Goal: Task Accomplishment & Management: Use online tool/utility

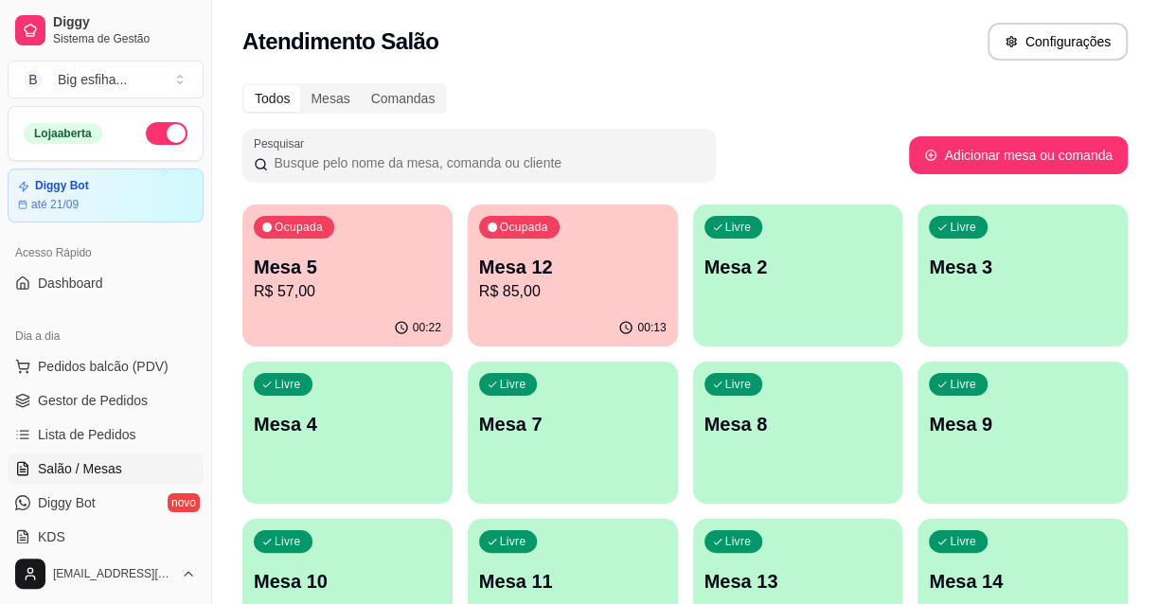
scroll to position [430, 0]
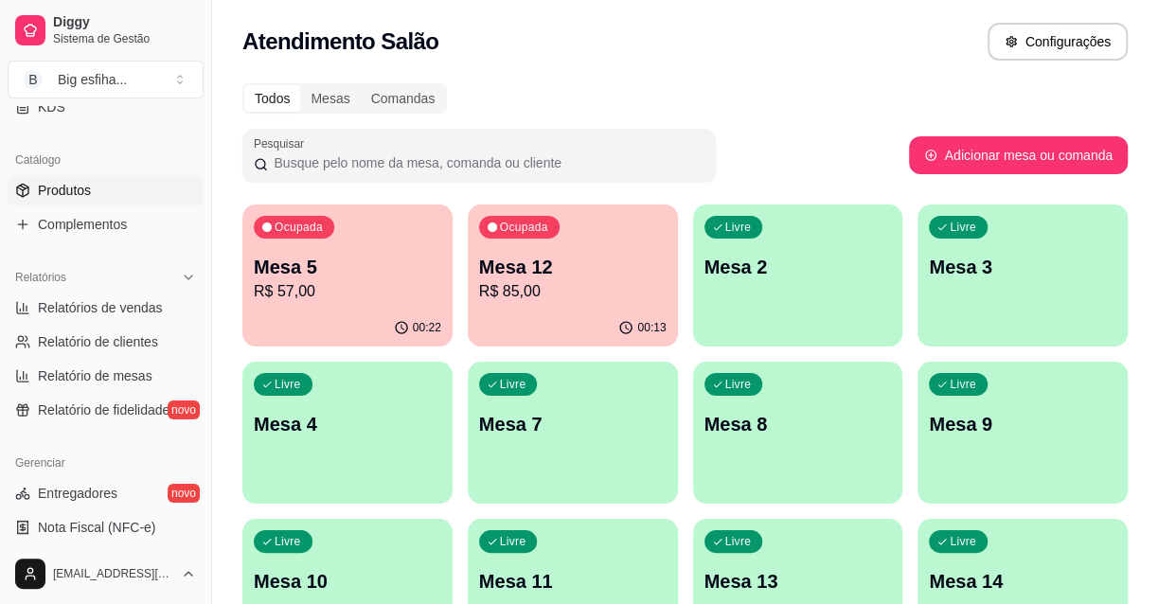
click at [97, 189] on link "Produtos" at bounding box center [106, 190] width 196 height 30
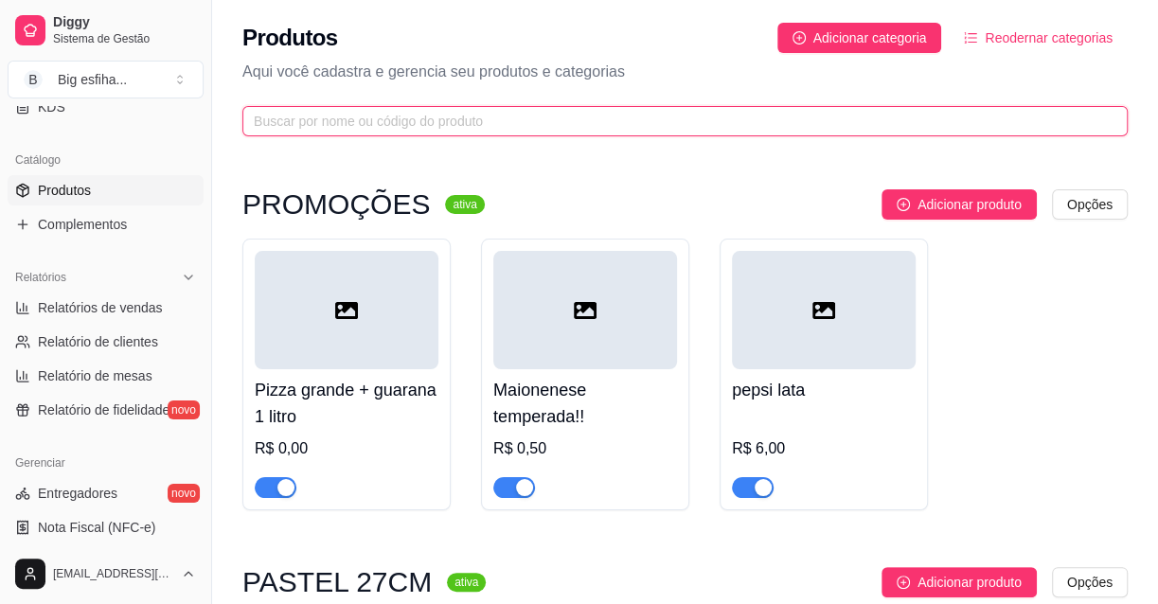
click at [350, 122] on input "text" at bounding box center [677, 121] width 847 height 21
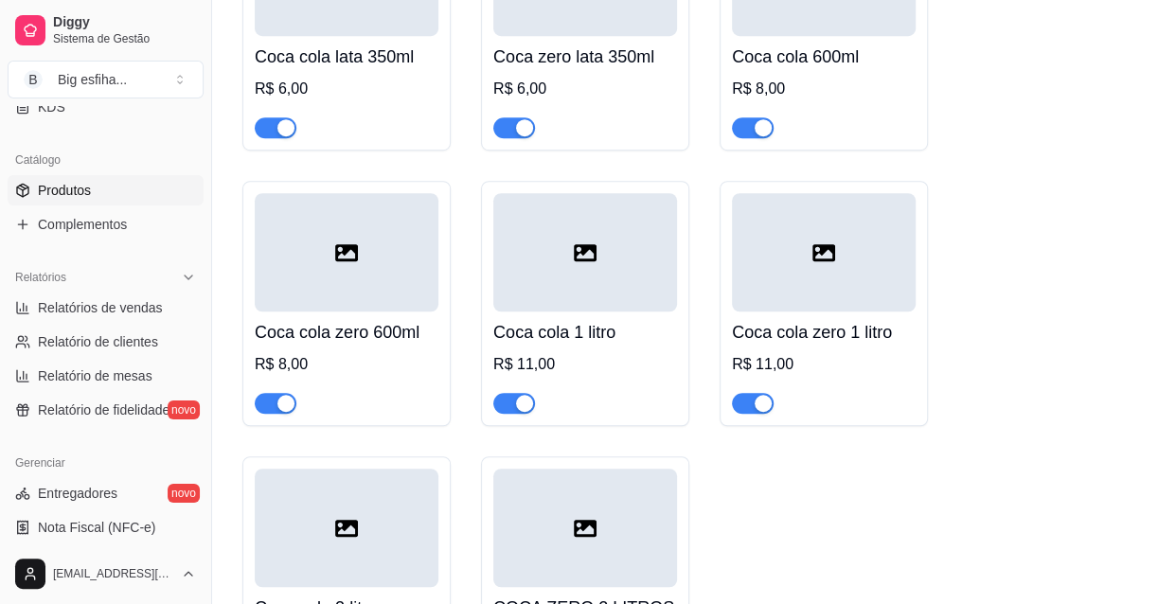
scroll to position [860, 0]
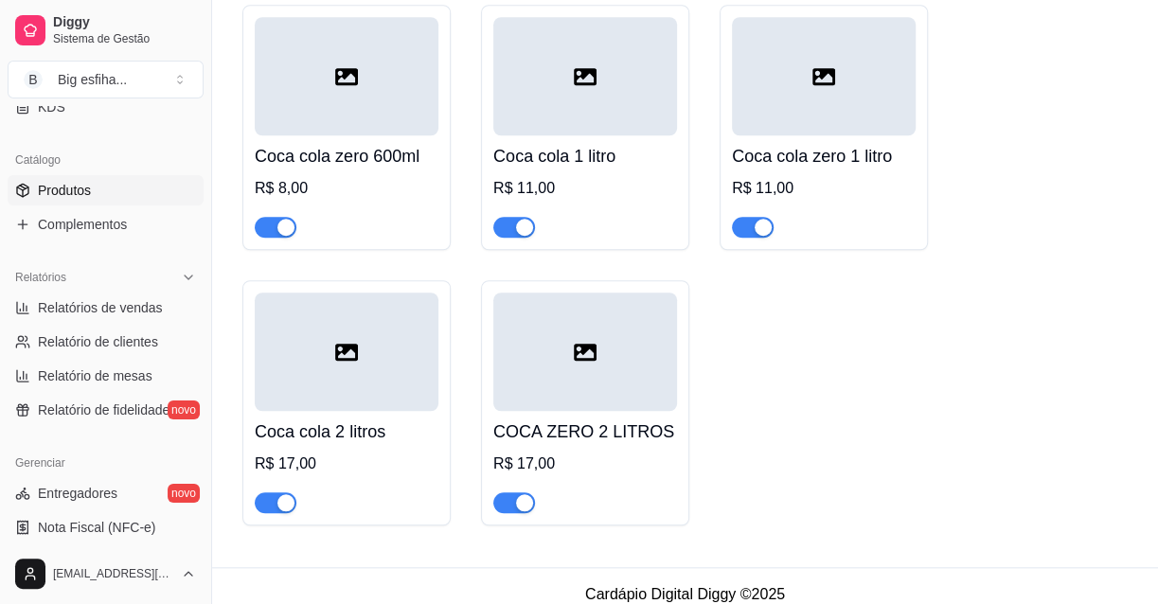
click at [500, 223] on span "button" at bounding box center [514, 227] width 42 height 21
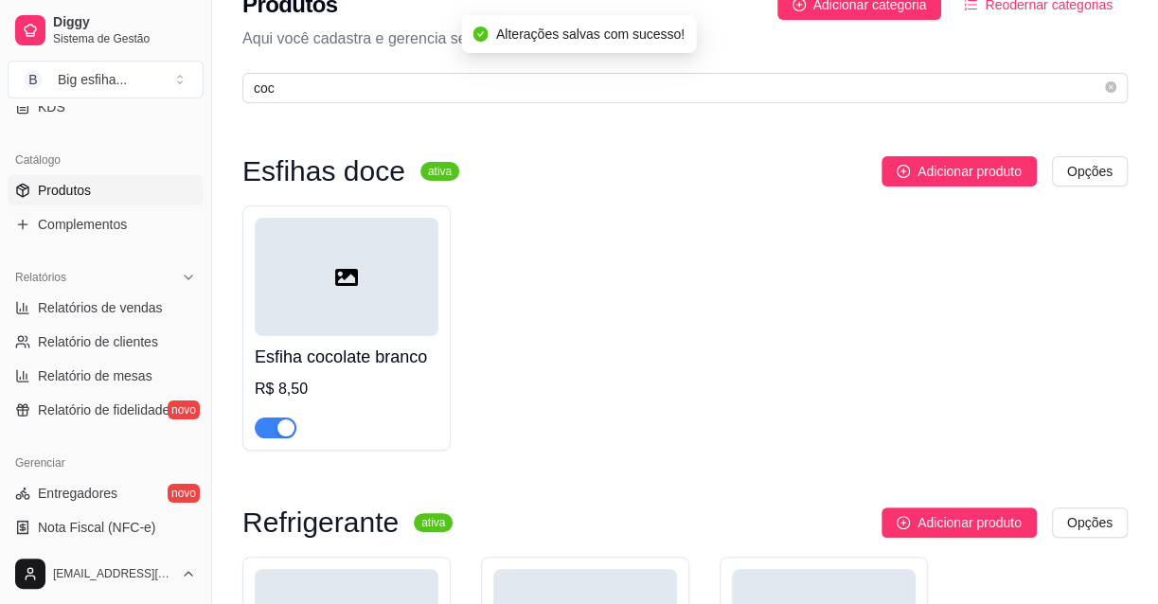
scroll to position [0, 0]
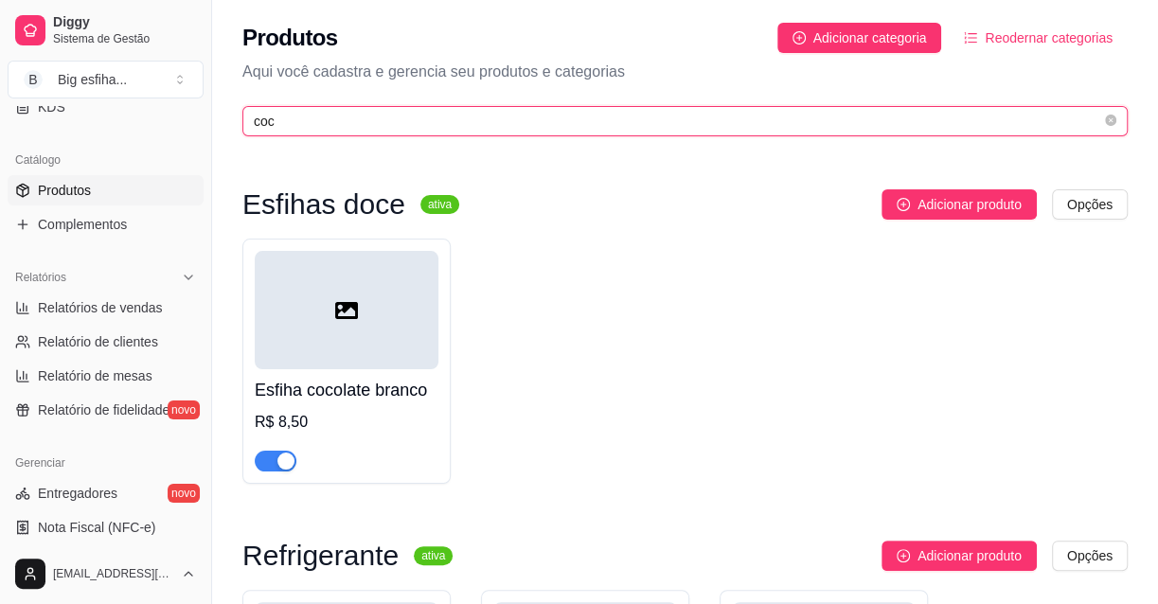
click at [417, 122] on input "coc" at bounding box center [677, 121] width 847 height 21
type input "c"
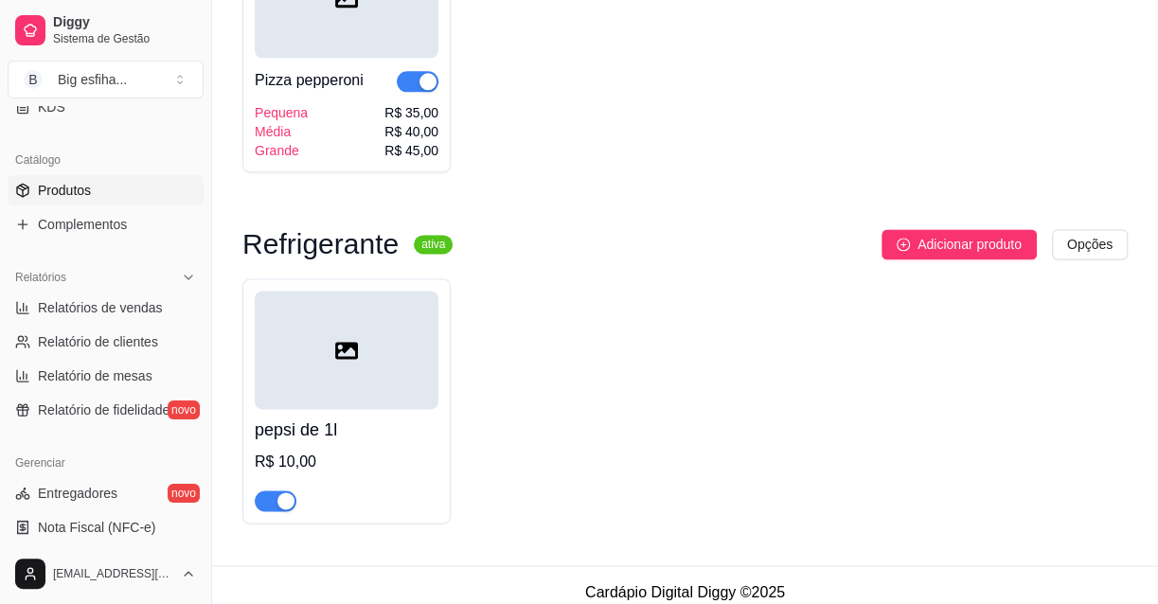
scroll to position [1437, 0]
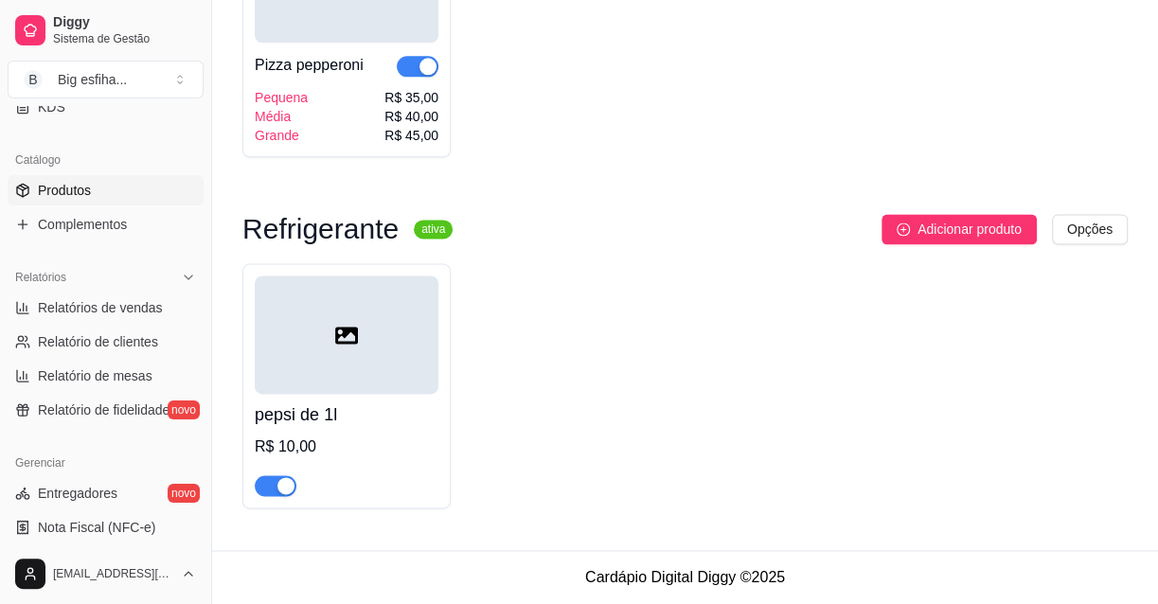
type input "pep"
click at [274, 482] on button "button" at bounding box center [276, 485] width 42 height 21
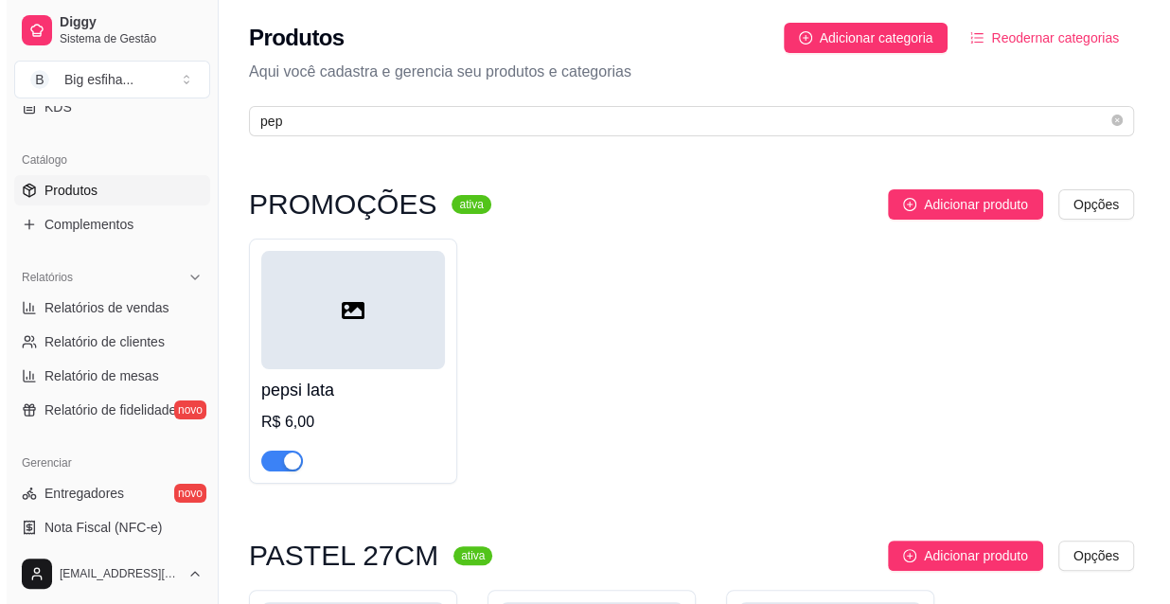
scroll to position [85, 0]
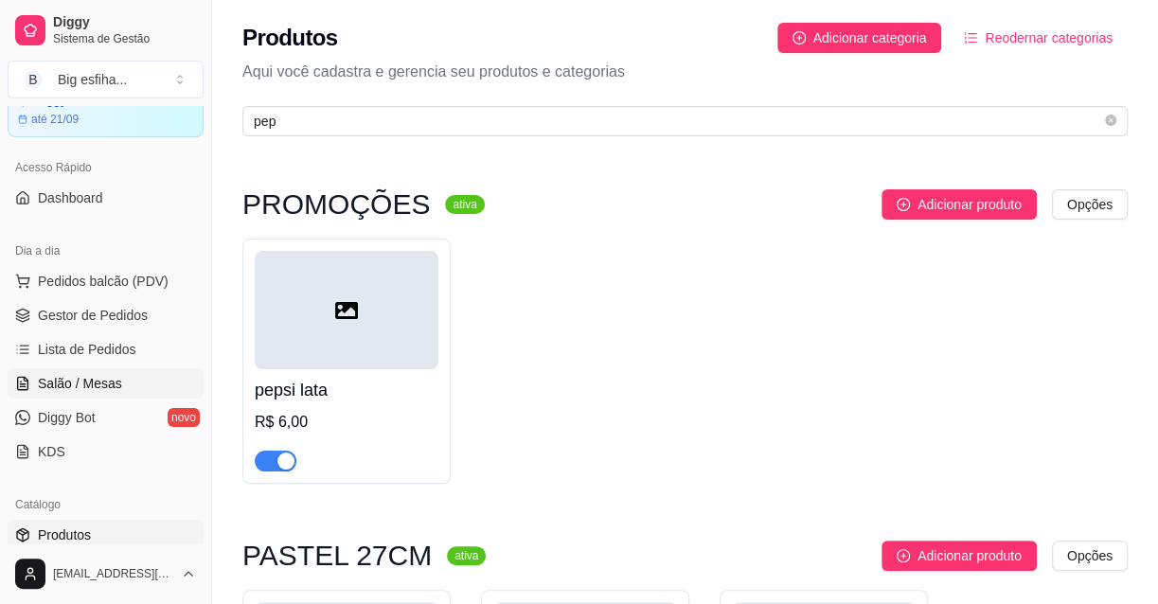
click at [111, 382] on span "Salão / Mesas" at bounding box center [80, 383] width 84 height 19
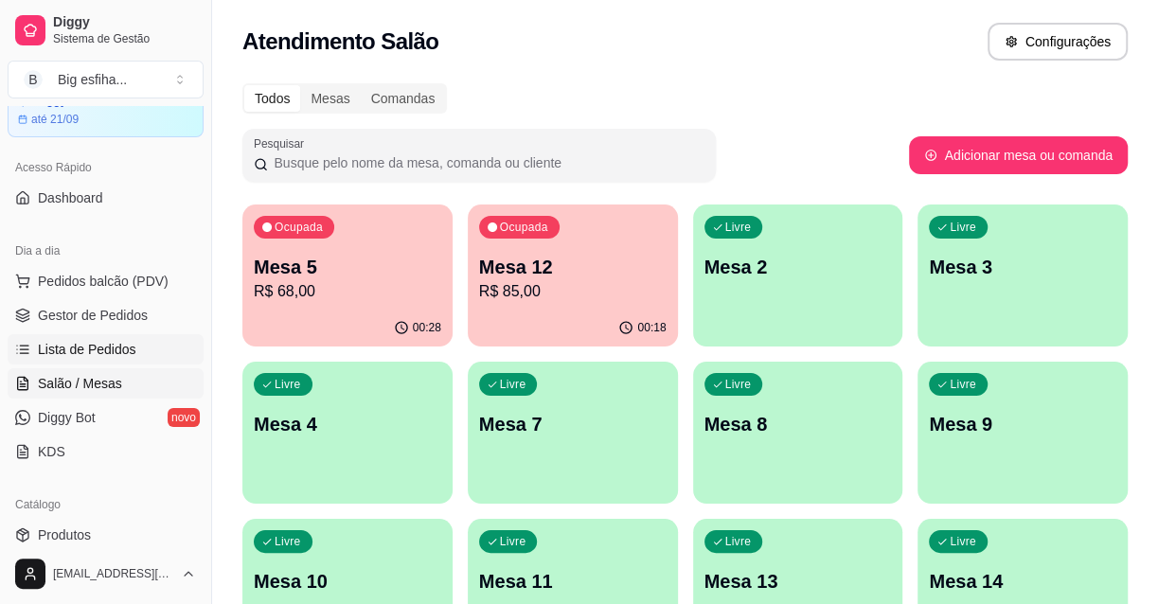
click at [79, 342] on span "Lista de Pedidos" at bounding box center [87, 349] width 98 height 19
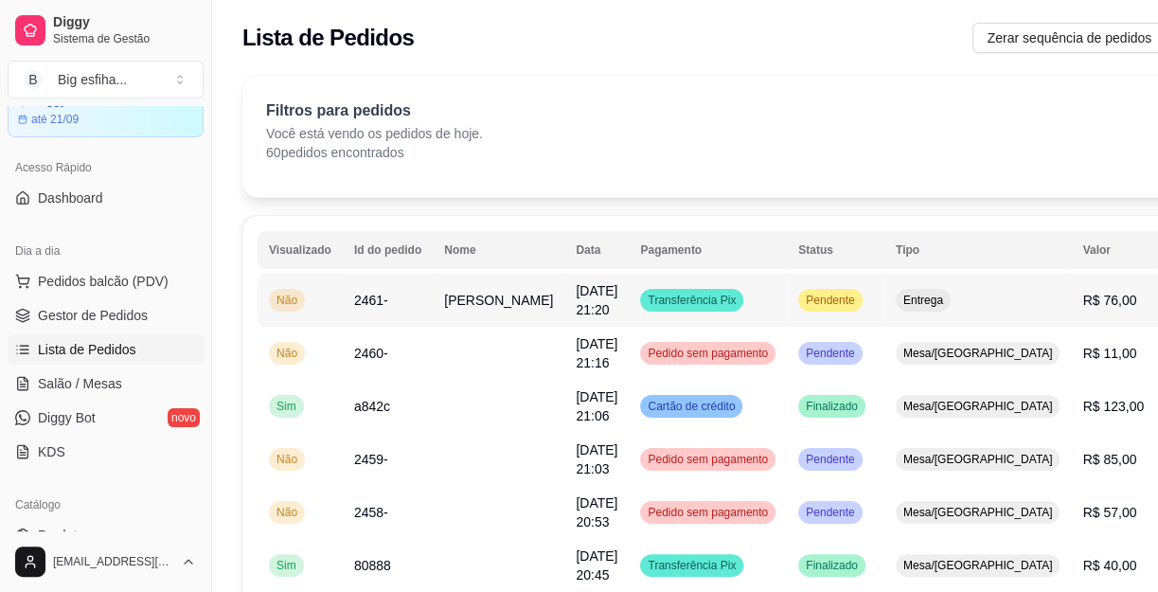
click at [481, 303] on td "[PERSON_NAME]" at bounding box center [499, 300] width 132 height 53
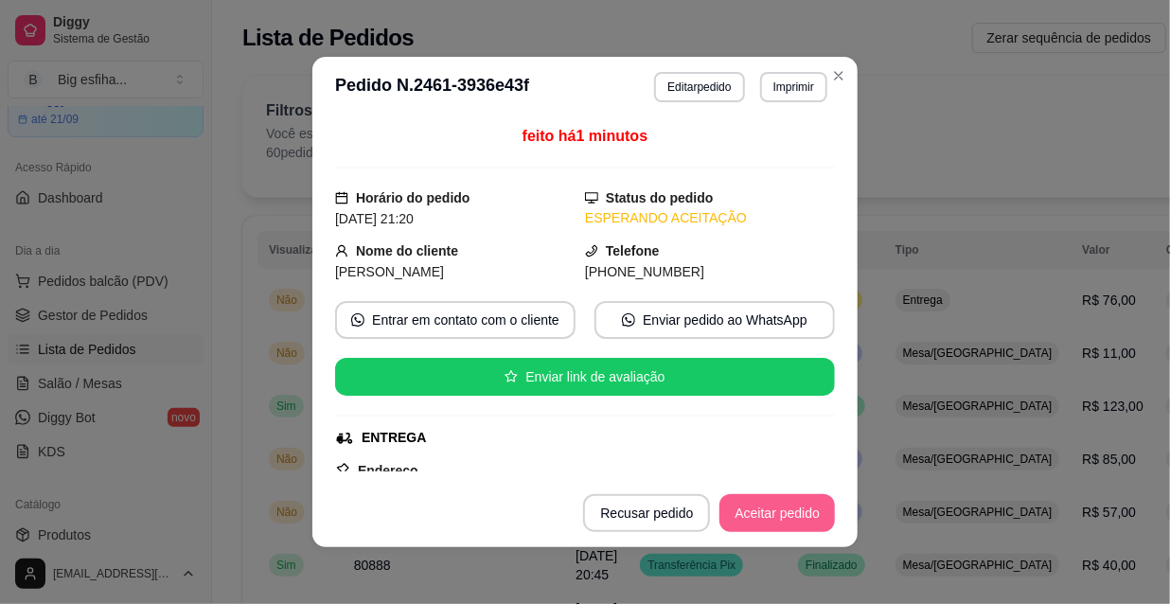
click at [774, 517] on button "Aceitar pedido" at bounding box center [776, 513] width 115 height 38
click at [776, 520] on button "Mover para preparo" at bounding box center [761, 513] width 147 height 38
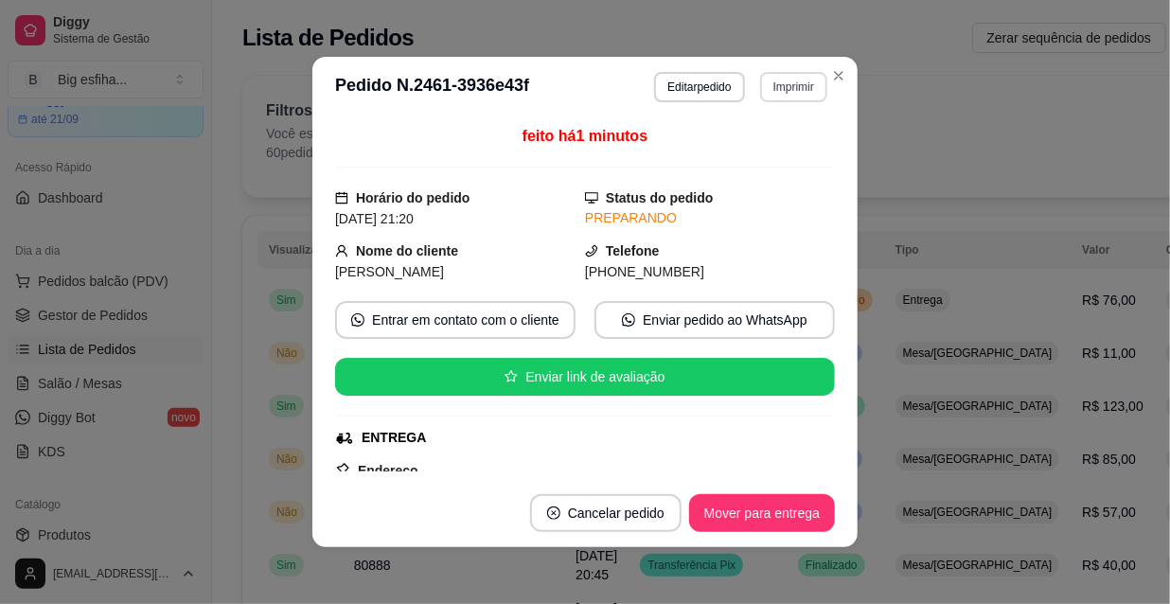
click at [785, 78] on button "Imprimir" at bounding box center [793, 87] width 67 height 30
click at [757, 141] on button "IMPRESSORA" at bounding box center [753, 153] width 137 height 30
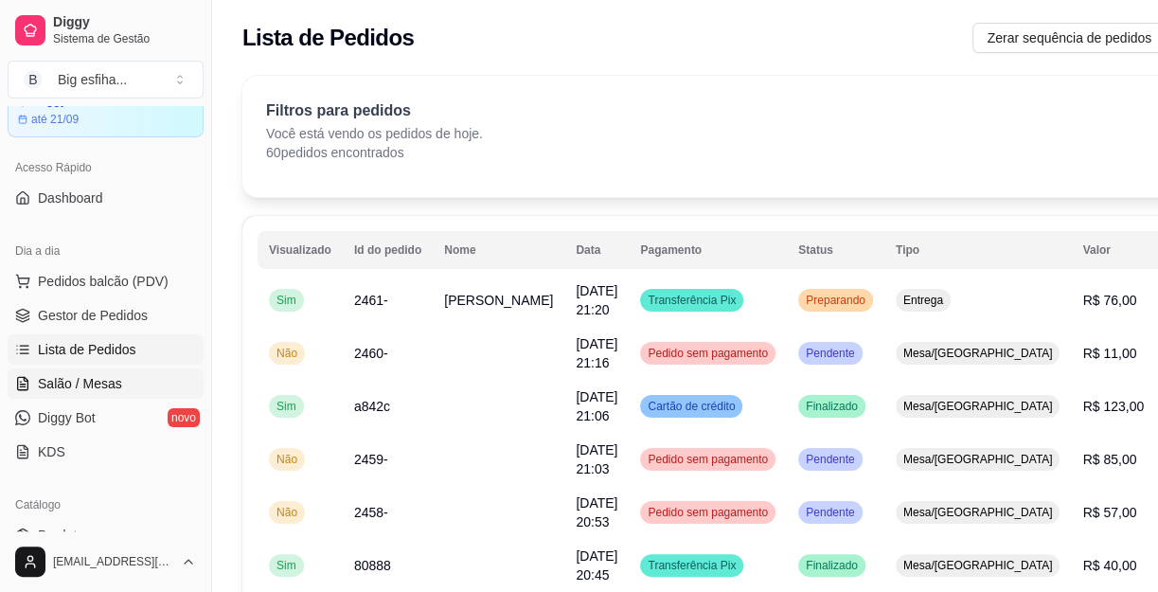
click at [139, 369] on link "Salão / Mesas" at bounding box center [106, 383] width 196 height 30
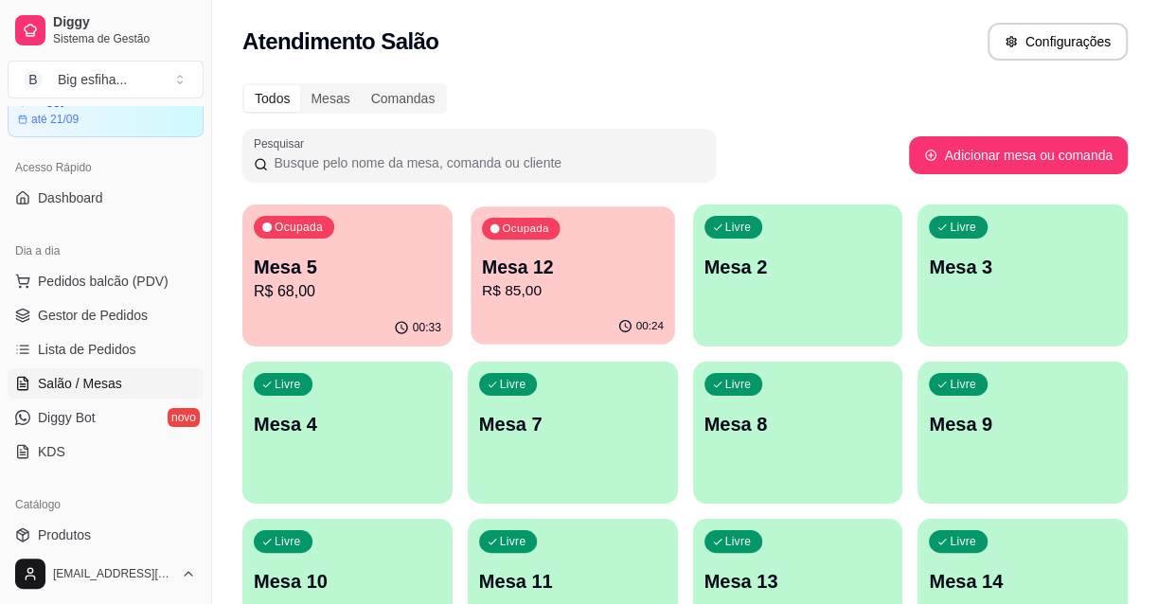
click at [519, 282] on p "R$ 85,00" at bounding box center [573, 291] width 182 height 22
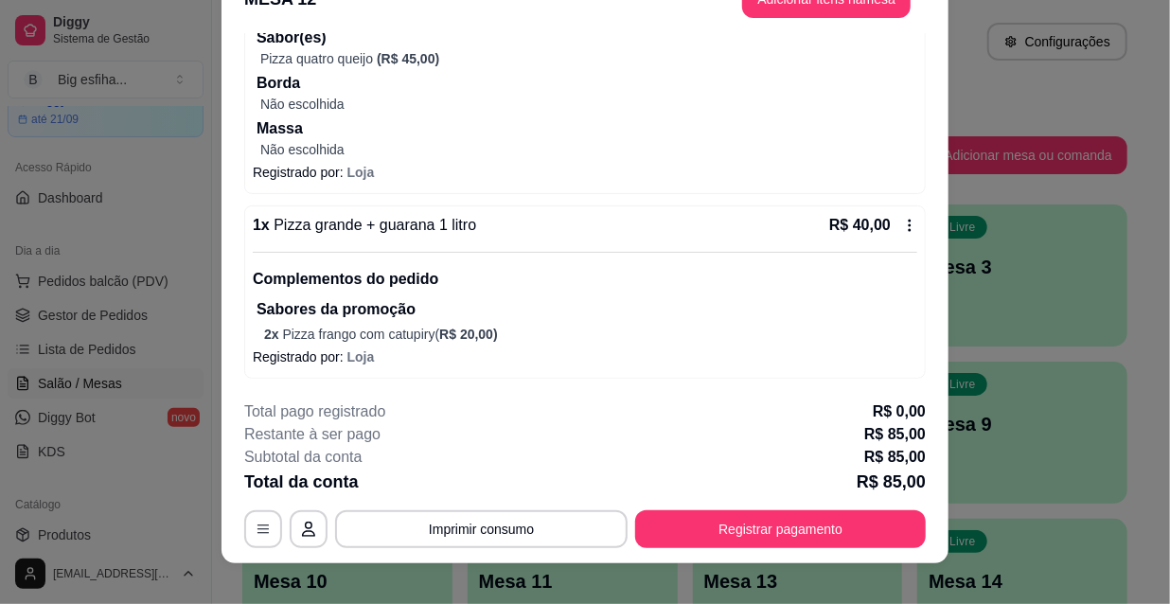
scroll to position [57, 0]
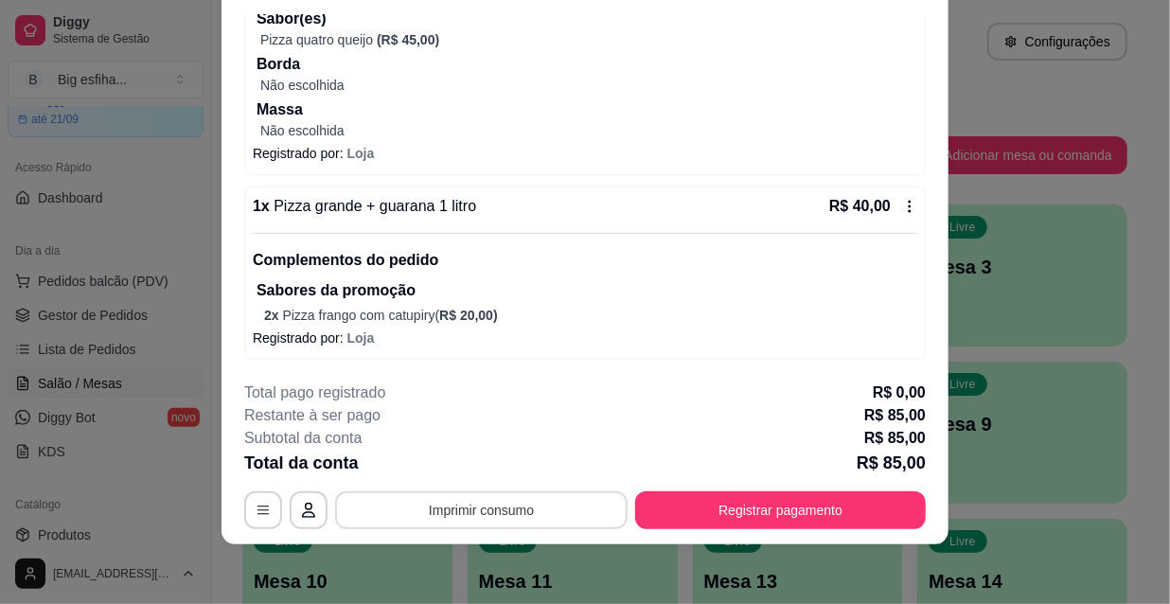
click at [502, 502] on button "Imprimir consumo" at bounding box center [481, 510] width 292 height 38
click at [500, 456] on button "IMPRESSORA" at bounding box center [481, 465] width 133 height 29
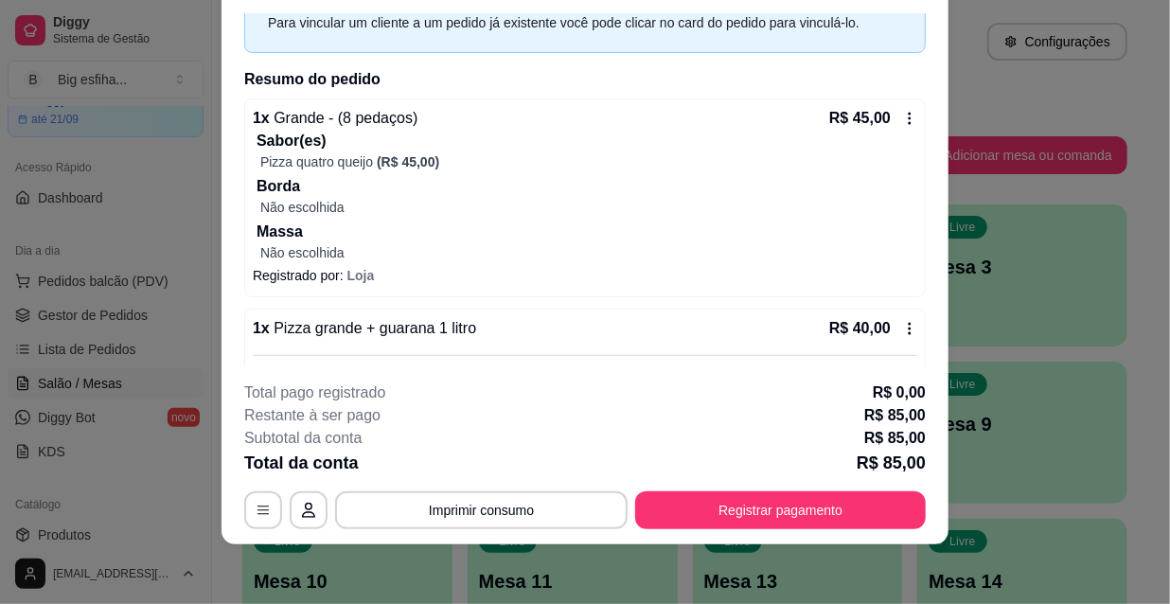
scroll to position [0, 0]
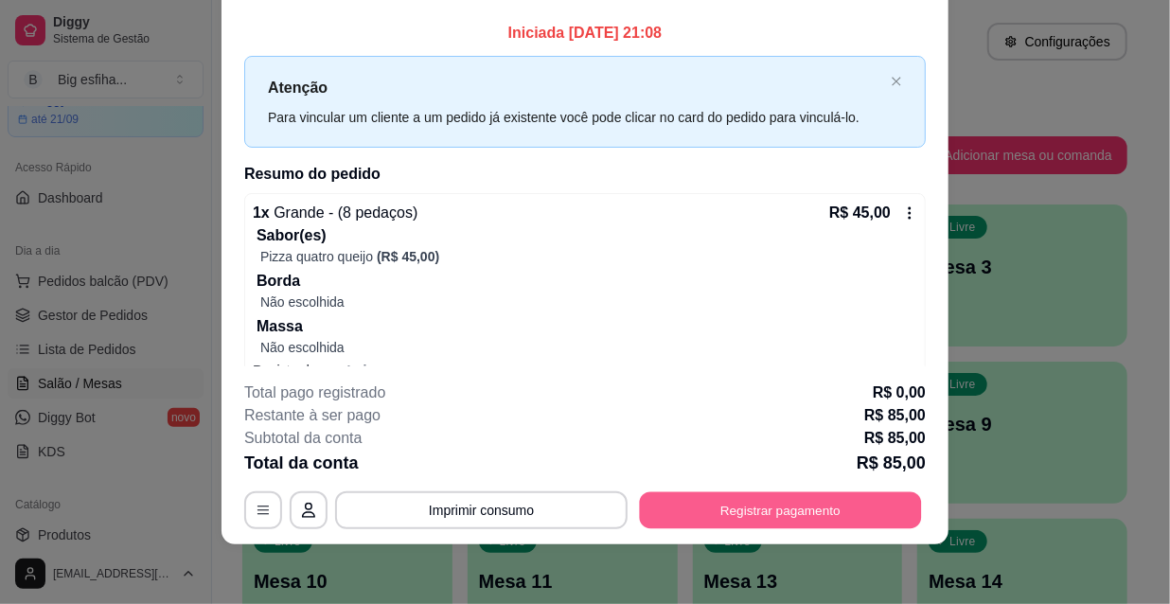
click at [697, 512] on button "Registrar pagamento" at bounding box center [781, 509] width 282 height 37
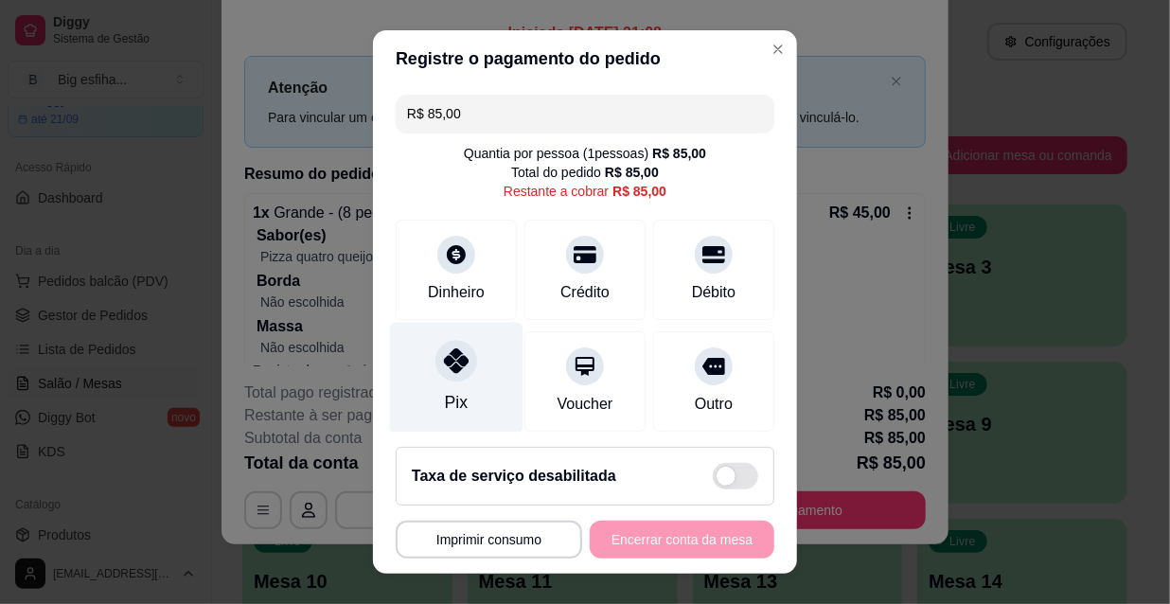
click at [423, 373] on div "Pix" at bounding box center [456, 378] width 133 height 111
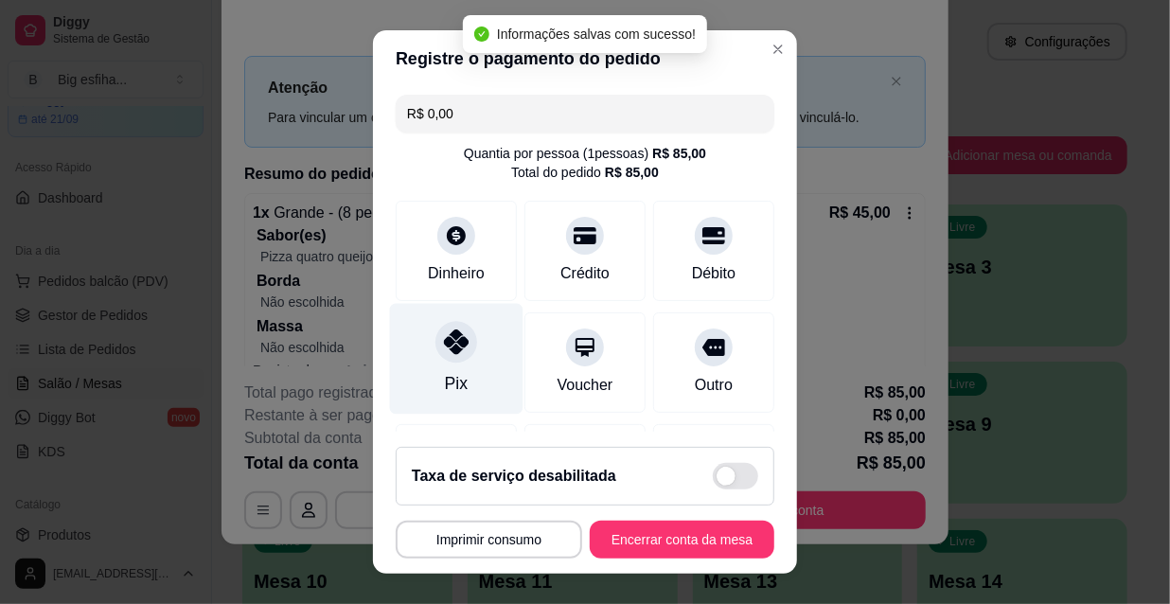
type input "R$ 0,00"
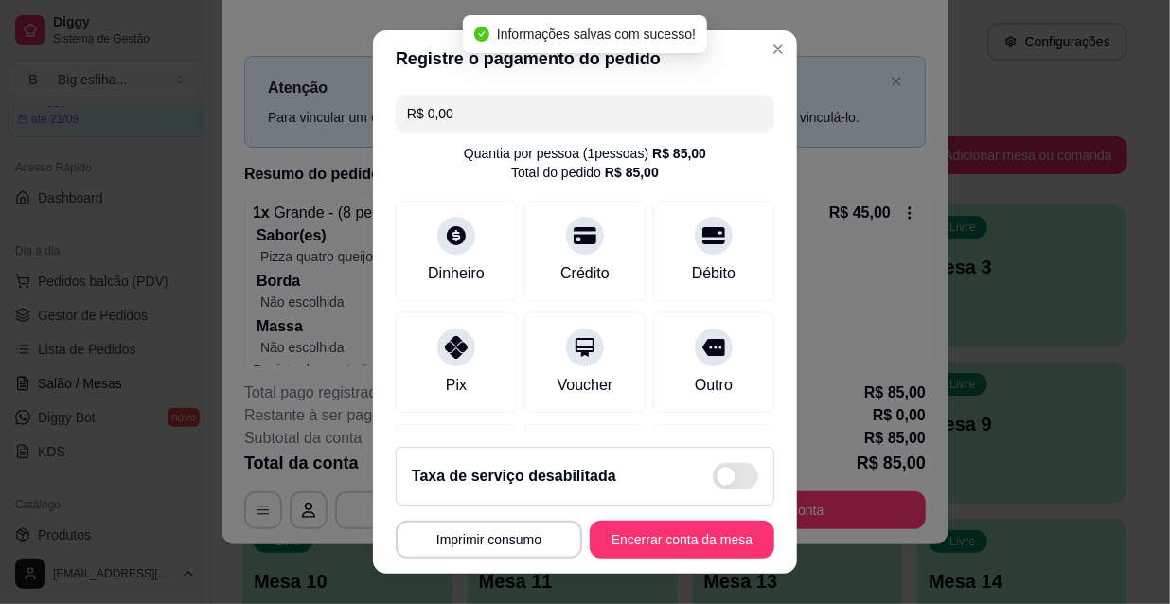
scroll to position [220, 0]
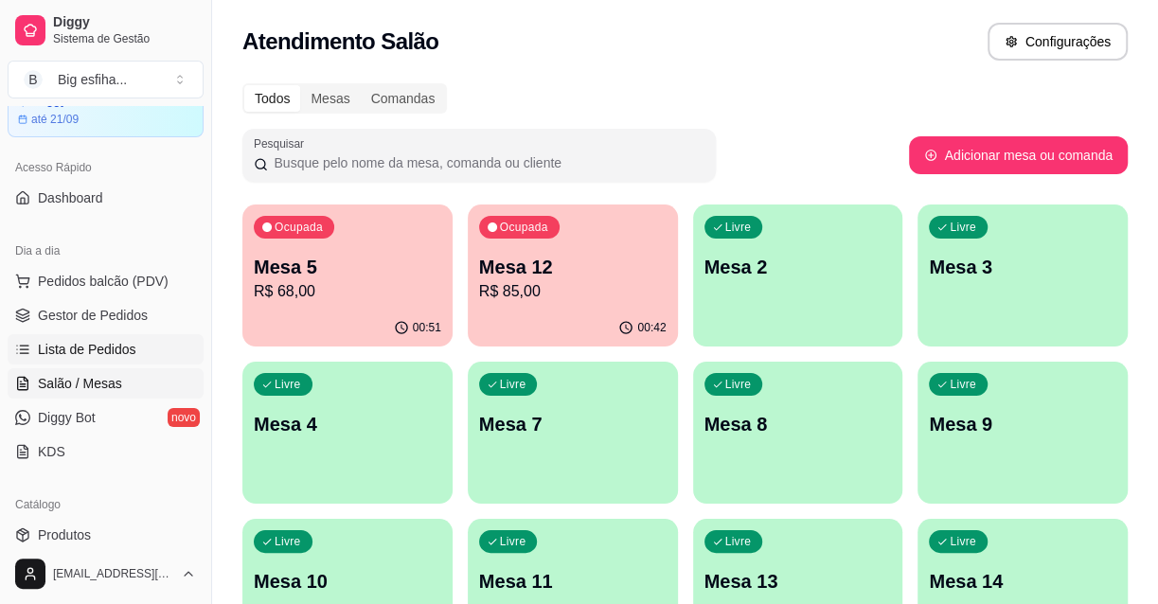
click at [117, 348] on span "Lista de Pedidos" at bounding box center [87, 349] width 98 height 19
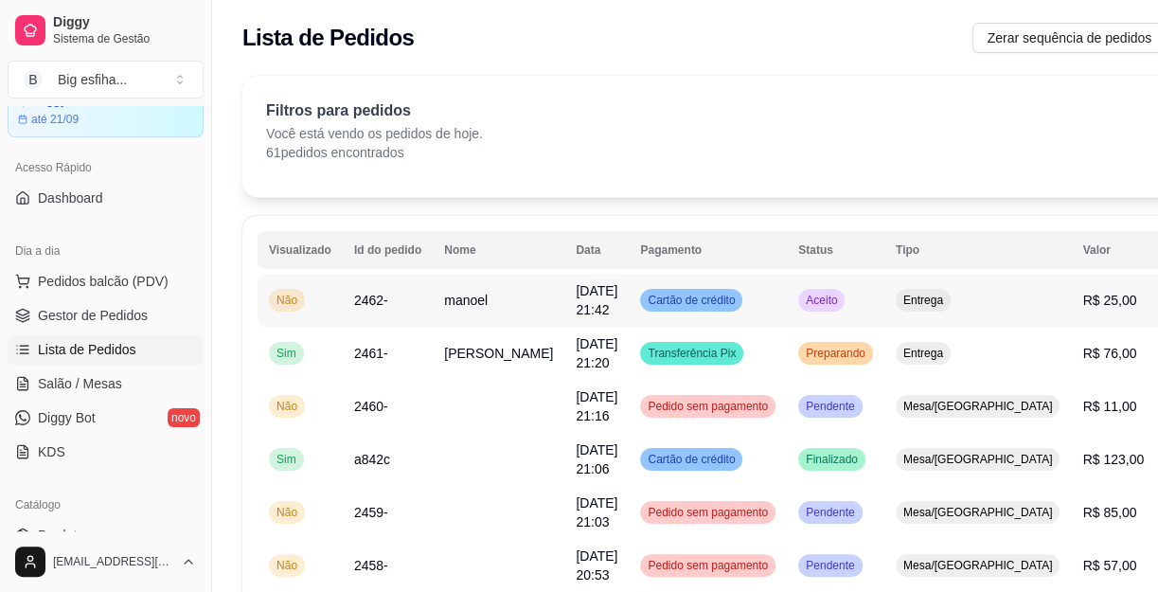
click at [433, 306] on td "manoel" at bounding box center [499, 300] width 132 height 53
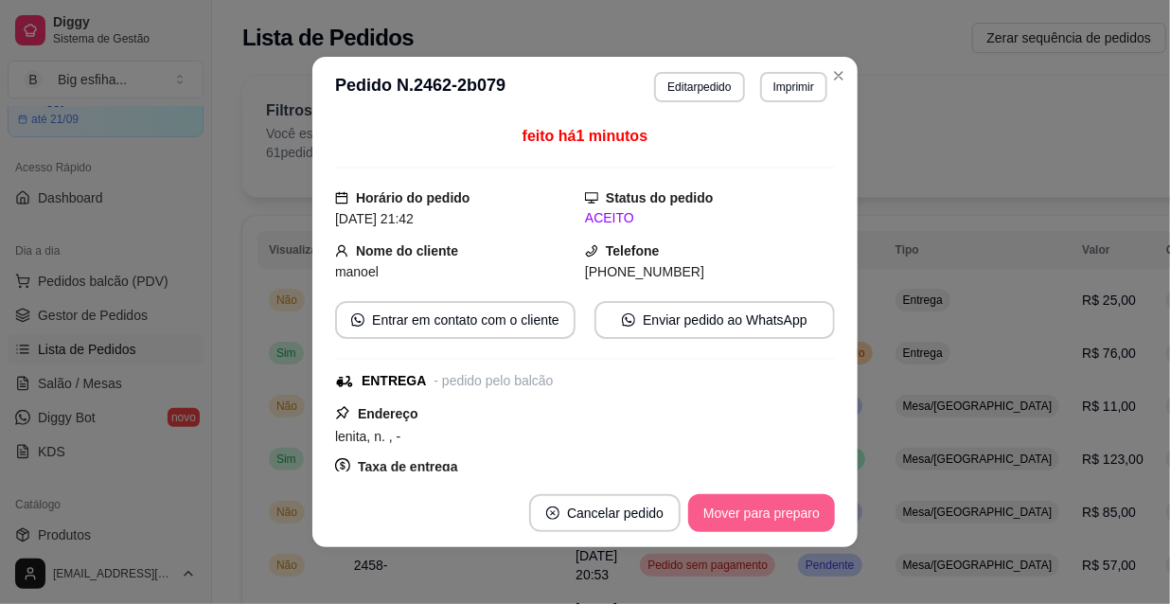
click at [733, 521] on button "Mover para preparo" at bounding box center [761, 513] width 147 height 38
click at [793, 88] on button "Imprimir" at bounding box center [793, 87] width 67 height 30
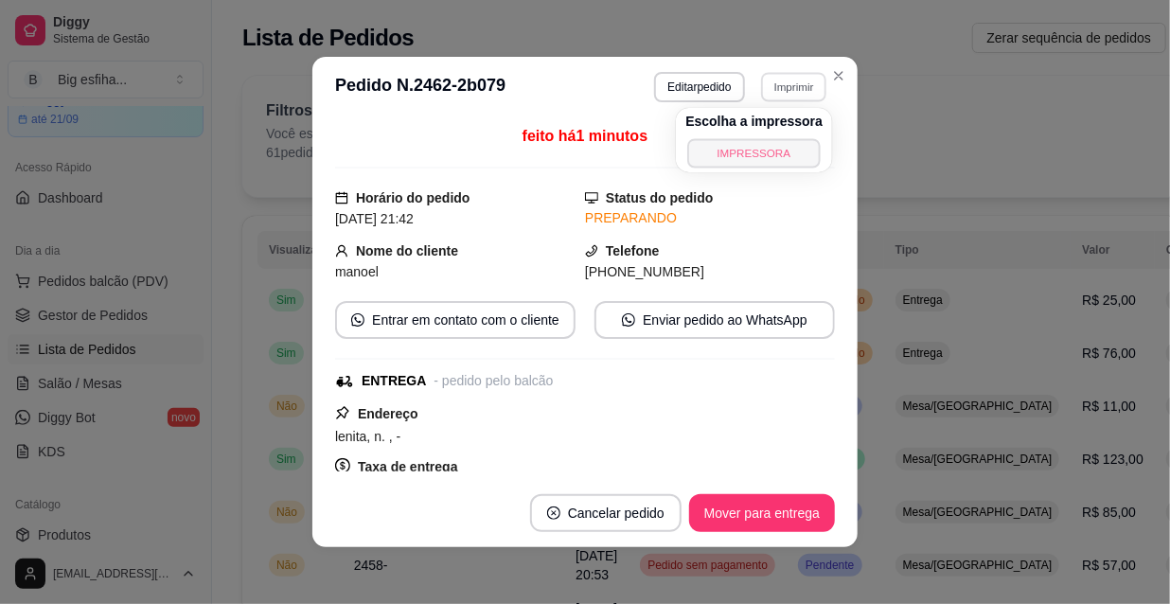
click at [764, 146] on button "IMPRESSORA" at bounding box center [754, 152] width 133 height 29
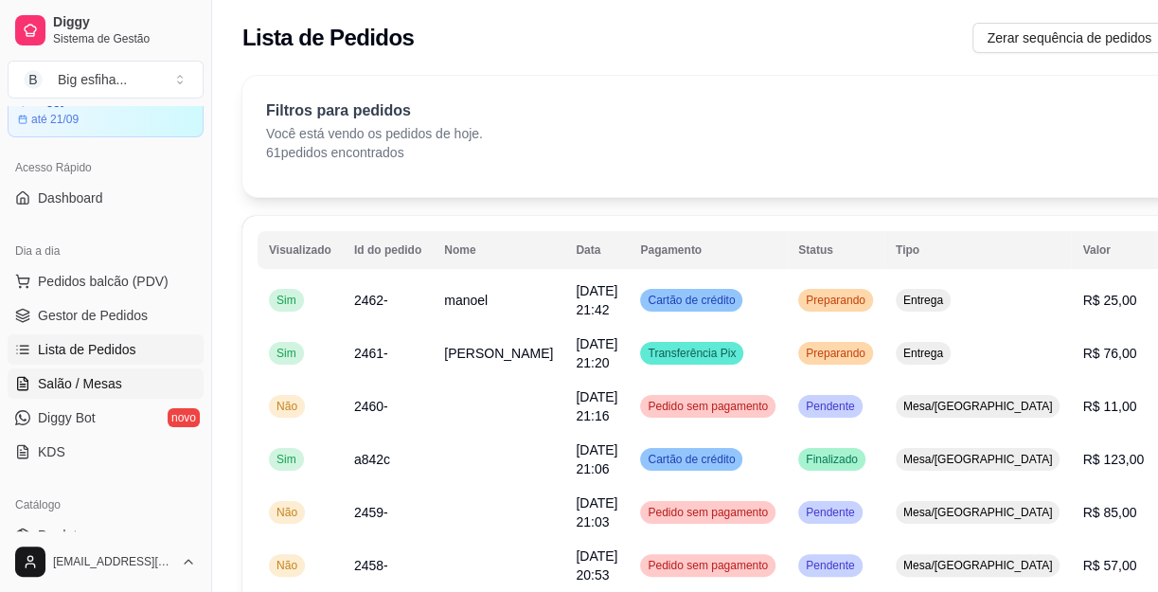
click at [58, 377] on span "Salão / Mesas" at bounding box center [80, 383] width 84 height 19
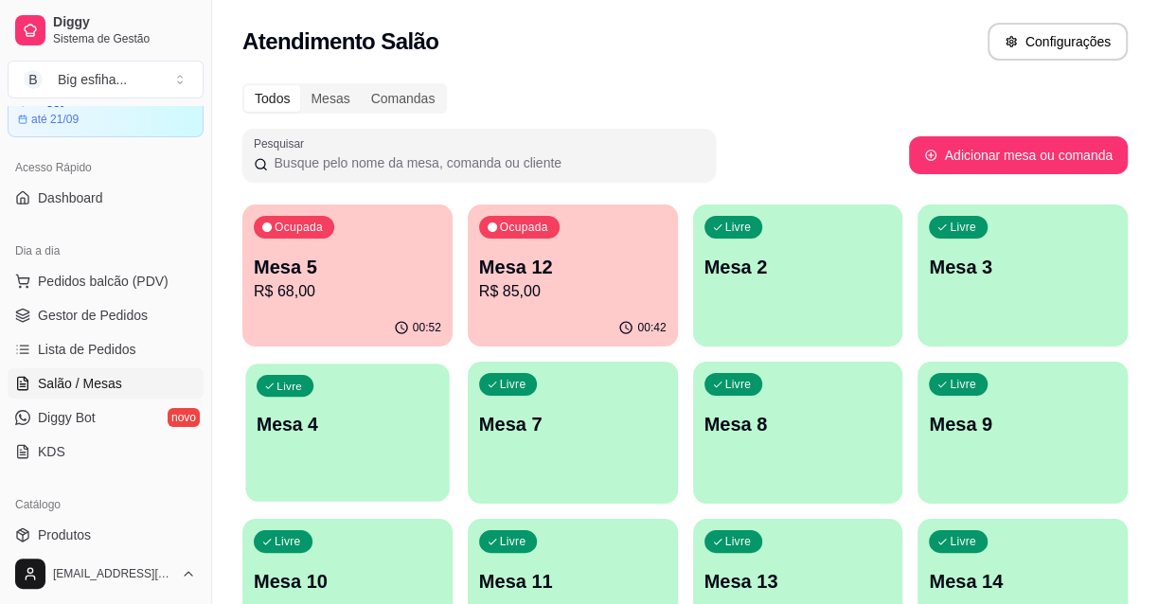
click at [273, 413] on p "Mesa 4" at bounding box center [347, 425] width 182 height 26
click at [603, 294] on p "R$ 85,00" at bounding box center [572, 291] width 187 height 23
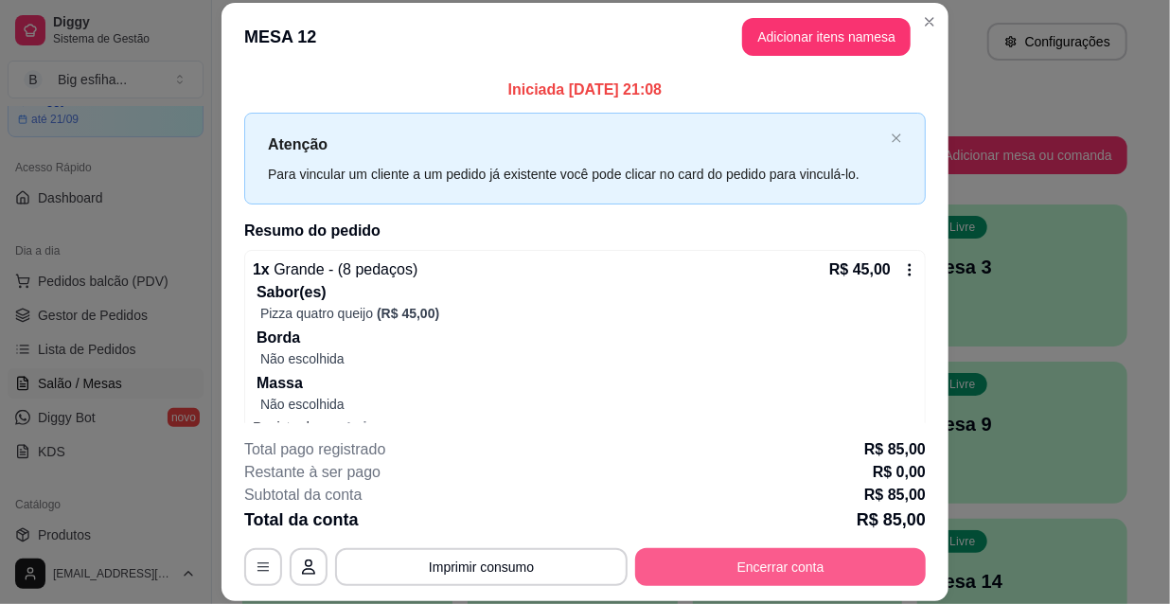
click at [745, 571] on button "Encerrar conta" at bounding box center [780, 567] width 291 height 38
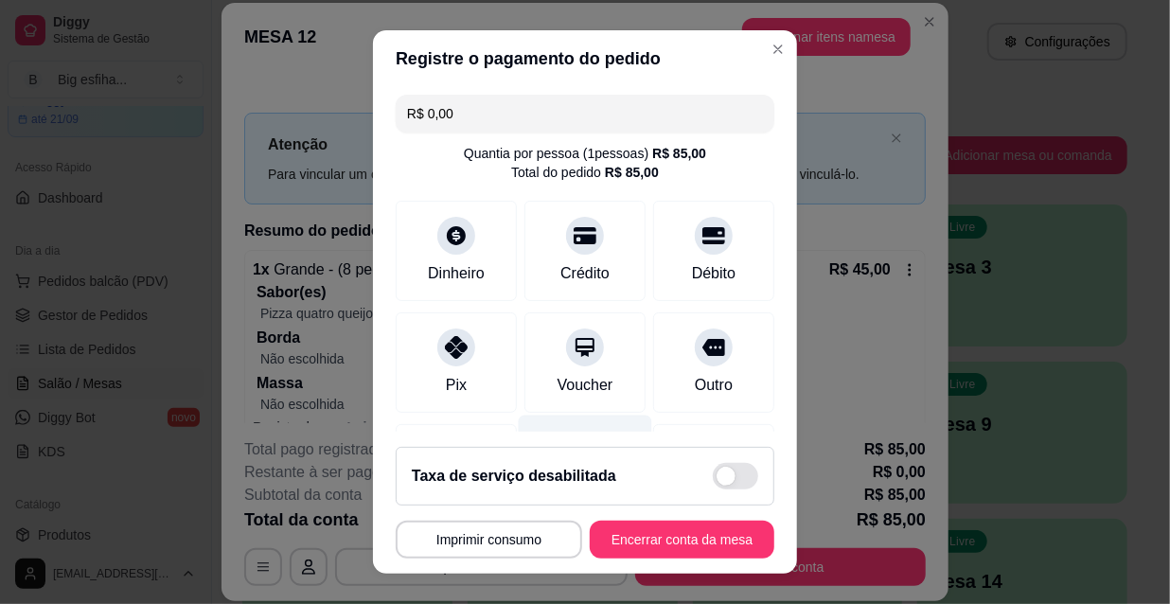
scroll to position [220, 0]
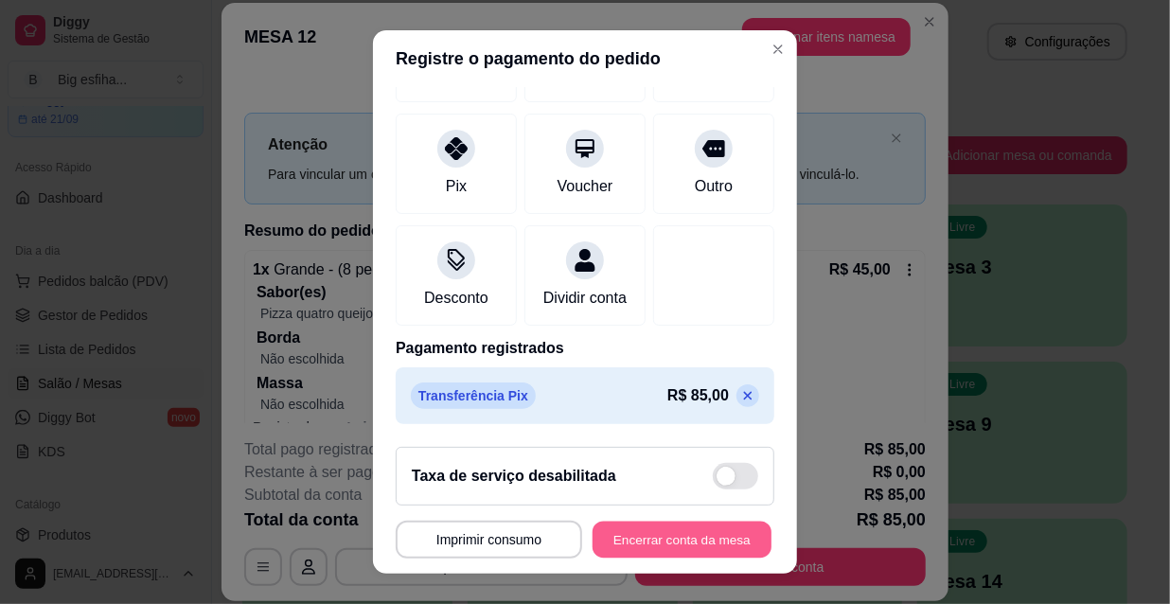
click at [691, 539] on button "Encerrar conta da mesa" at bounding box center [681, 539] width 179 height 37
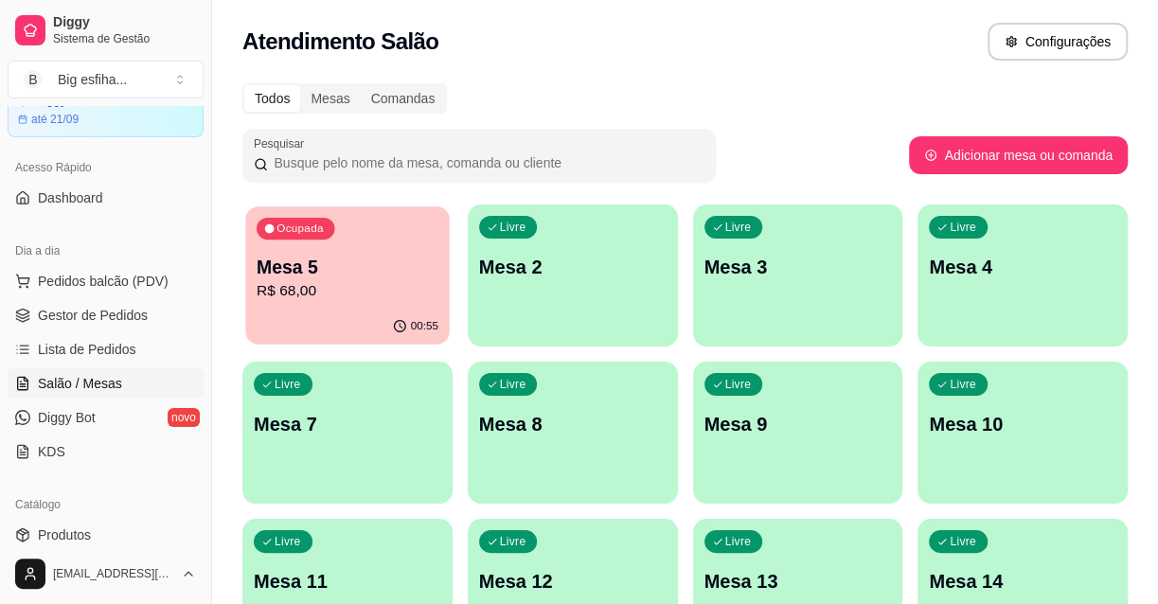
click at [303, 307] on div "Ocupada Mesa 5 R$ 68,00" at bounding box center [346, 257] width 203 height 102
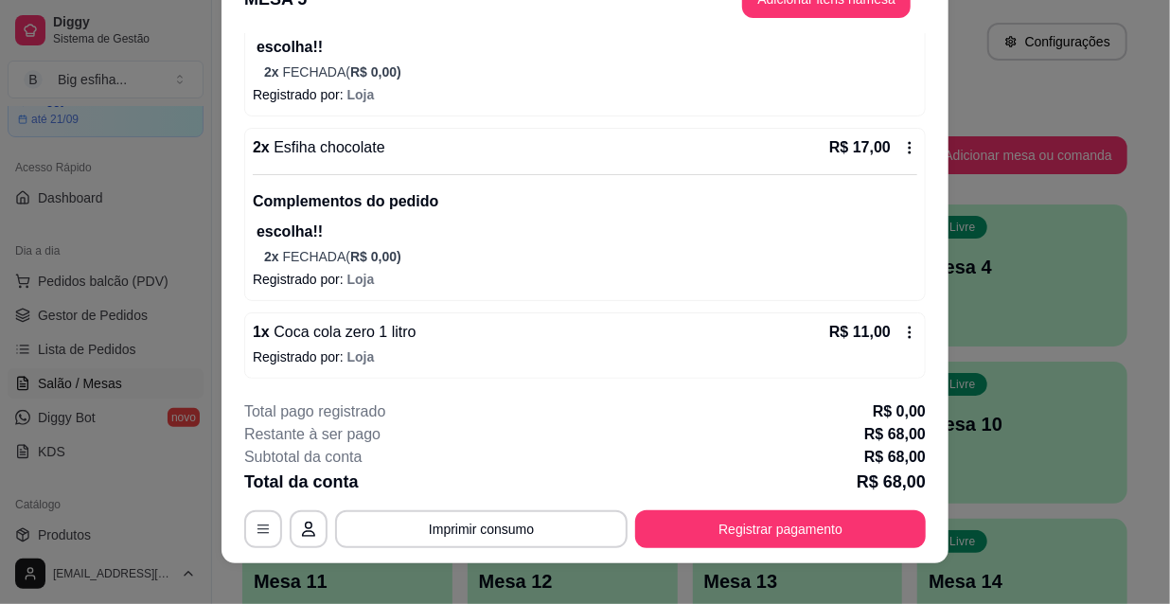
scroll to position [57, 0]
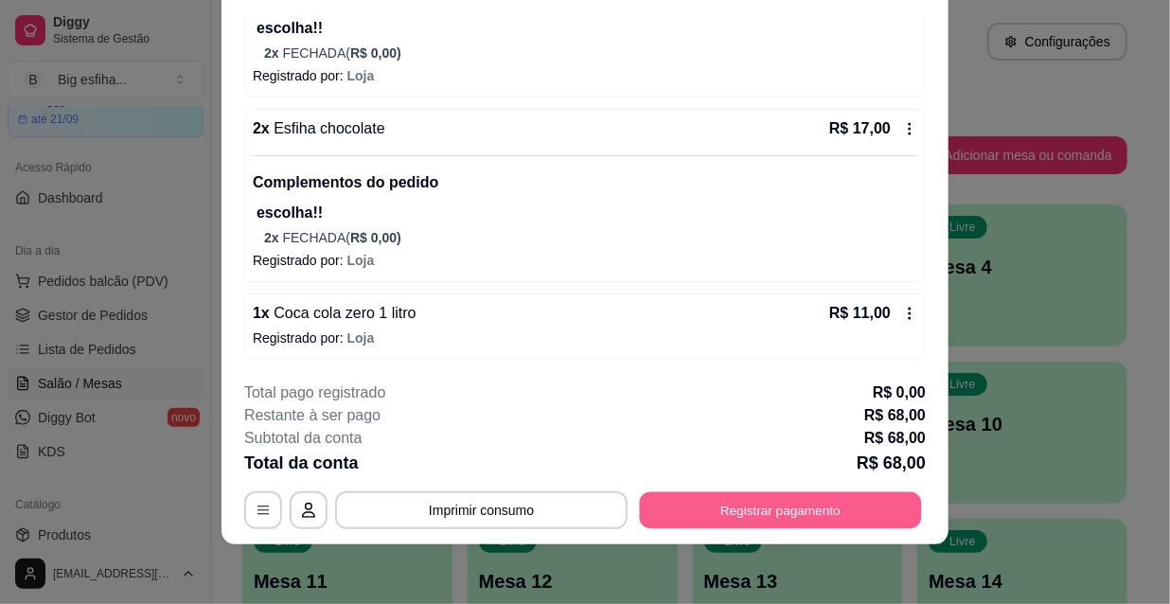
click at [692, 506] on button "Registrar pagamento" at bounding box center [781, 509] width 282 height 37
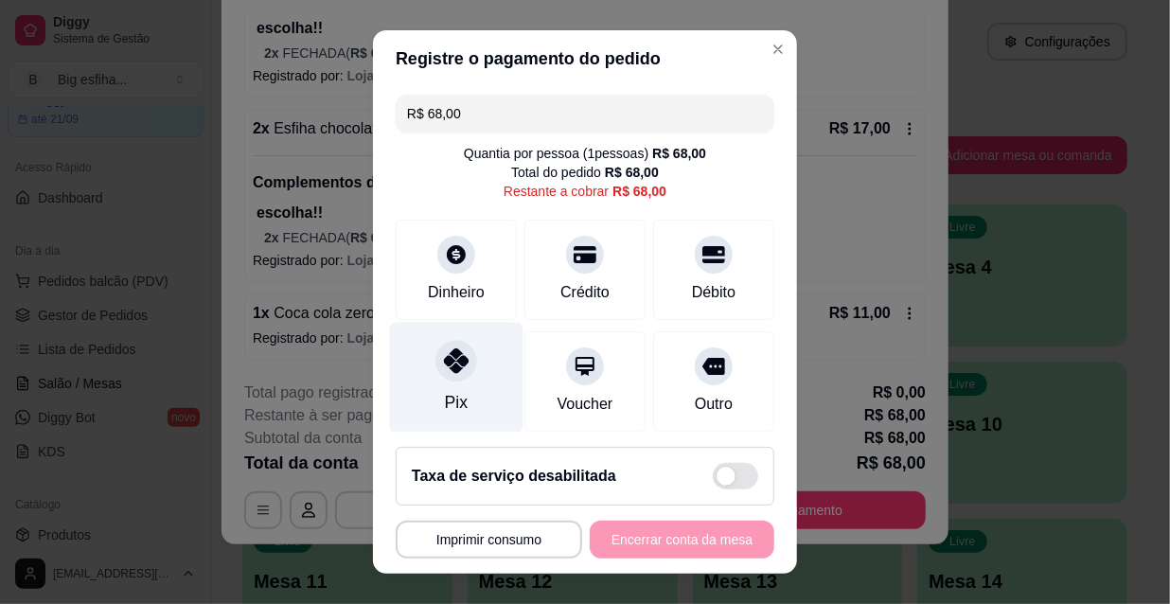
click at [458, 398] on div "Pix" at bounding box center [456, 378] width 133 height 111
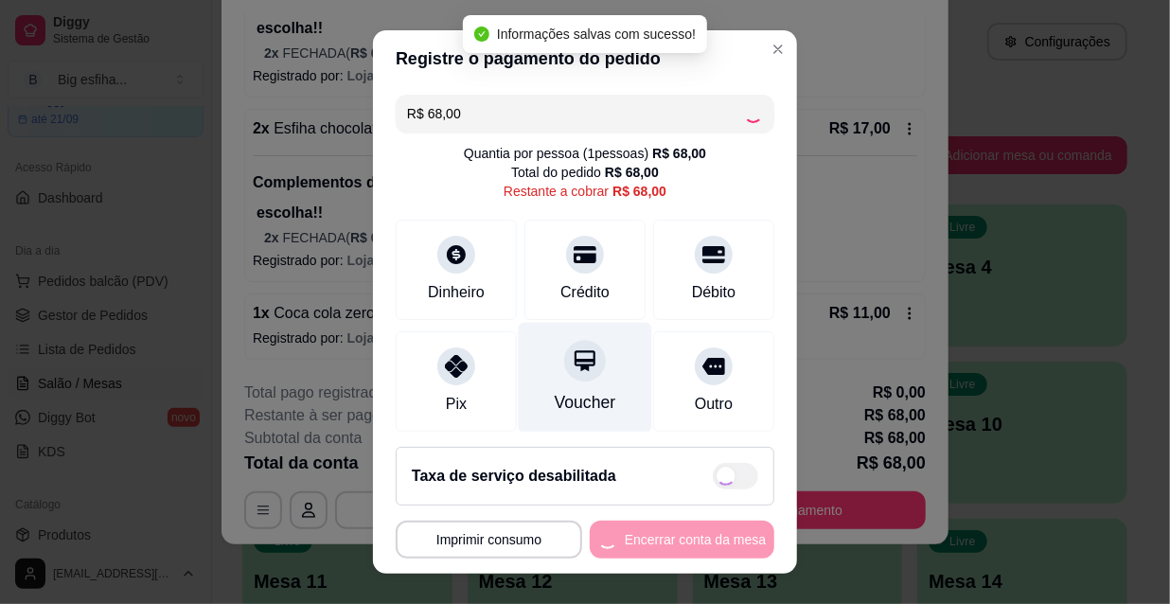
type input "R$ 0,00"
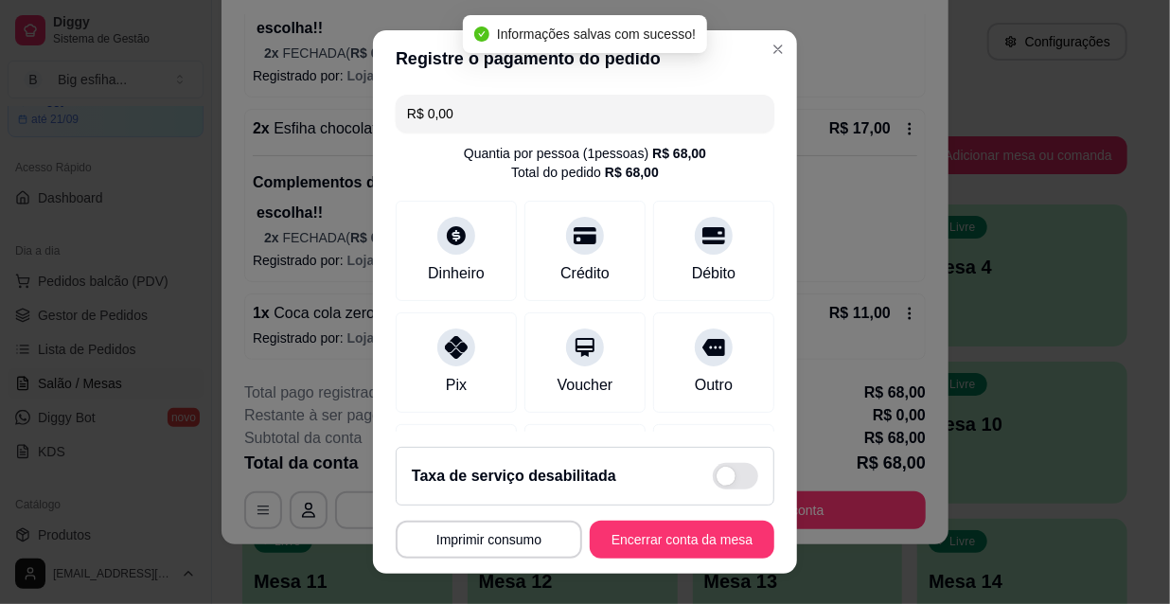
scroll to position [220, 0]
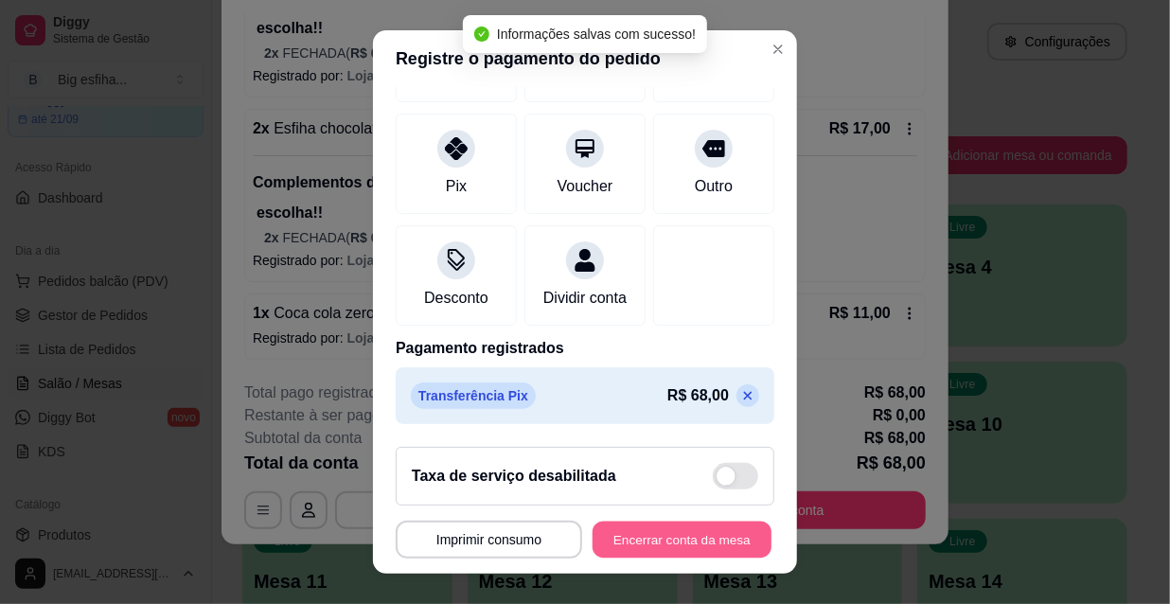
click at [649, 540] on button "Encerrar conta da mesa" at bounding box center [681, 539] width 179 height 37
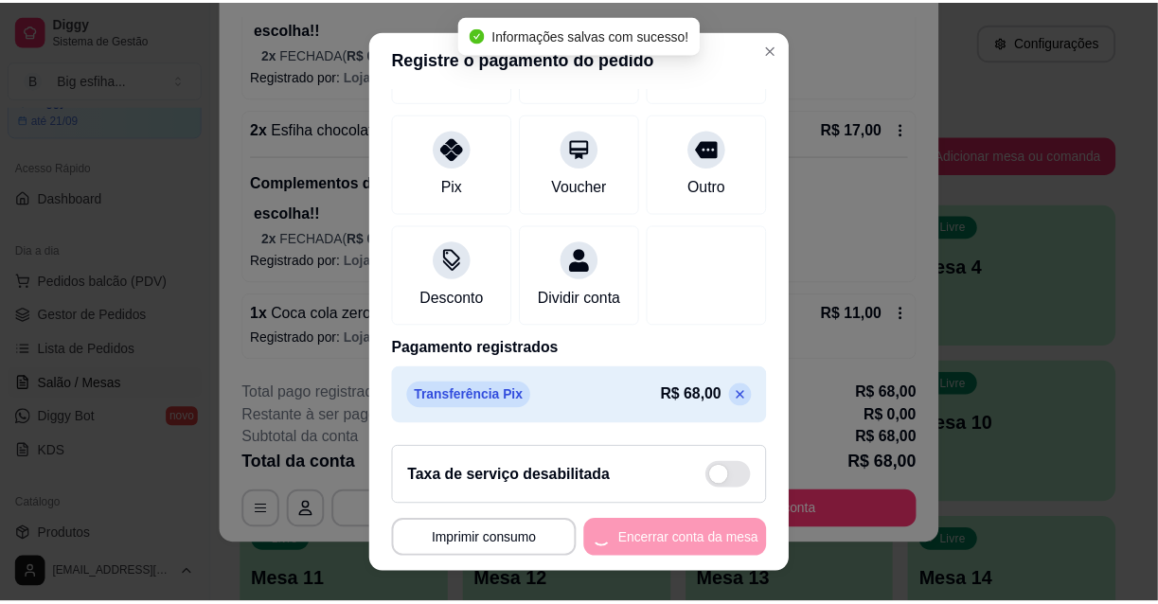
scroll to position [0, 0]
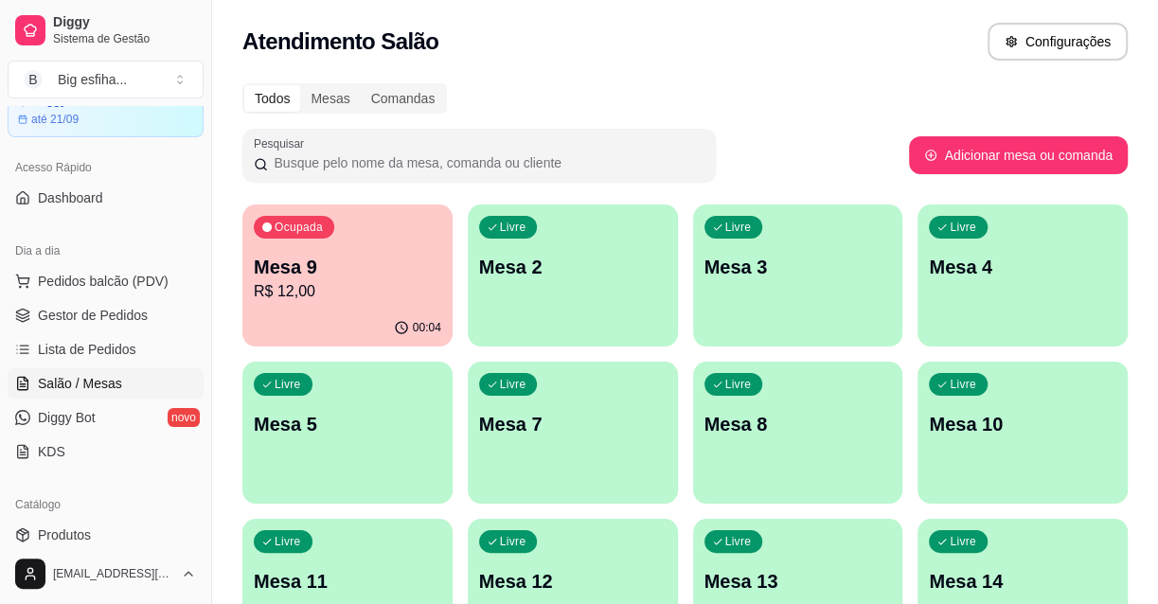
click at [982, 437] on div "Livre Mesa 10" at bounding box center [1022, 421] width 210 height 119
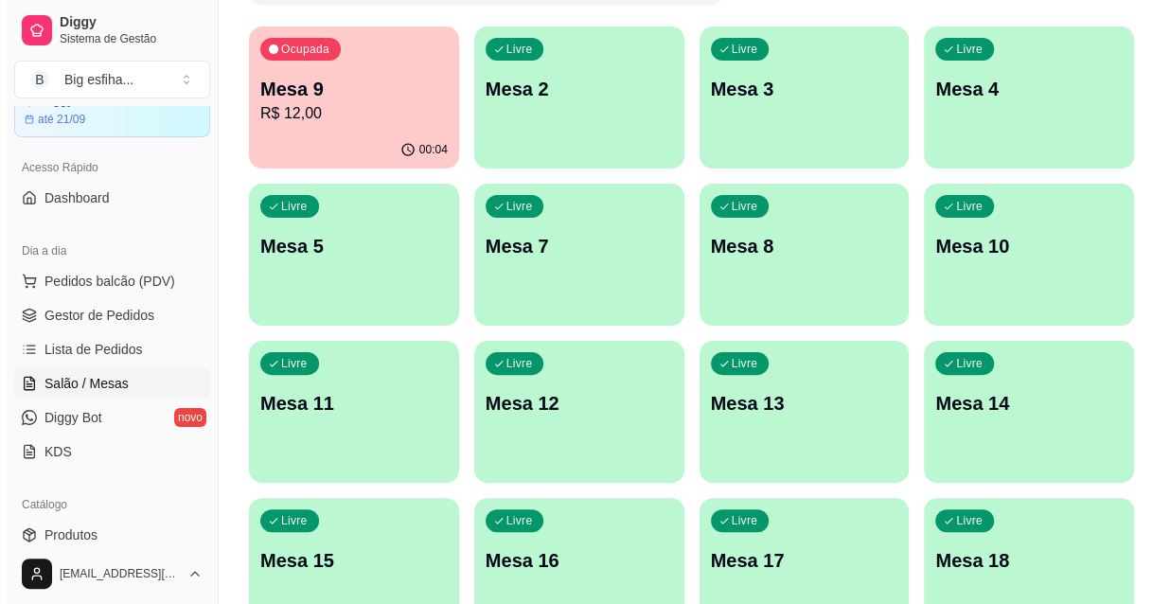
scroll to position [344, 0]
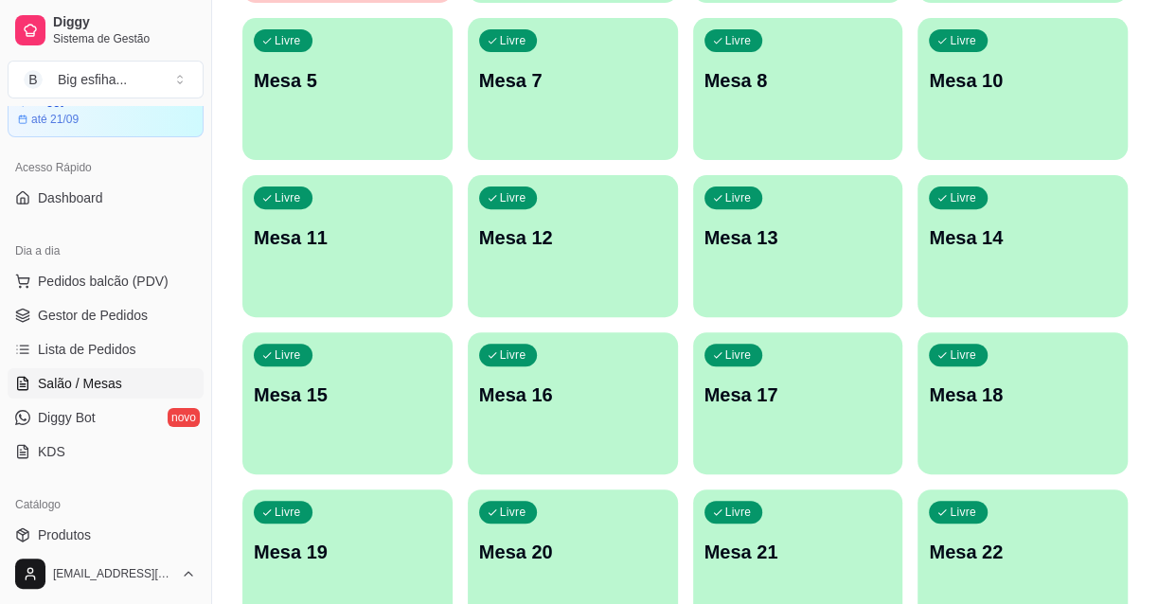
click at [981, 391] on p "Mesa 18" at bounding box center [1021, 394] width 187 height 27
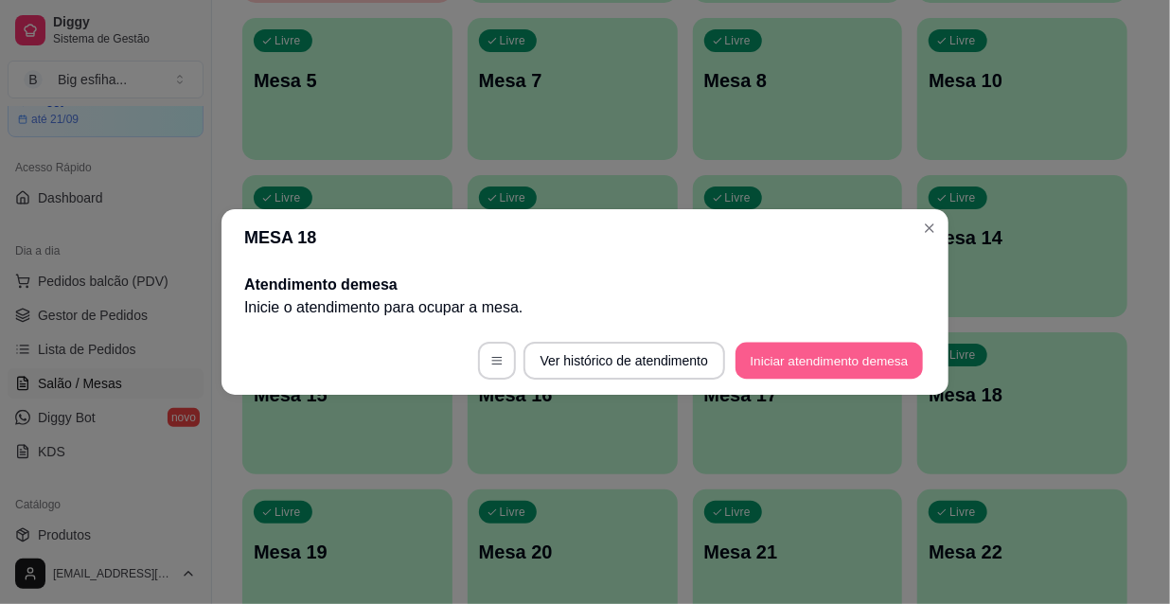
click at [843, 367] on button "Iniciar atendimento de mesa" at bounding box center [828, 361] width 187 height 37
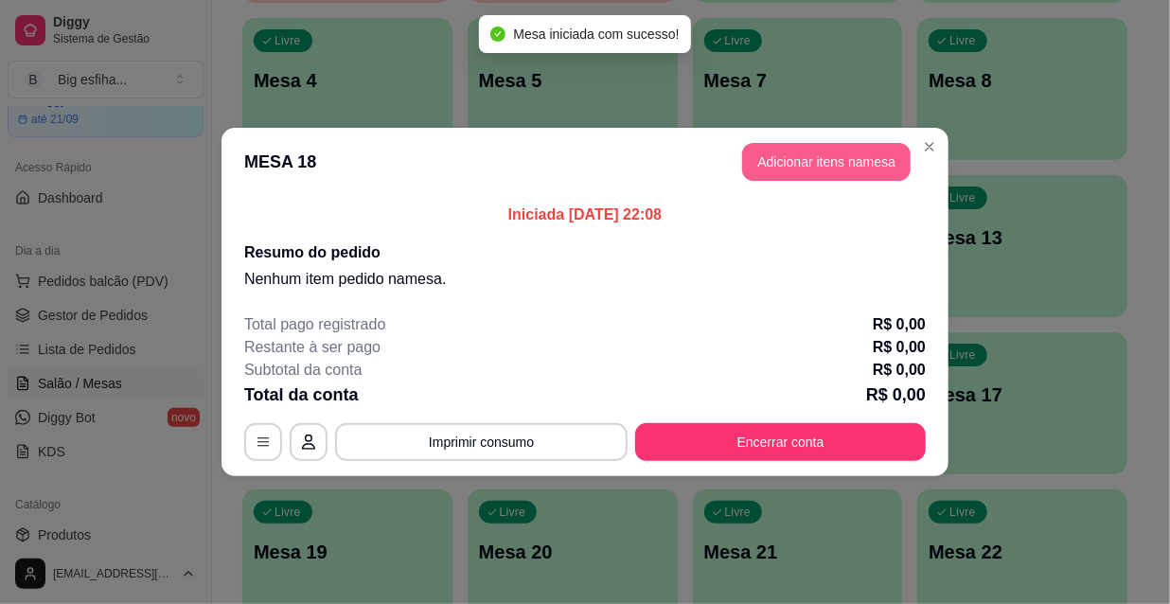
click at [814, 148] on button "Adicionar itens na mesa" at bounding box center [826, 162] width 168 height 38
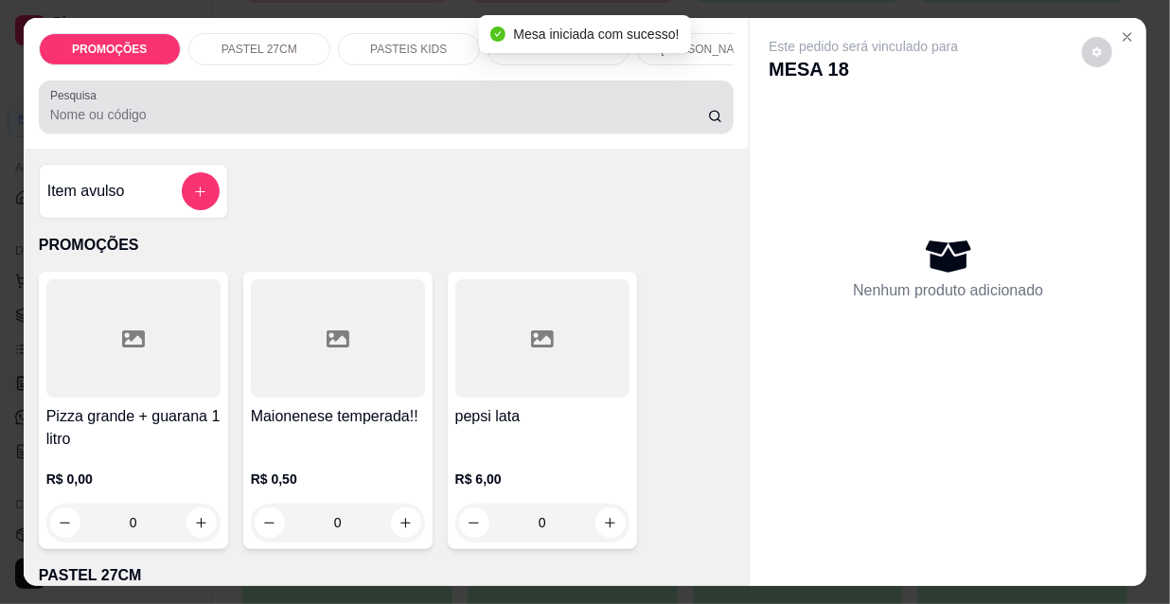
click at [252, 115] on input "Pesquisa" at bounding box center [379, 114] width 658 height 19
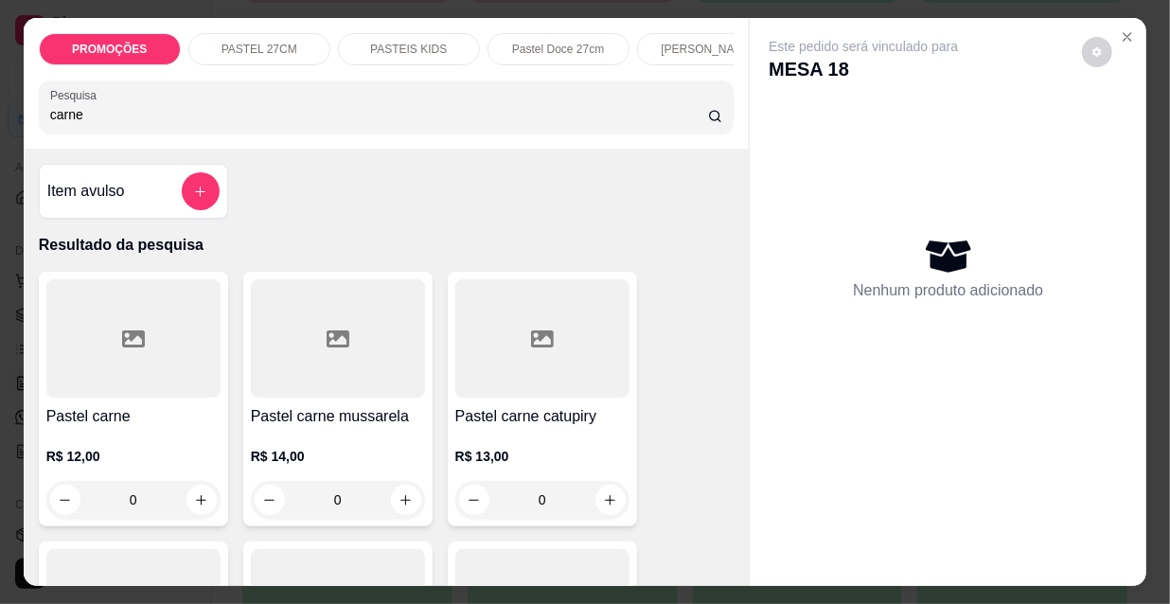
type input "carne"
click at [337, 395] on div at bounding box center [338, 338] width 174 height 118
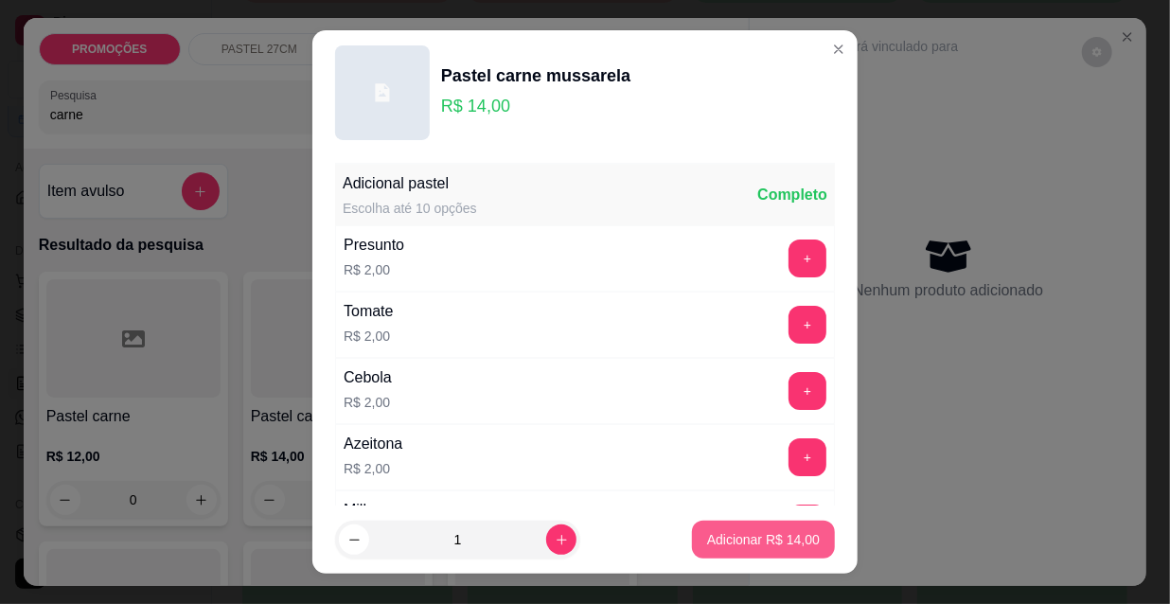
click at [763, 550] on button "Adicionar R$ 14,00" at bounding box center [763, 540] width 143 height 38
type input "1"
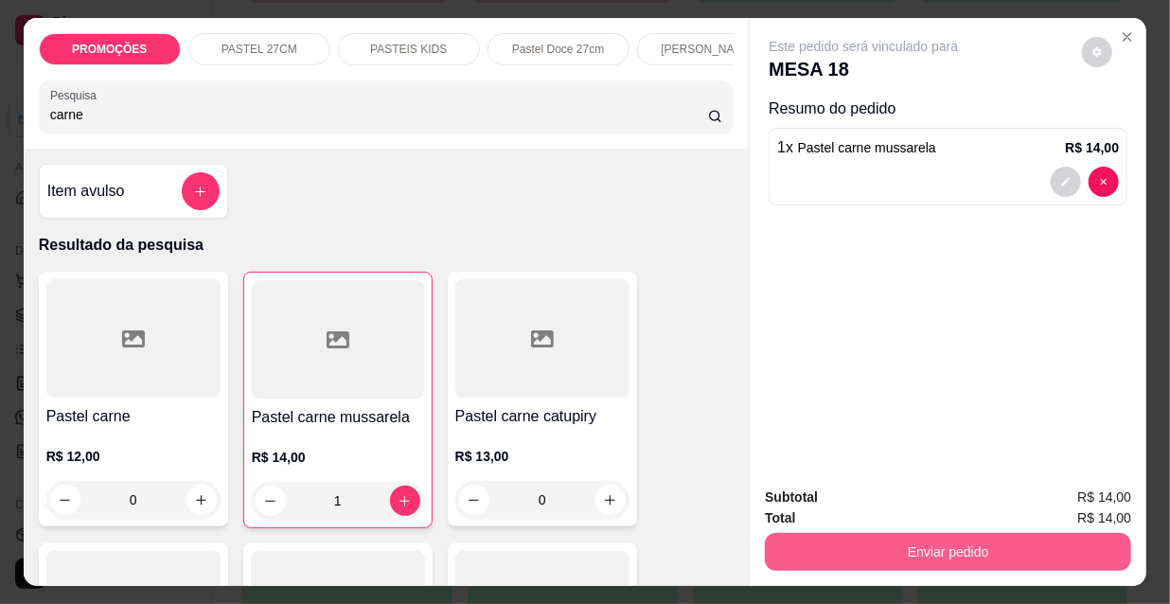
click at [930, 545] on button "Enviar pedido" at bounding box center [948, 552] width 366 height 38
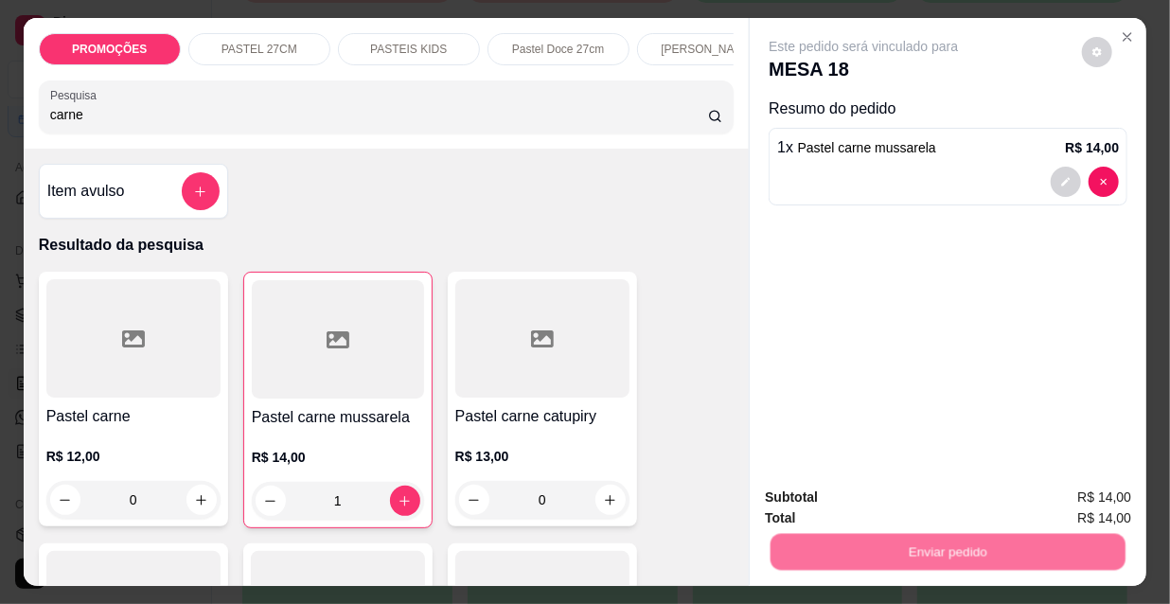
click at [917, 485] on button "Não registrar e enviar pedido" at bounding box center [886, 500] width 197 height 36
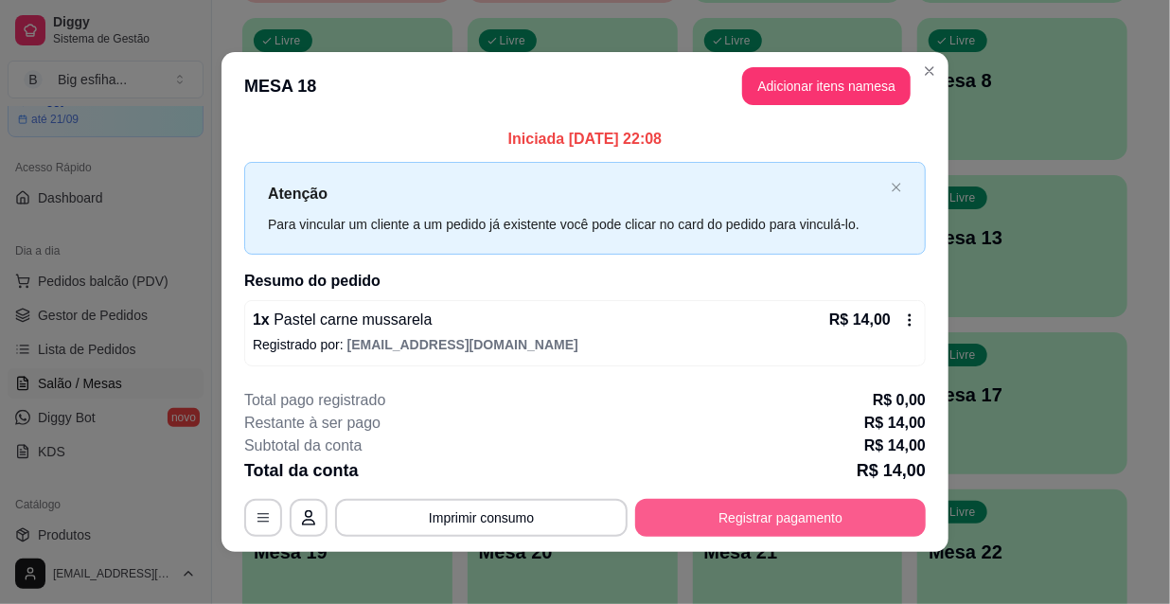
click at [763, 513] on button "Registrar pagamento" at bounding box center [780, 518] width 291 height 38
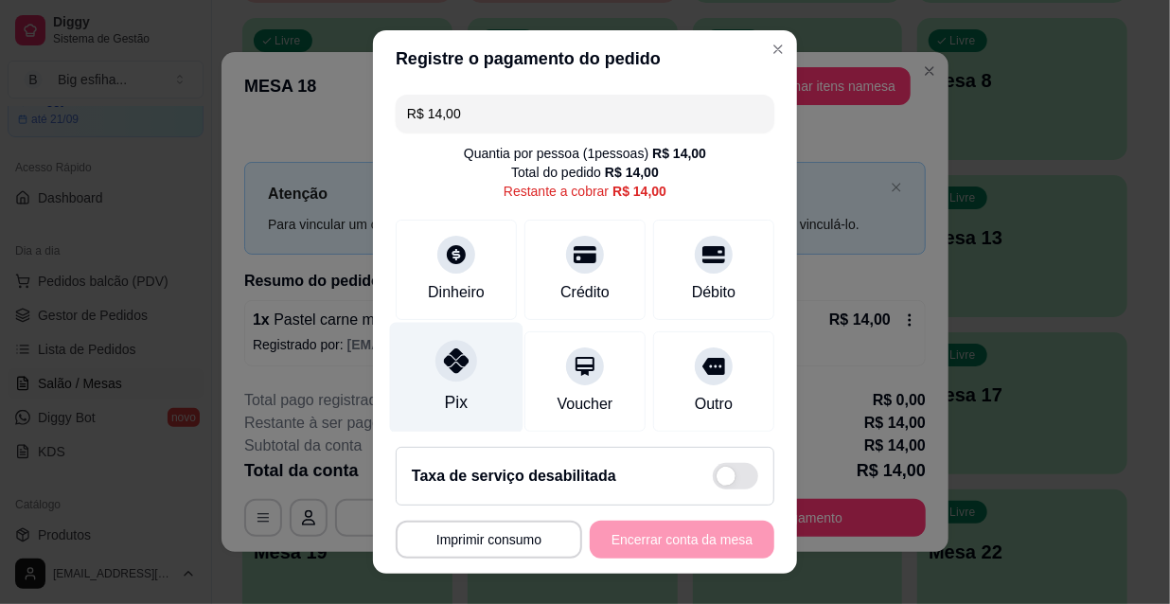
scroll to position [141, 0]
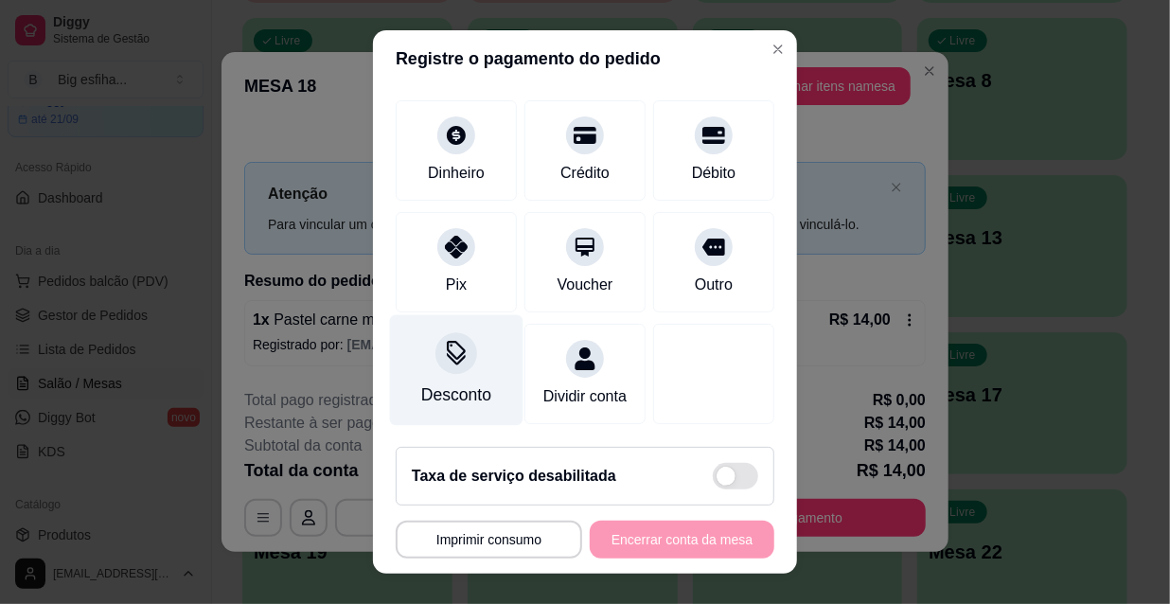
click at [451, 341] on icon at bounding box center [456, 353] width 25 height 25
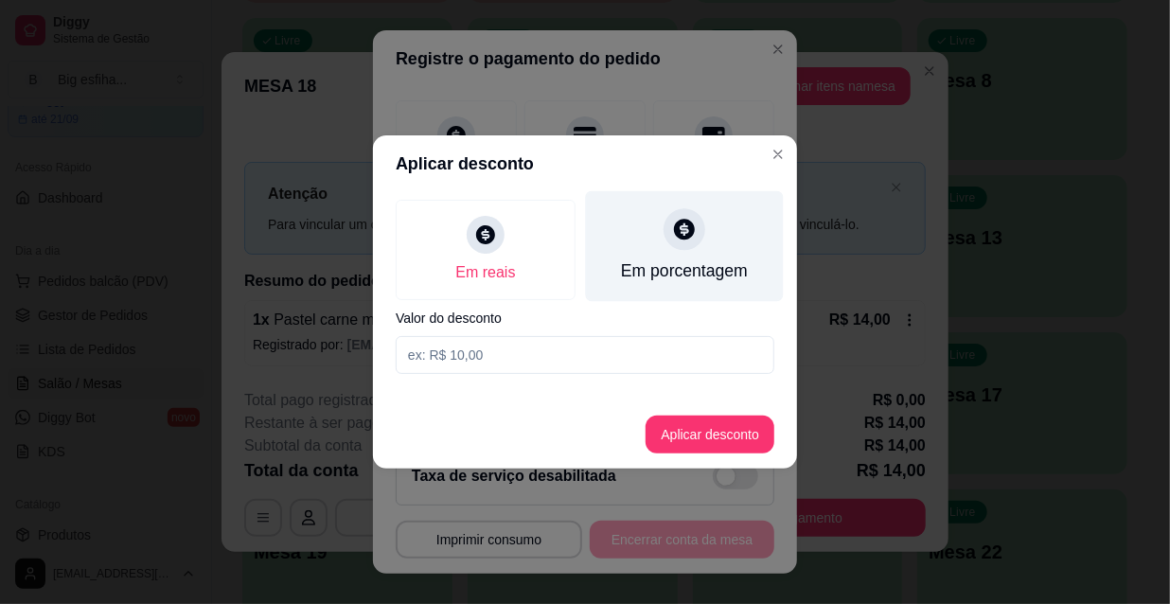
click at [700, 246] on div "Em porcentagem" at bounding box center [685, 246] width 198 height 111
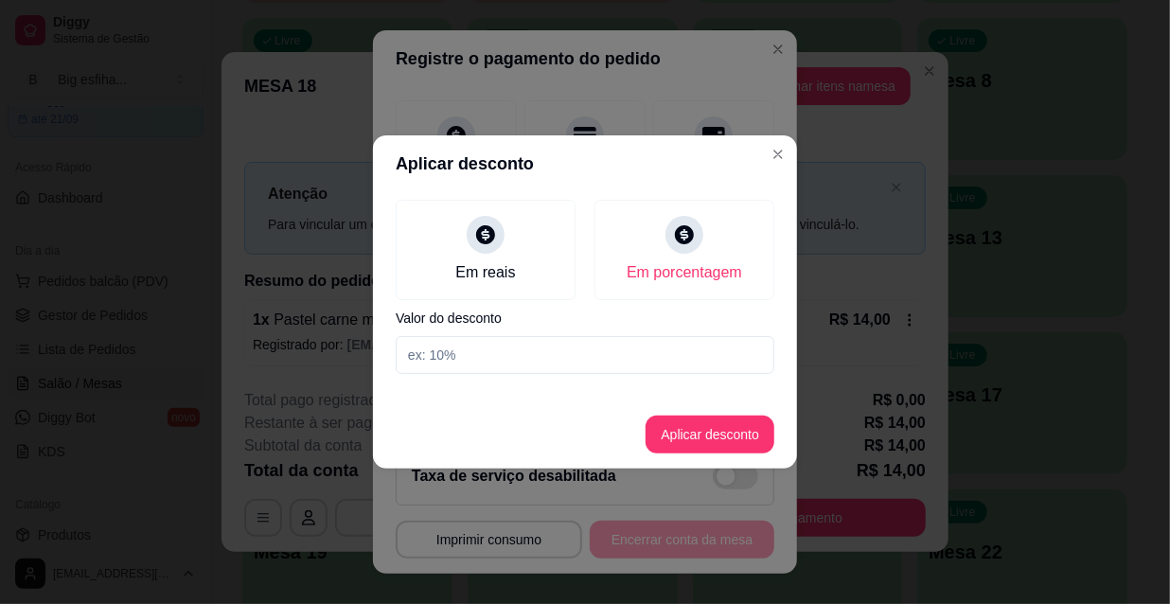
click at [502, 347] on input at bounding box center [585, 355] width 379 height 38
type input "20"
click at [696, 440] on button "Aplicar desconto" at bounding box center [710, 434] width 124 height 37
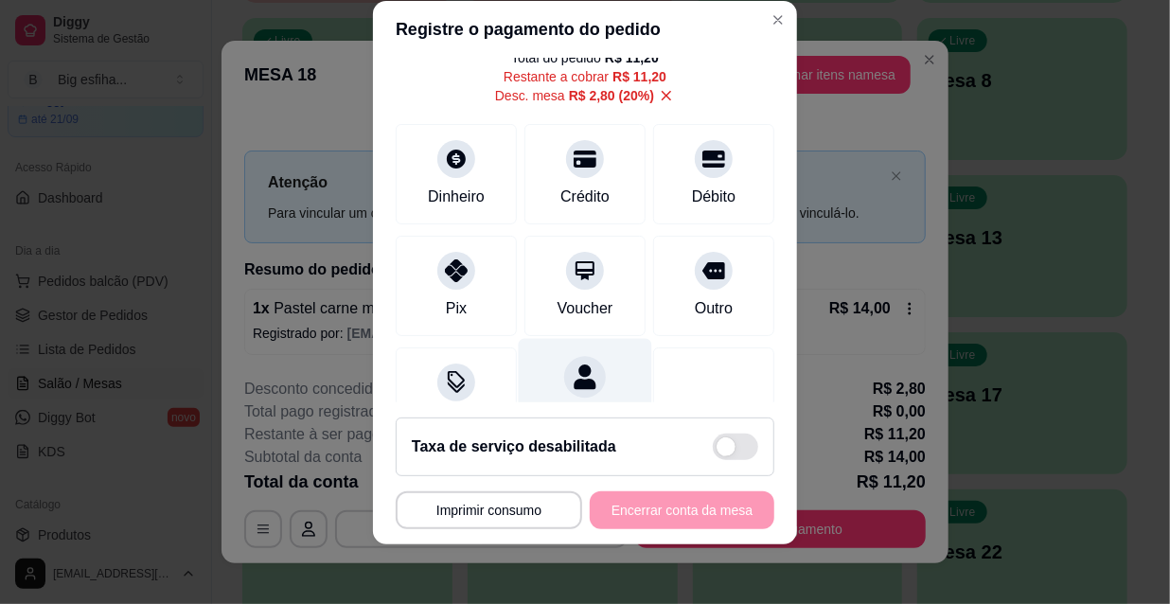
scroll to position [160, 0]
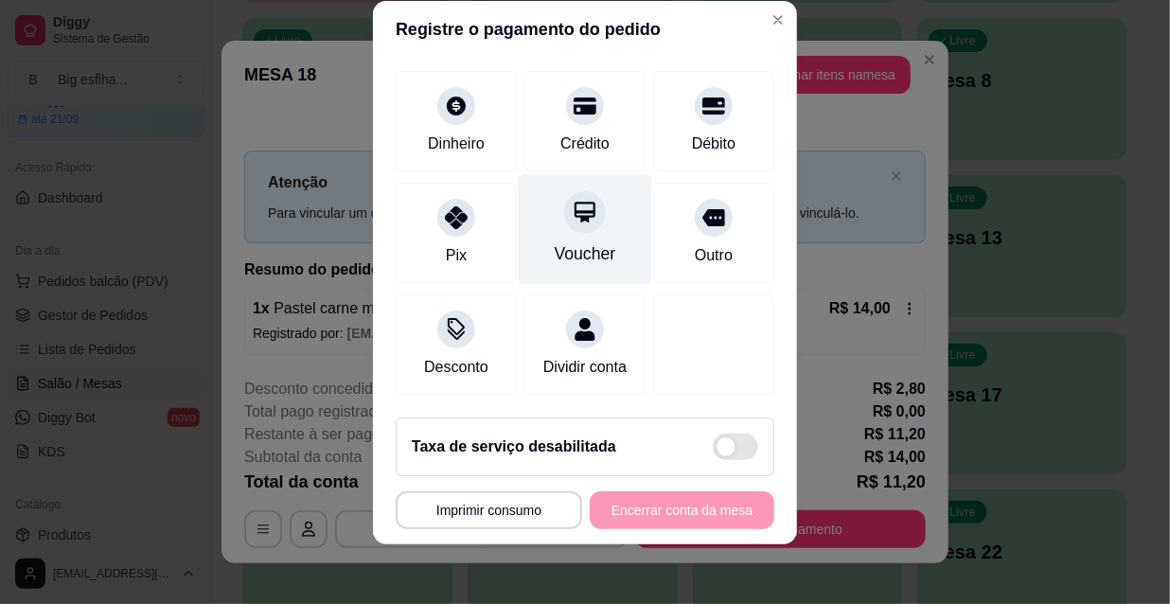
click at [574, 202] on icon at bounding box center [584, 212] width 21 height 21
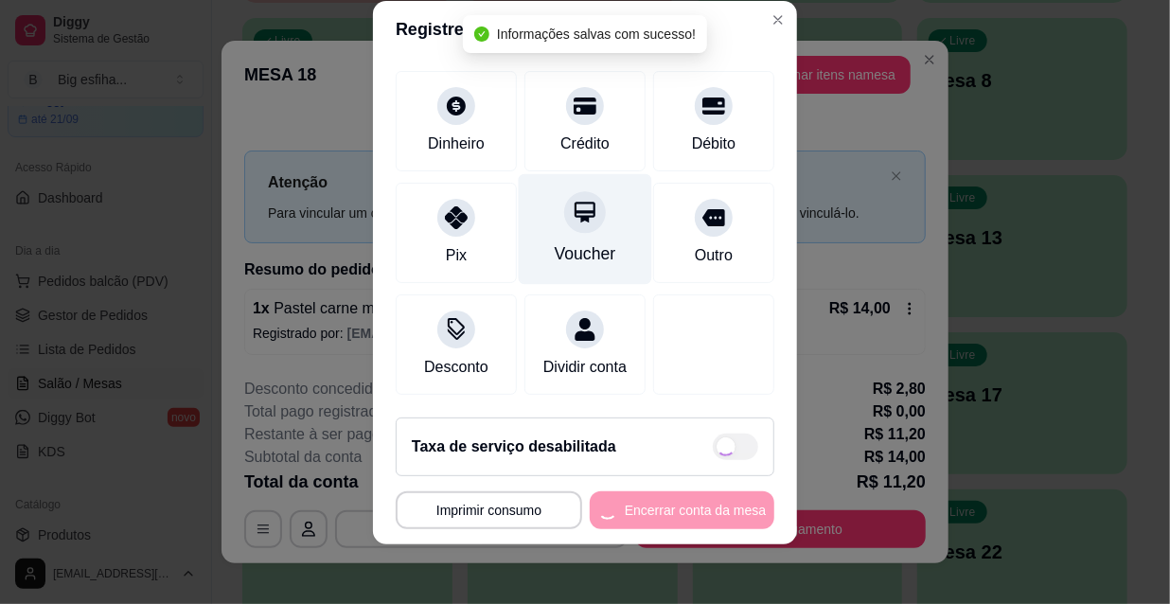
type input "R$ 0,00"
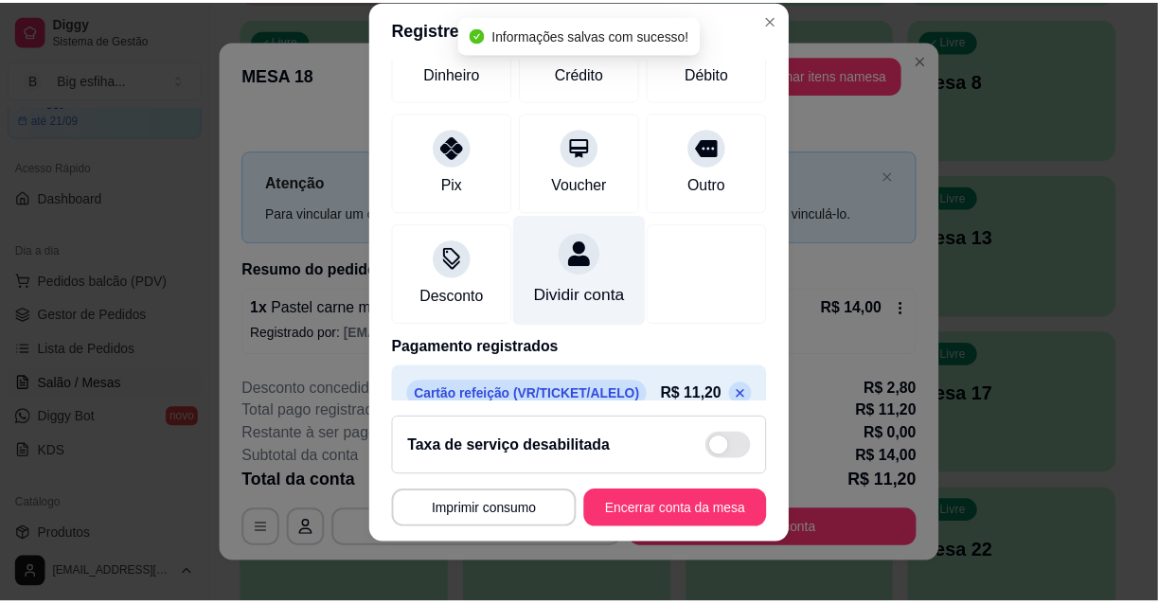
scroll to position [239, 0]
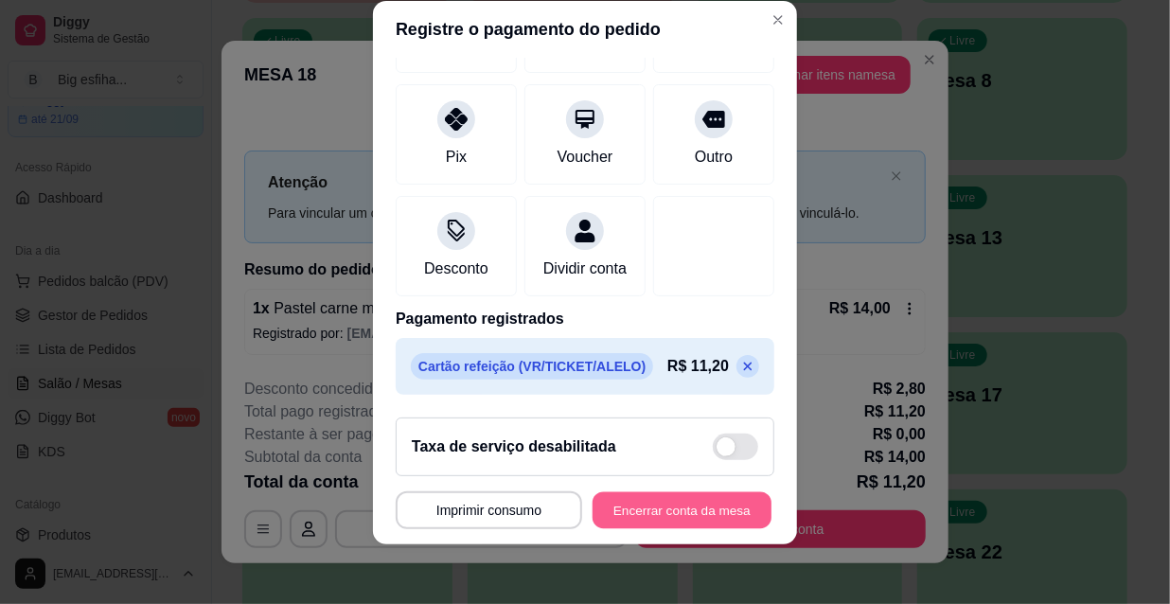
click at [654, 508] on button "Encerrar conta da mesa" at bounding box center [681, 510] width 179 height 37
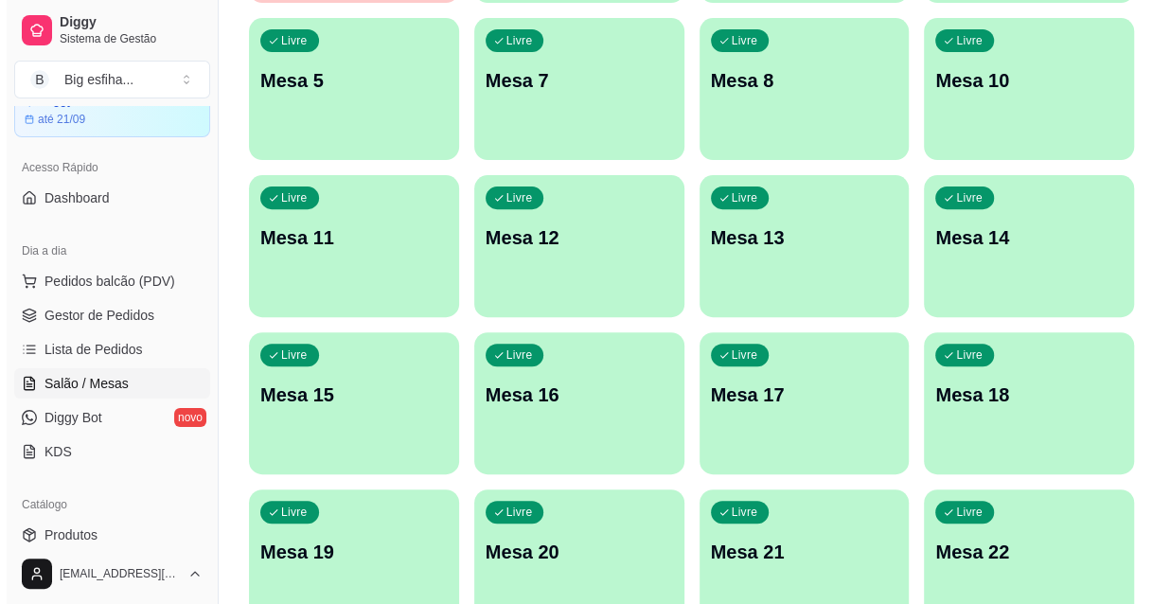
scroll to position [0, 0]
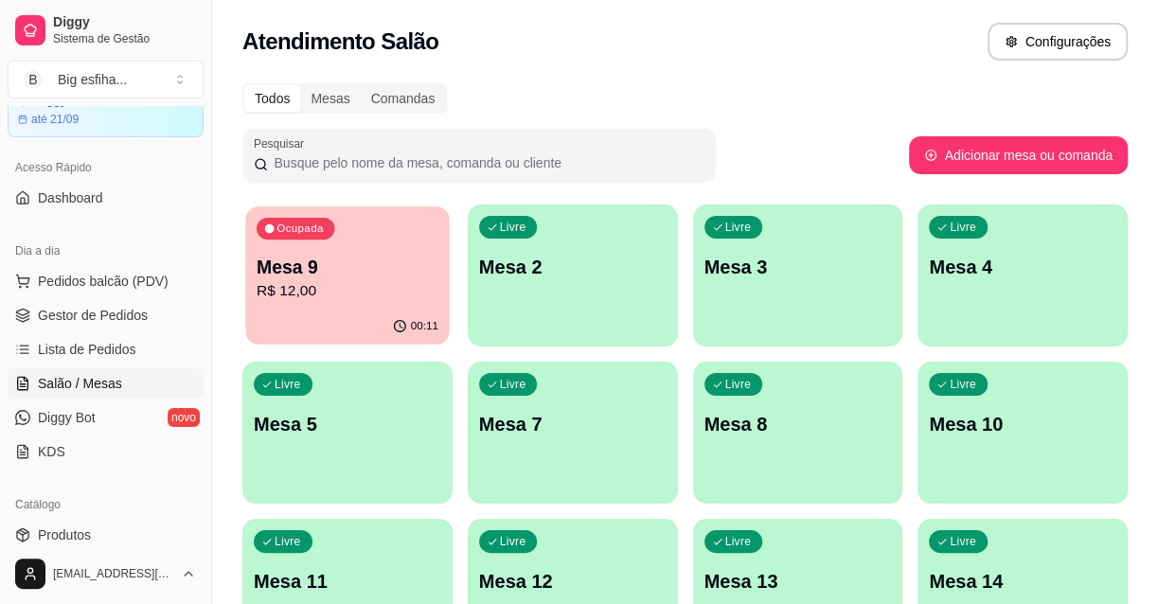
click at [387, 303] on div "Ocupada Mesa 9 R$ 12,00" at bounding box center [346, 257] width 203 height 102
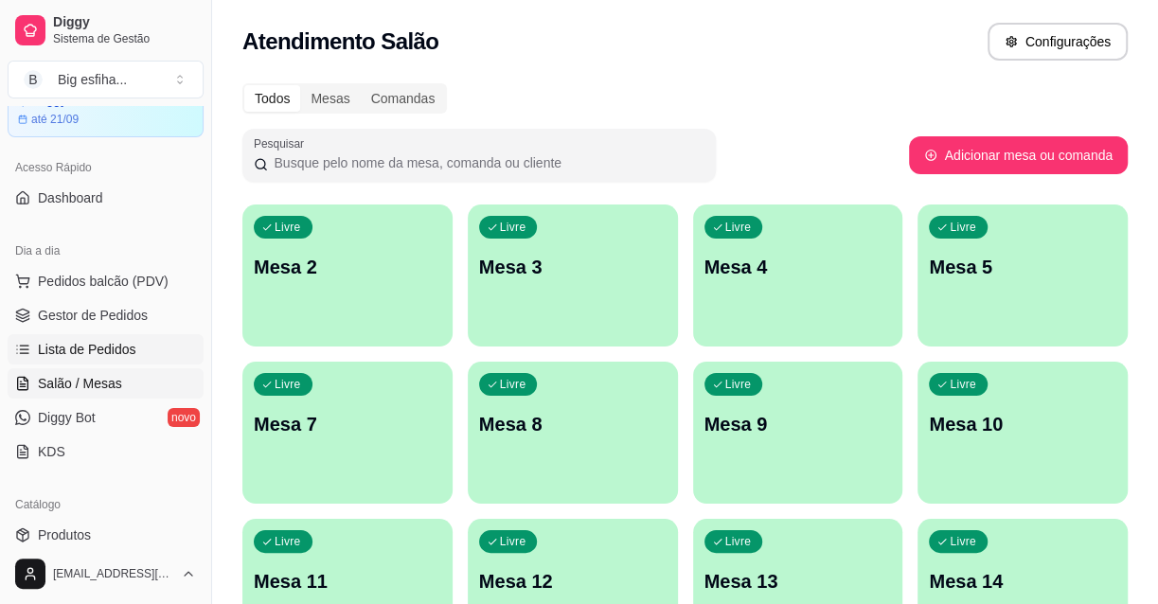
click at [99, 343] on span "Lista de Pedidos" at bounding box center [87, 349] width 98 height 19
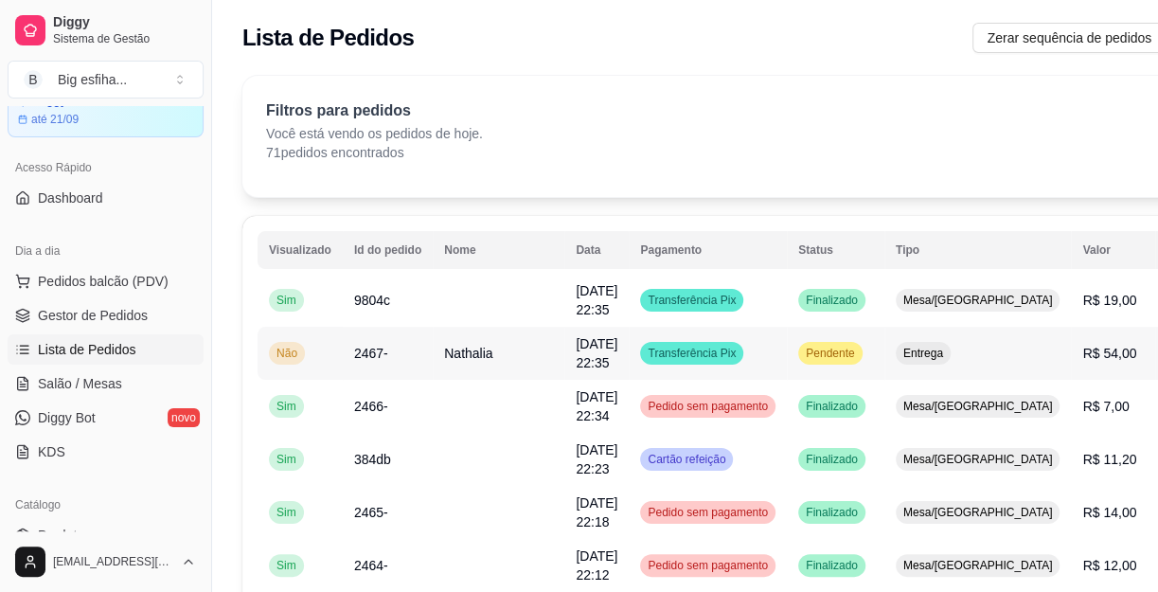
click at [422, 354] on td "2467-" at bounding box center [388, 353] width 90 height 53
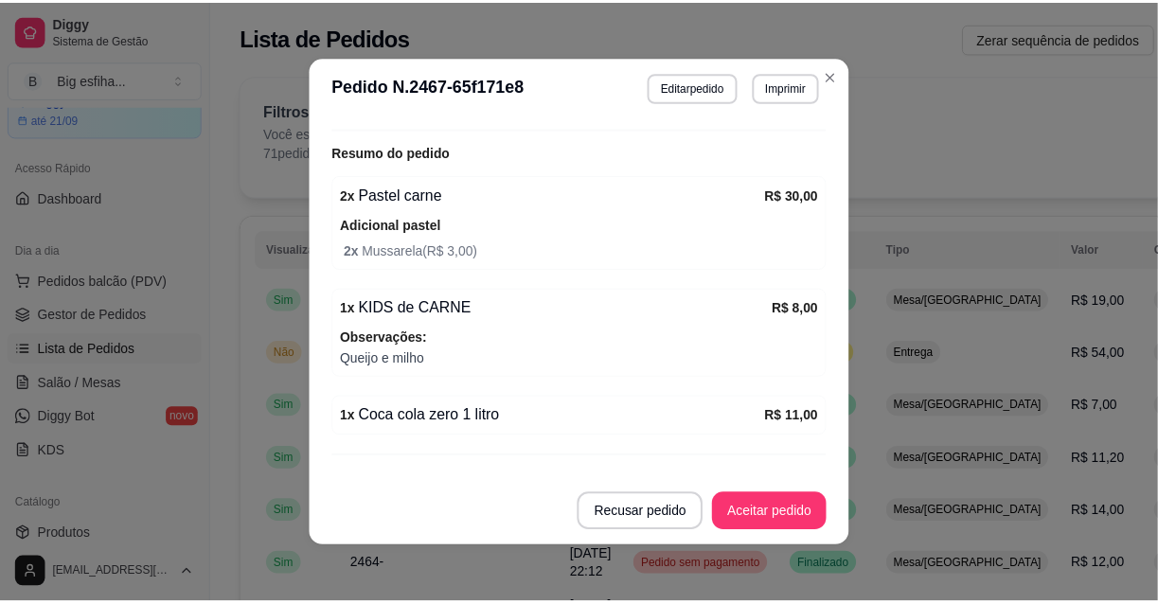
scroll to position [608, 0]
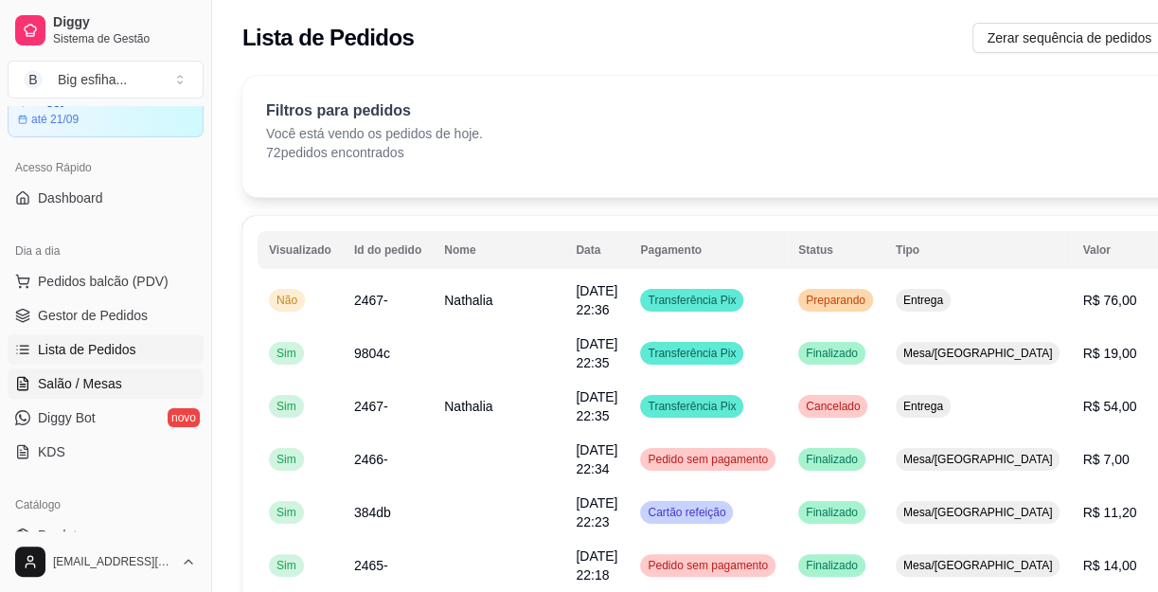
click at [124, 383] on link "Salão / Mesas" at bounding box center [106, 383] width 196 height 30
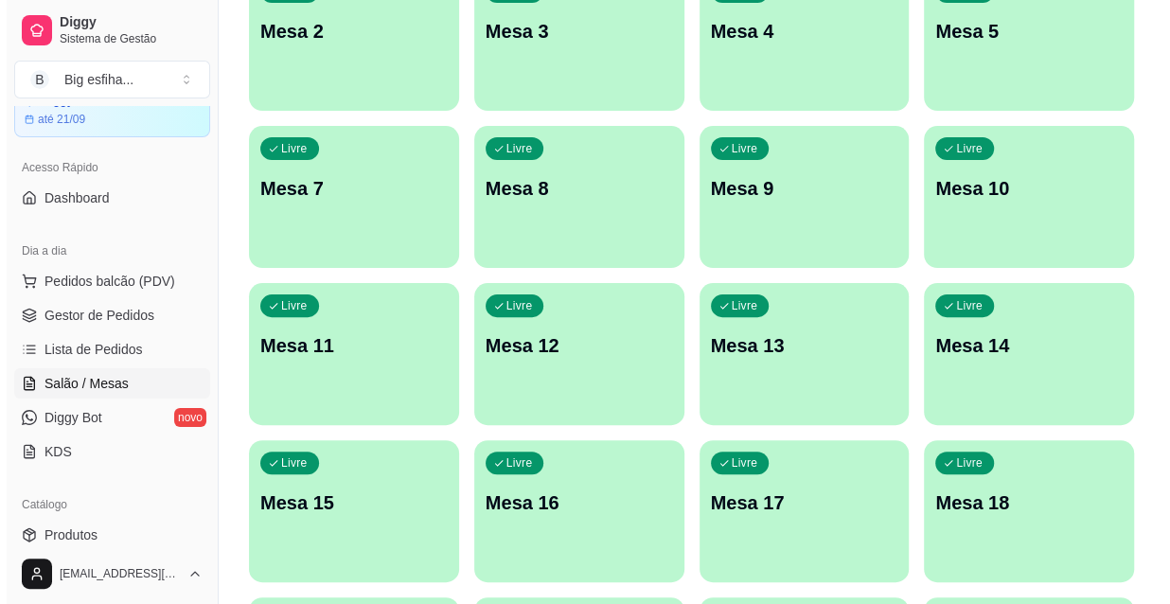
scroll to position [257, 0]
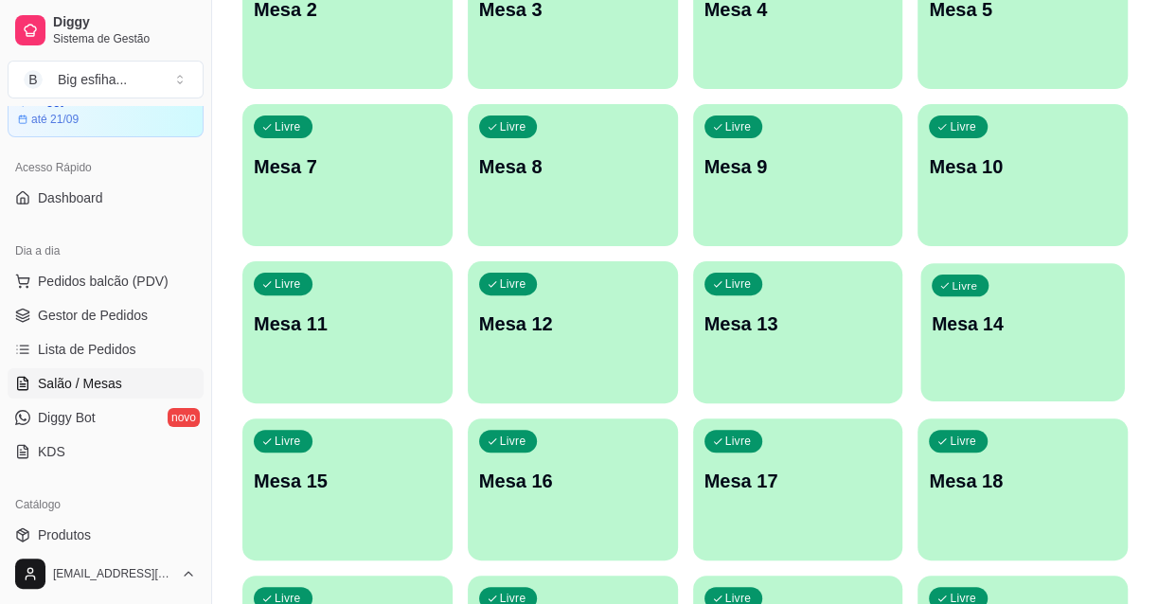
click at [1066, 369] on div "Livre Mesa 14" at bounding box center [1022, 320] width 203 height 115
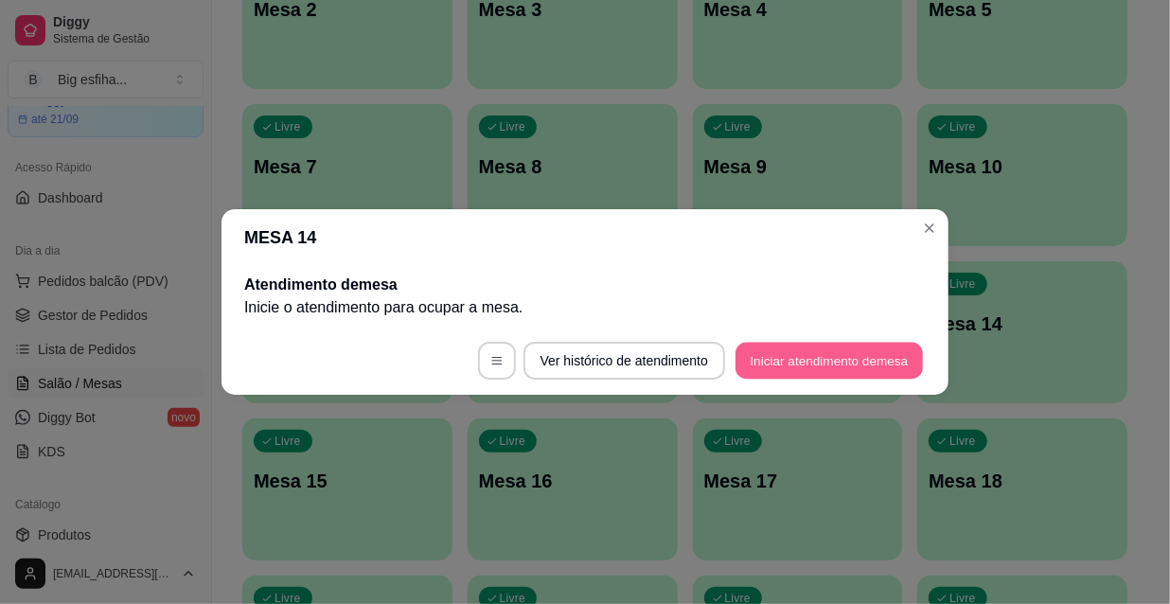
click at [824, 359] on button "Iniciar atendimento de mesa" at bounding box center [828, 361] width 187 height 37
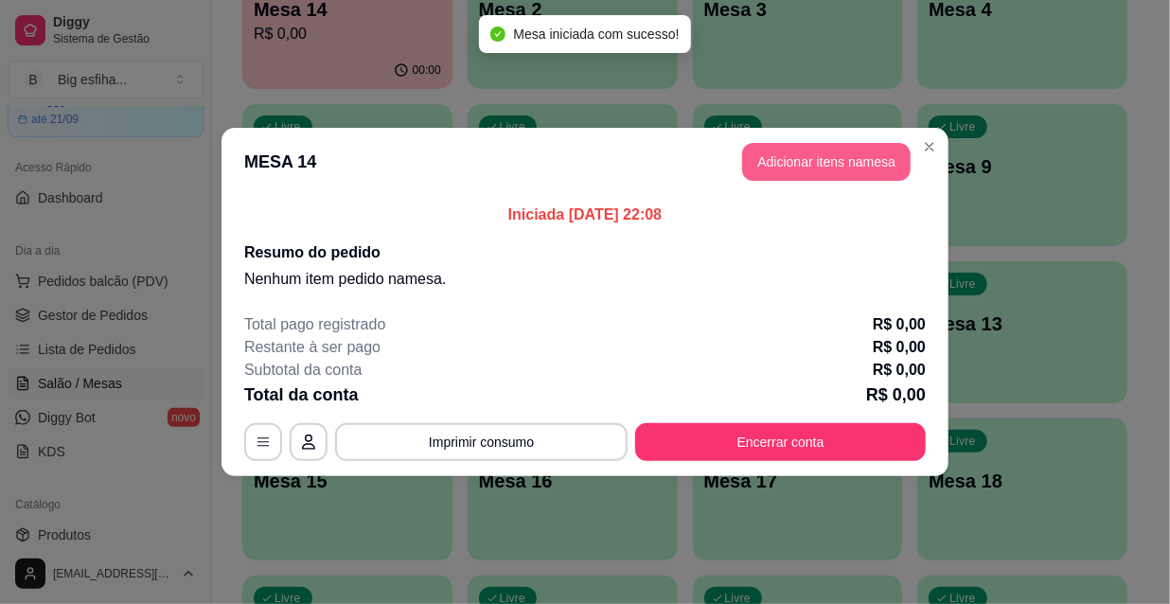
click at [804, 169] on button "Adicionar itens na mesa" at bounding box center [826, 162] width 168 height 38
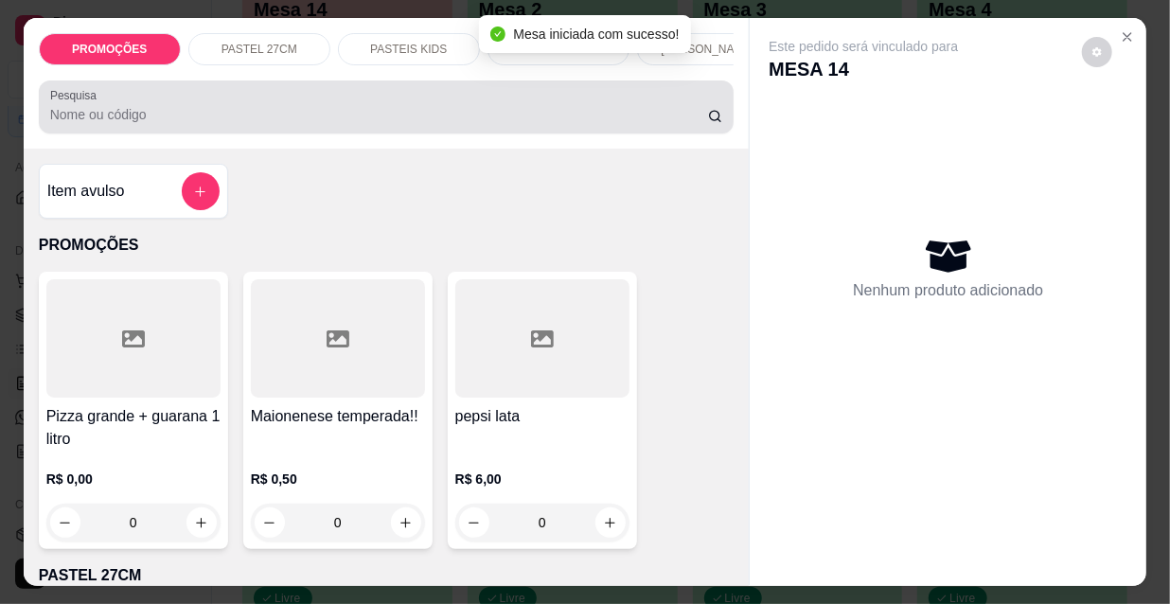
click at [246, 124] on input "Pesquisa" at bounding box center [379, 114] width 658 height 19
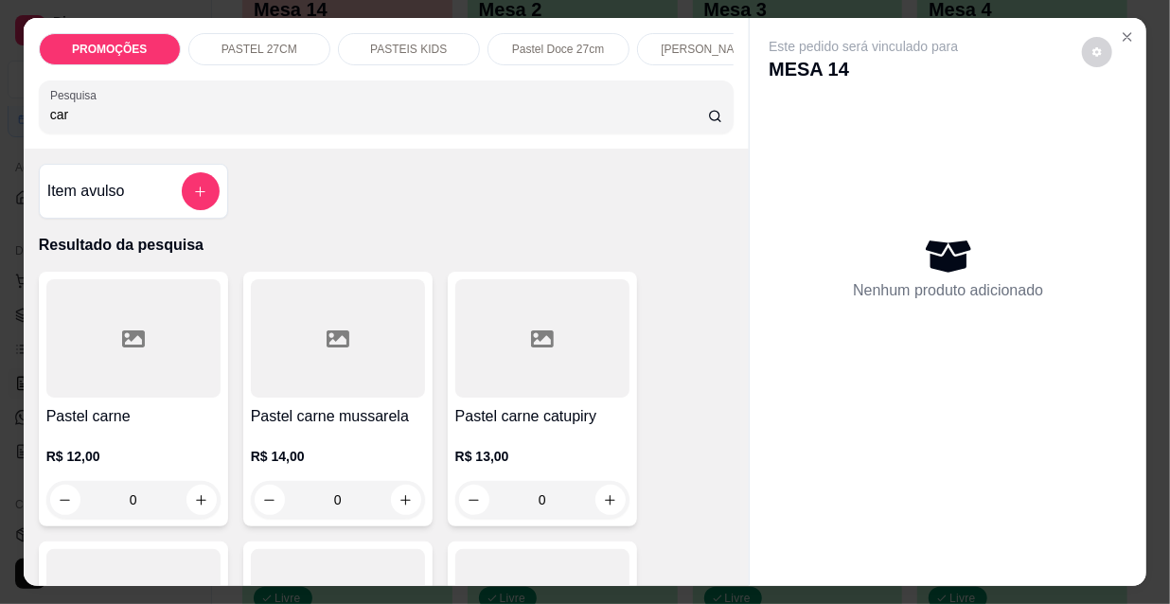
type input "car"
click at [332, 433] on div "R$ 14,00 0" at bounding box center [338, 473] width 174 height 91
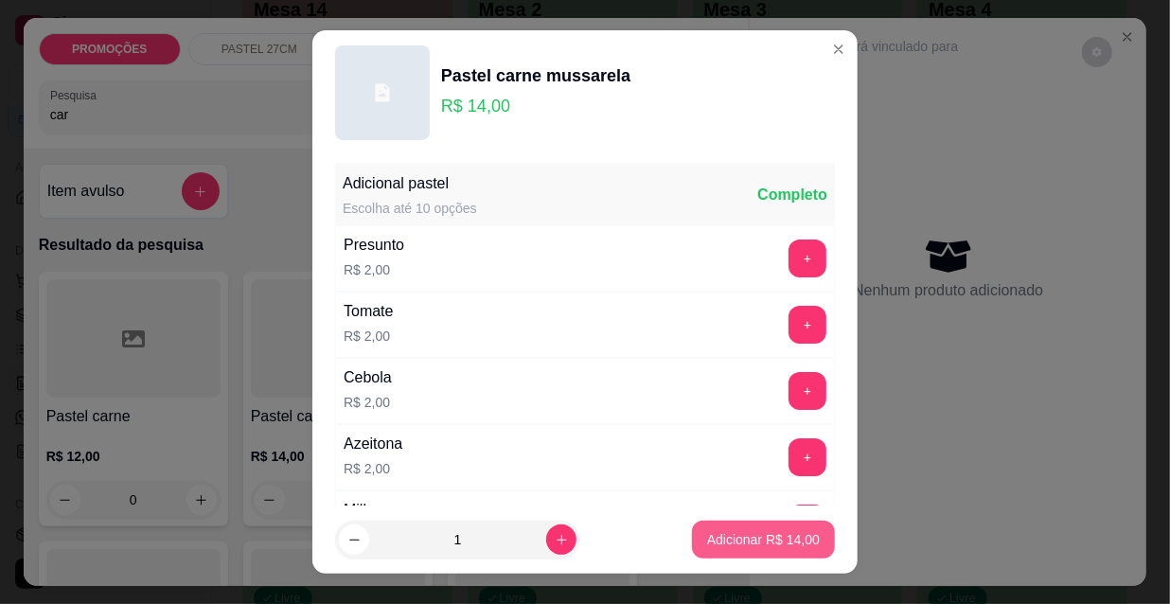
click at [719, 543] on p "Adicionar R$ 14,00" at bounding box center [763, 539] width 113 height 19
type input "1"
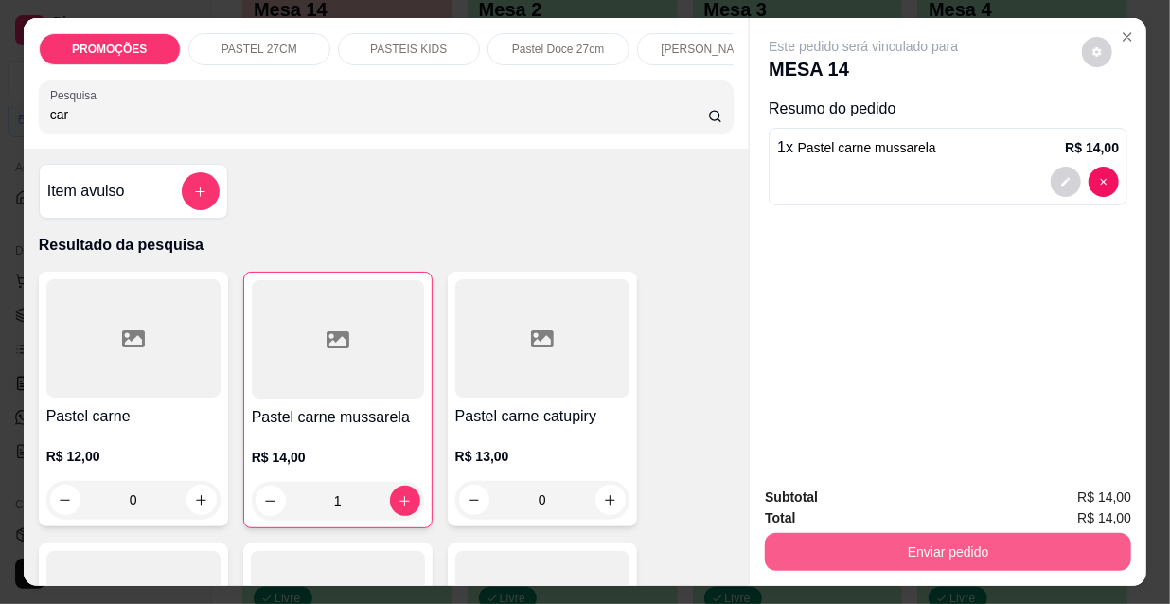
click at [991, 533] on button "Enviar pedido" at bounding box center [948, 552] width 366 height 38
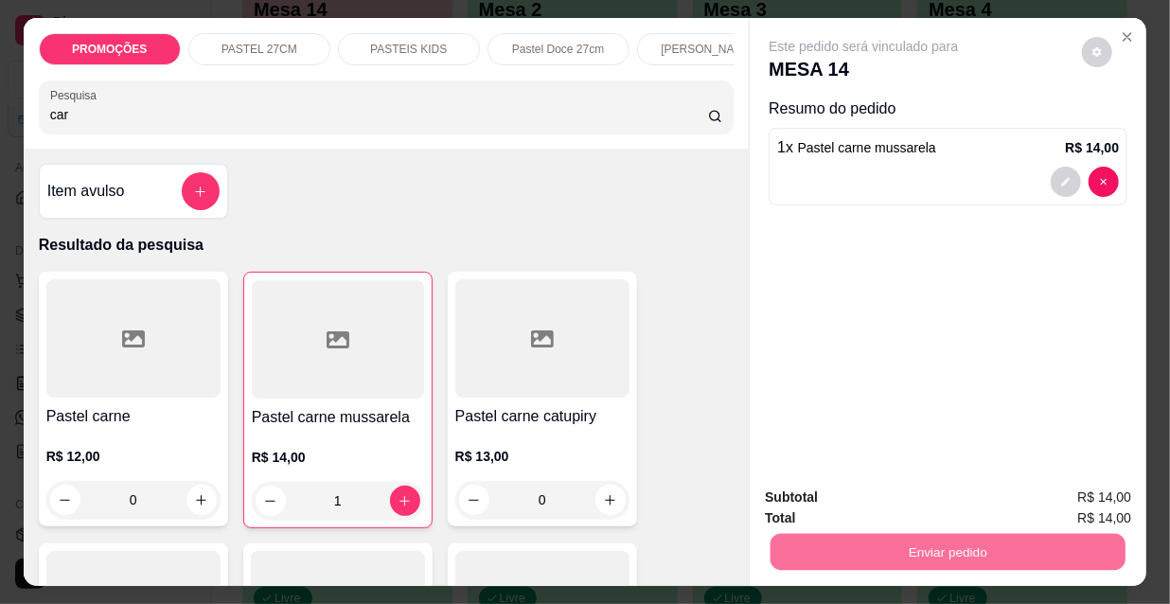
click at [879, 500] on button "Não registrar e enviar pedido" at bounding box center [886, 499] width 191 height 35
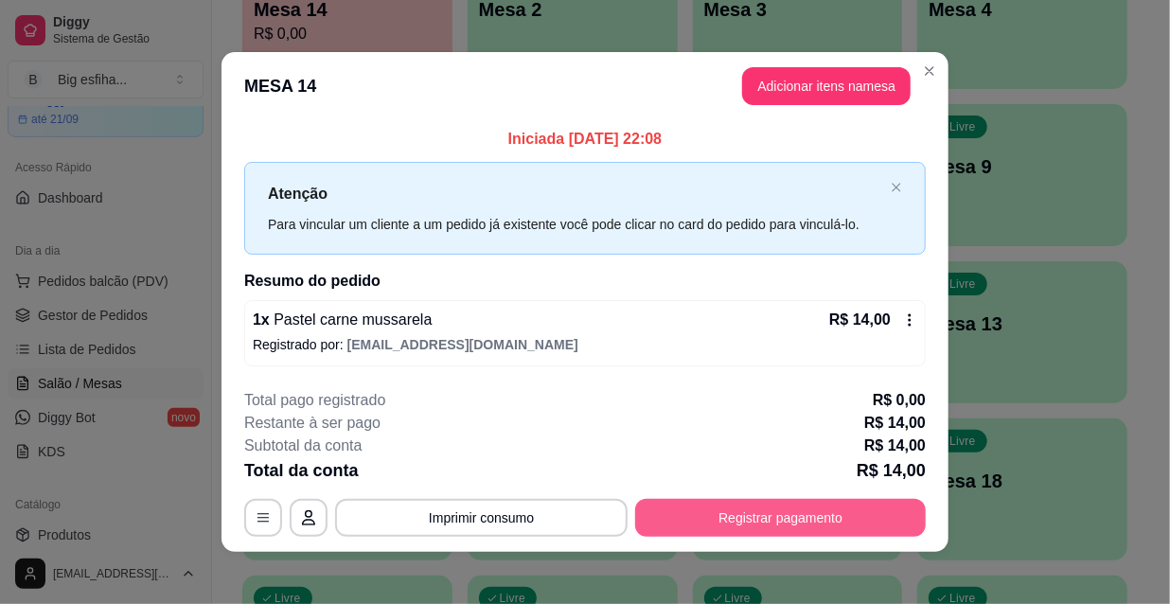
click at [734, 511] on button "Registrar pagamento" at bounding box center [780, 518] width 291 height 38
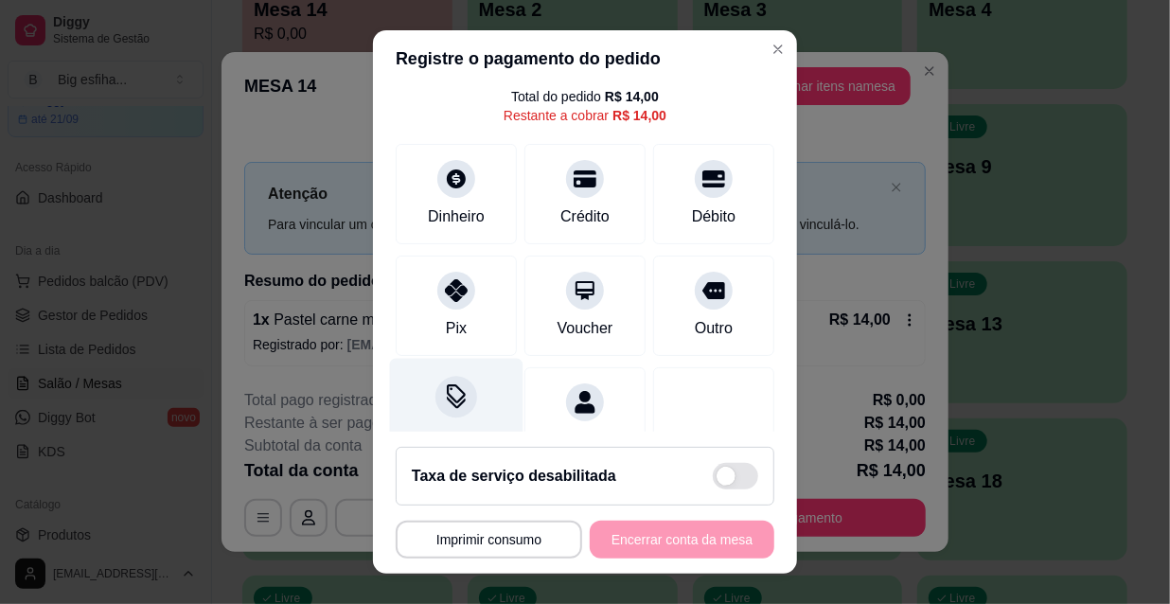
scroll to position [141, 0]
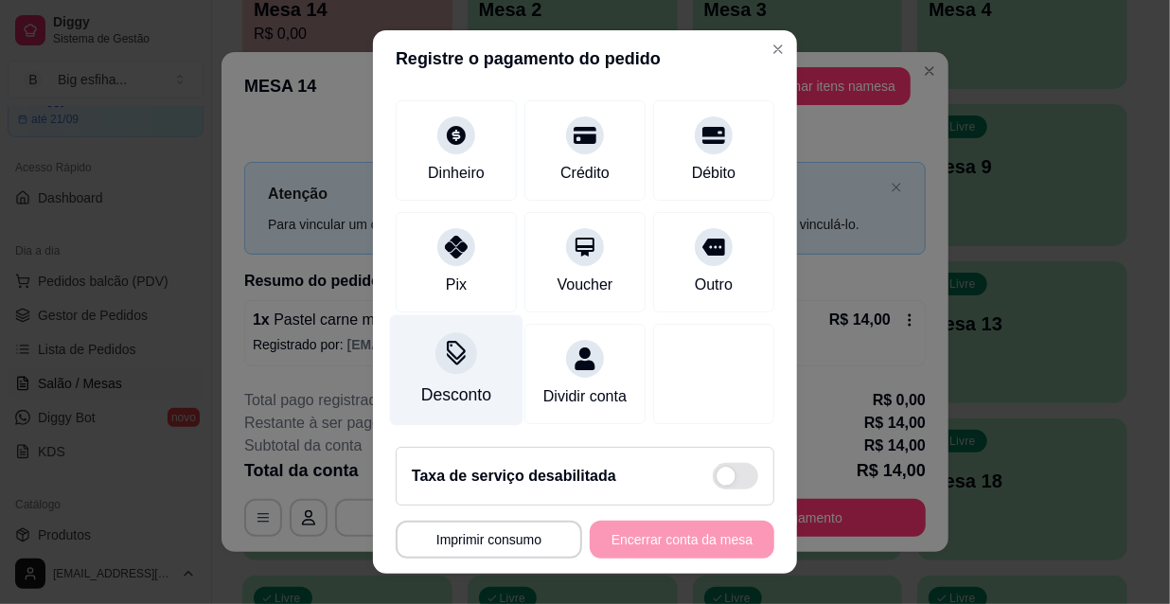
click at [455, 341] on icon at bounding box center [456, 353] width 25 height 25
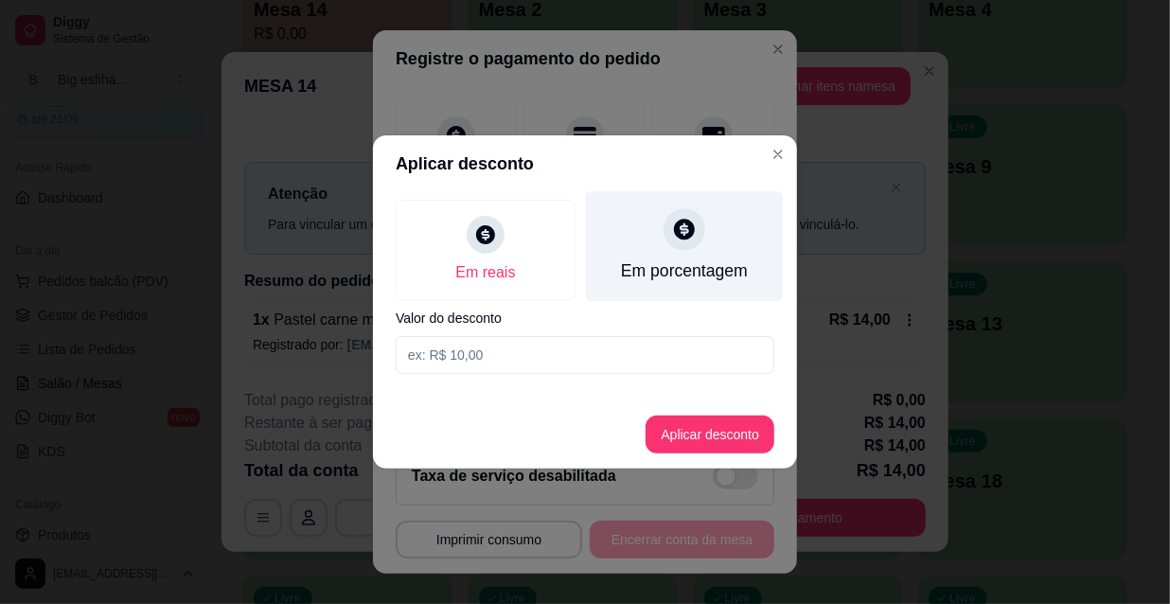
click at [649, 265] on div "Em porcentagem" at bounding box center [684, 270] width 127 height 25
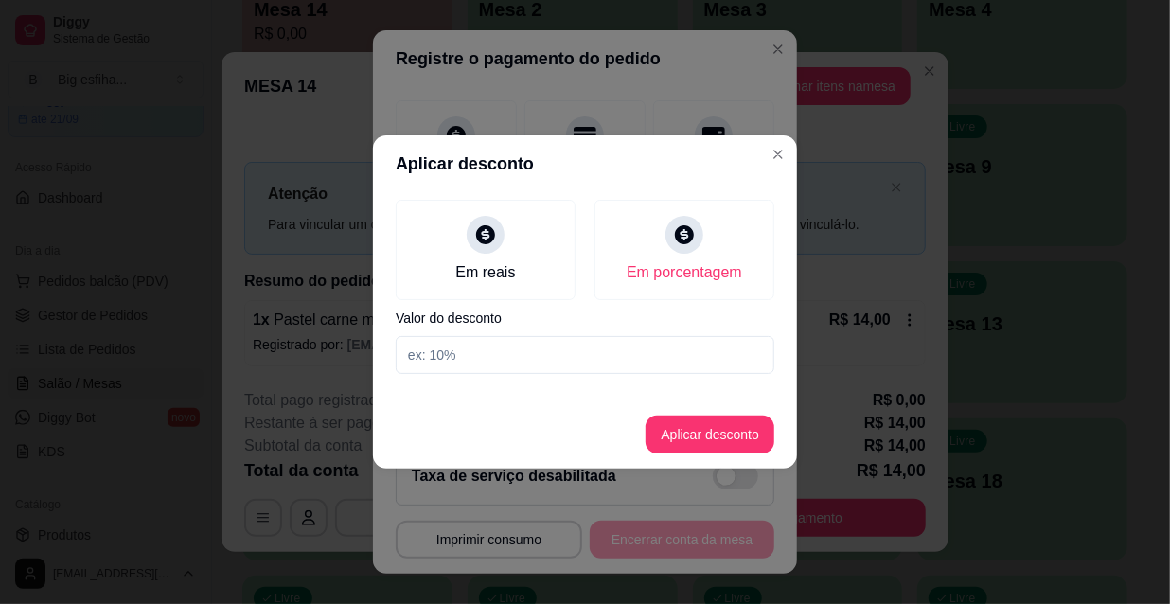
click at [473, 352] on input at bounding box center [585, 355] width 379 height 38
type input "20"
click at [659, 433] on button "Aplicar desconto" at bounding box center [709, 434] width 129 height 38
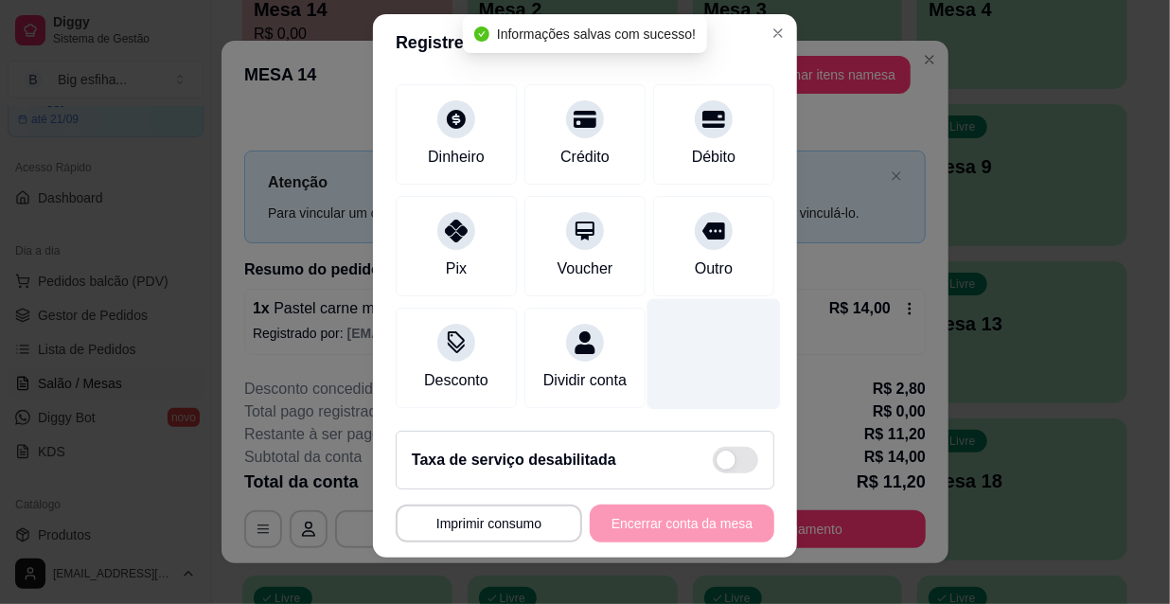
scroll to position [29, 0]
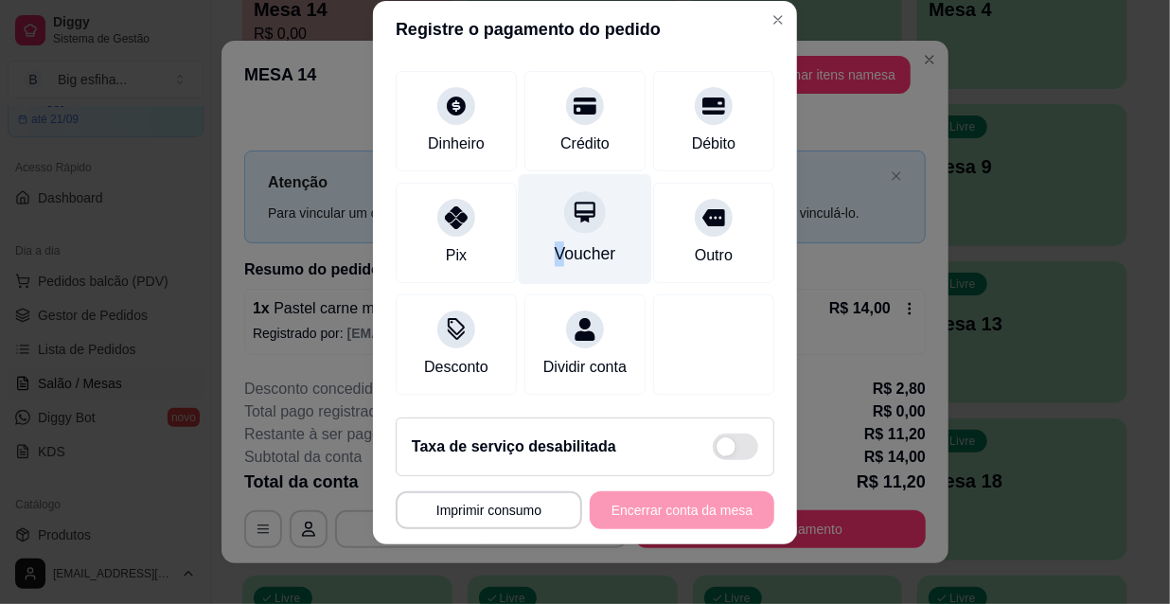
click at [555, 241] on div "Voucher" at bounding box center [586, 253] width 62 height 25
type input "R$ 0,00"
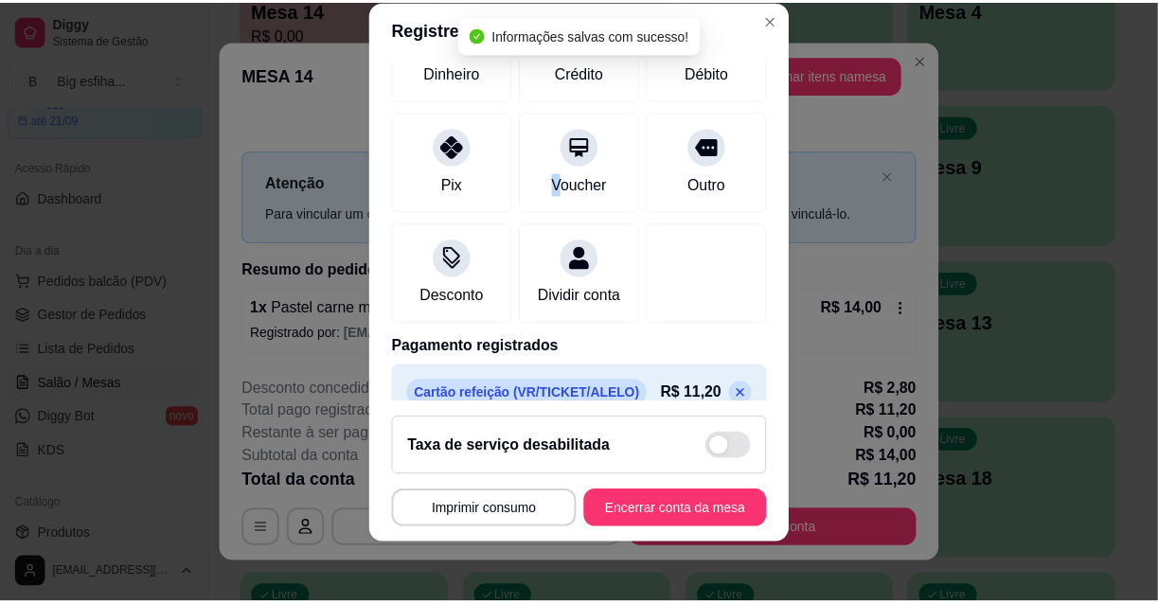
scroll to position [239, 0]
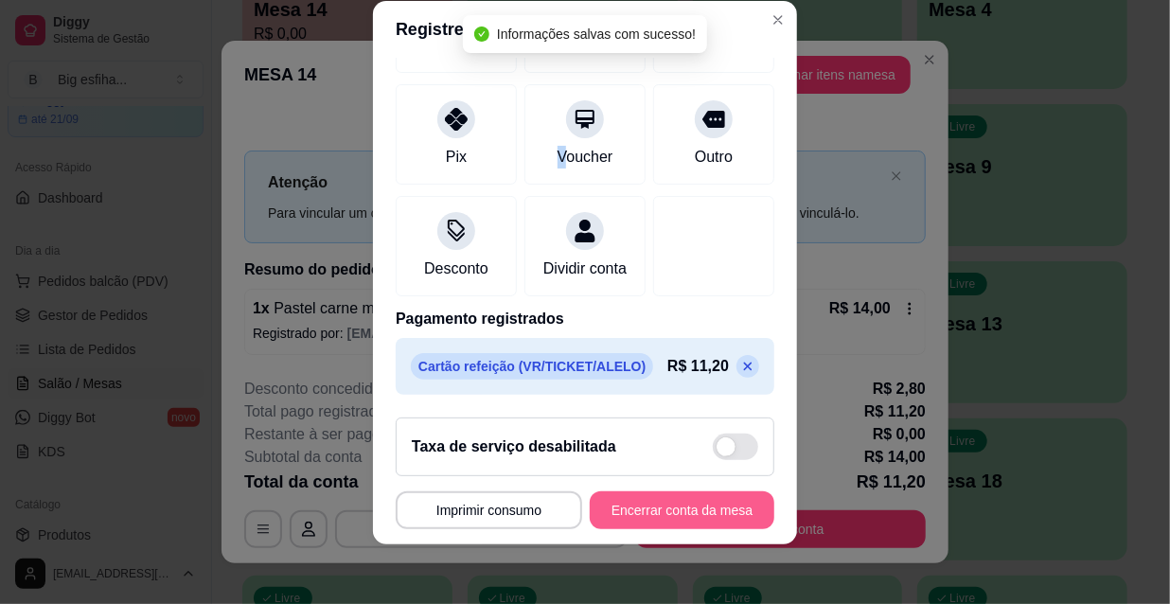
click at [602, 516] on button "Encerrar conta da mesa" at bounding box center [682, 510] width 185 height 38
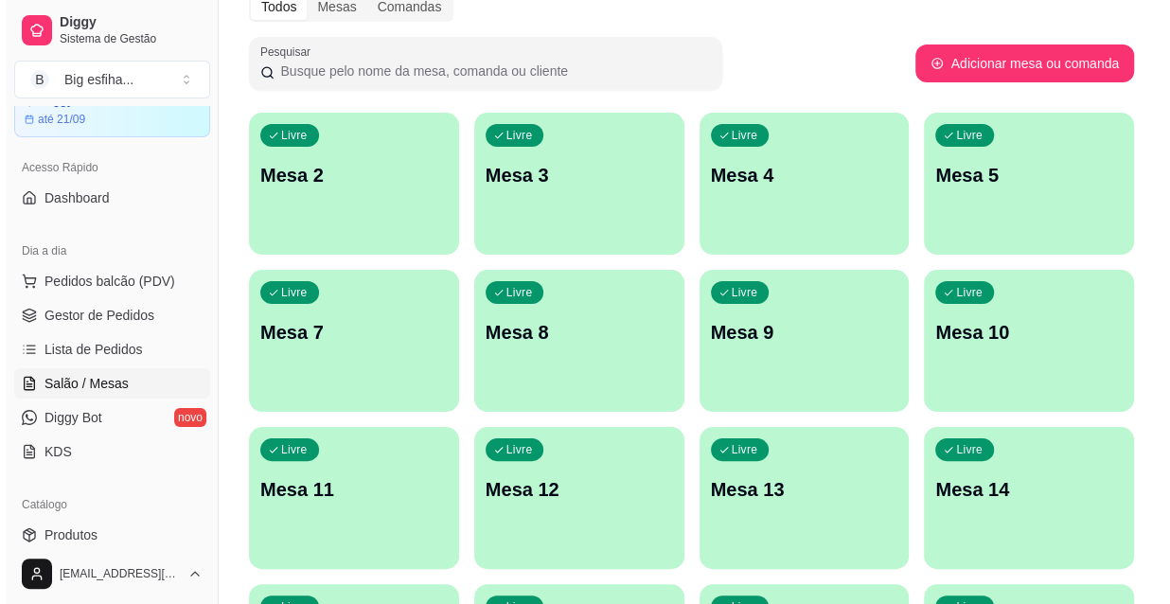
scroll to position [0, 0]
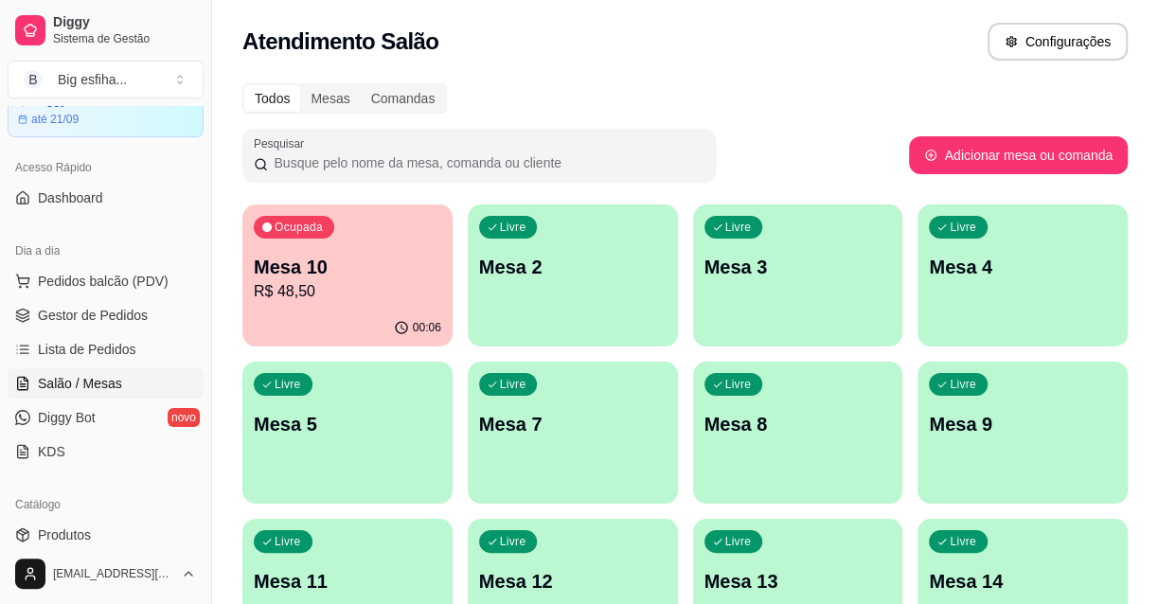
click at [376, 293] on p "R$ 48,50" at bounding box center [347, 291] width 187 height 23
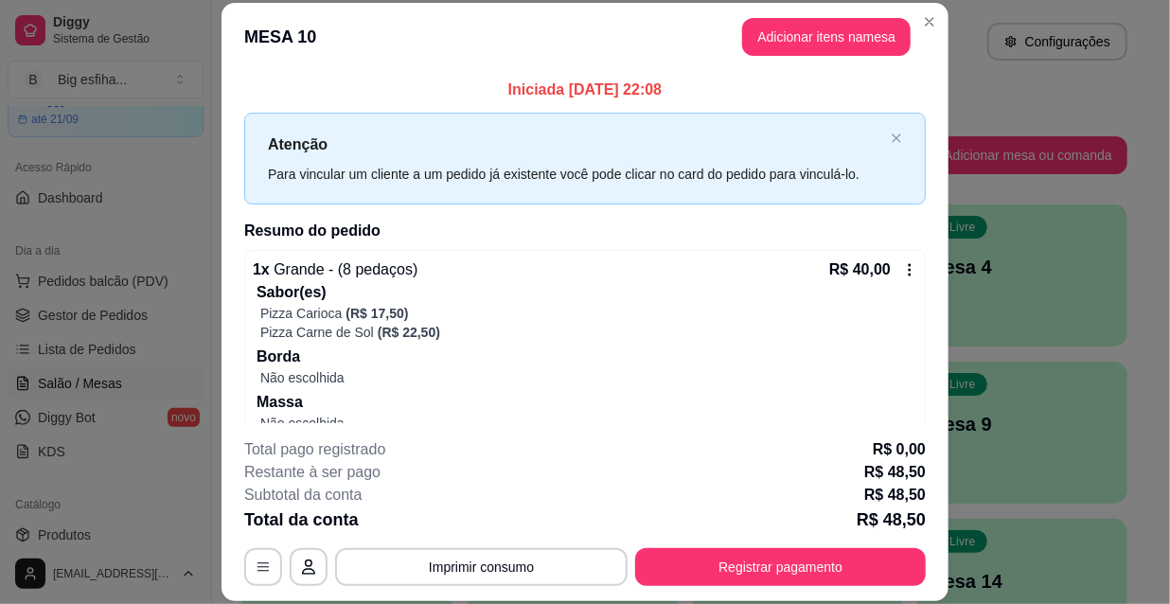
scroll to position [236, 0]
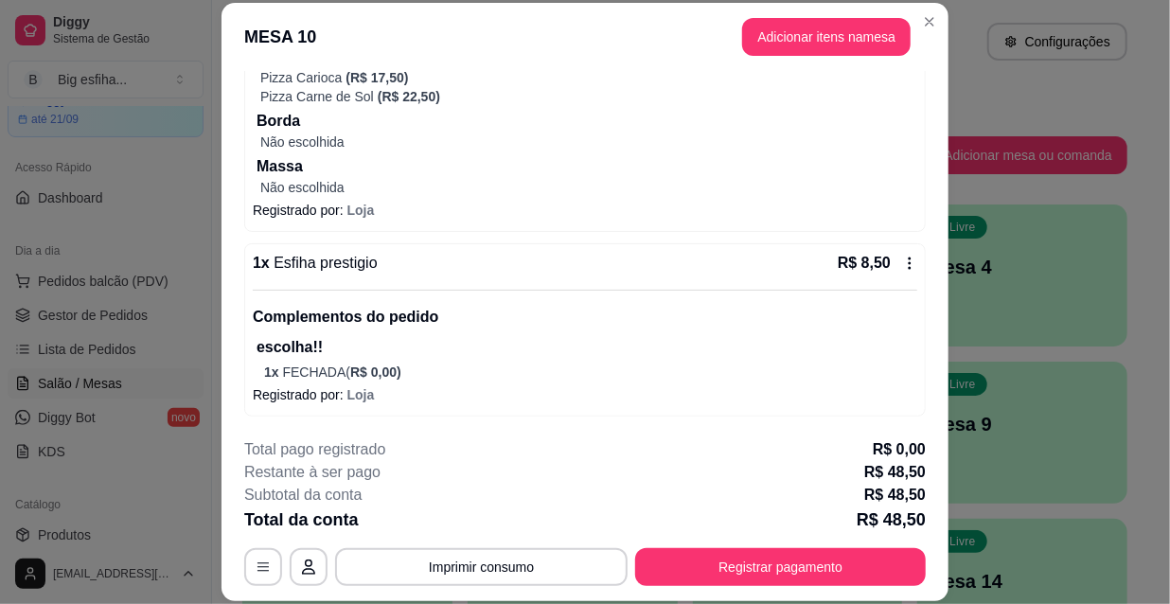
click at [493, 168] on p "Massa" at bounding box center [586, 166] width 661 height 23
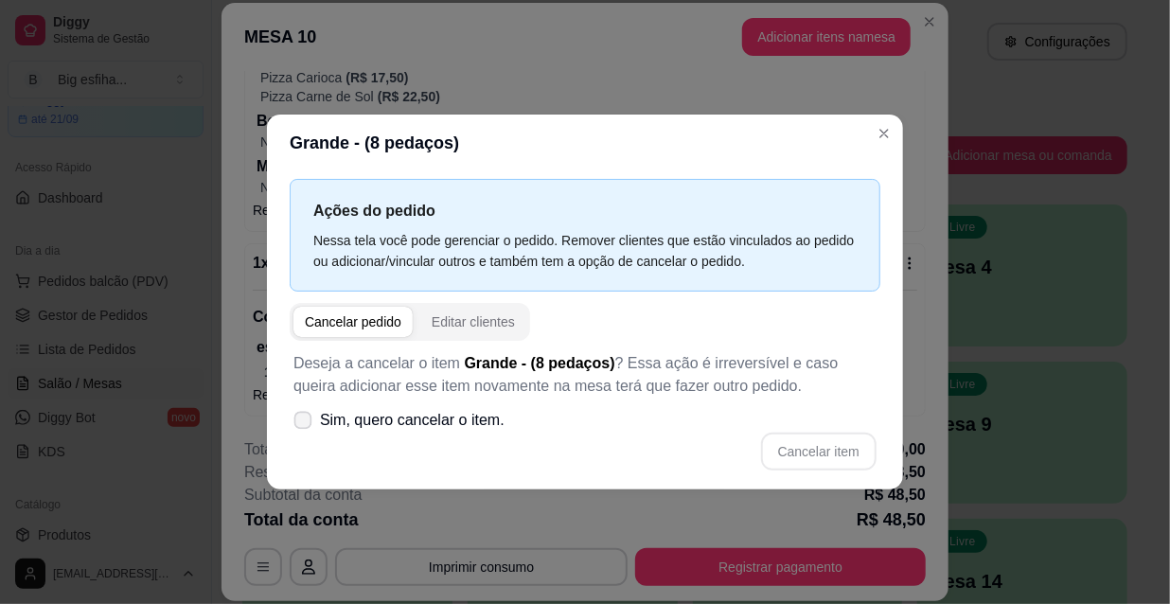
click at [467, 415] on span "Sim, quero cancelar o item." at bounding box center [412, 420] width 185 height 23
click at [305, 424] on input "Sim, quero cancelar o item." at bounding box center [298, 430] width 12 height 12
checkbox input "true"
click at [794, 444] on button "Cancelar item" at bounding box center [818, 451] width 113 height 37
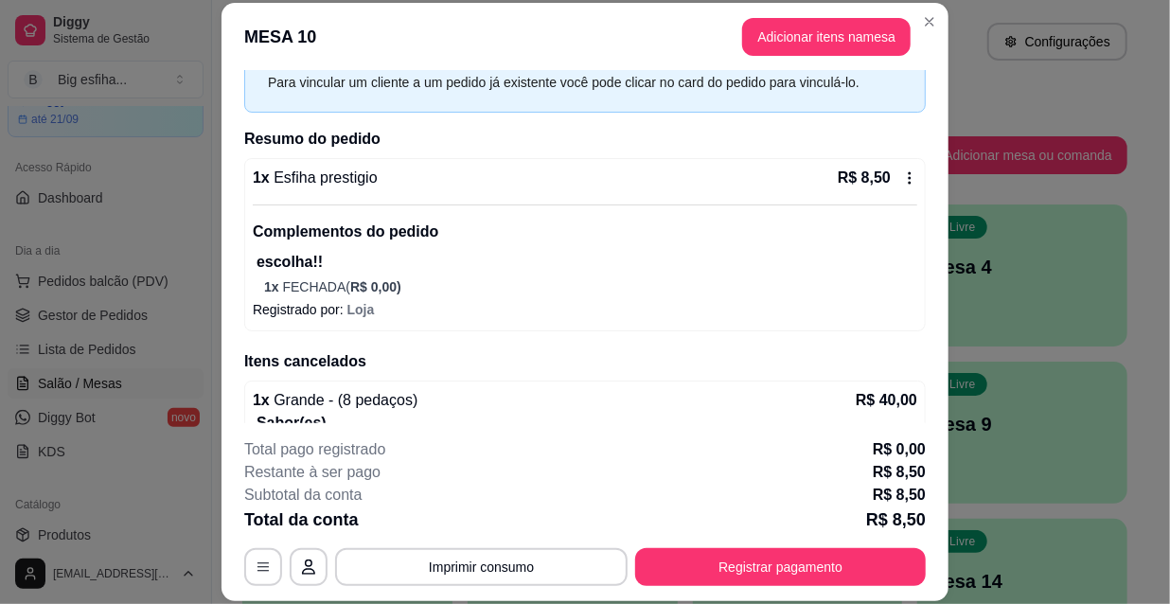
scroll to position [0, 0]
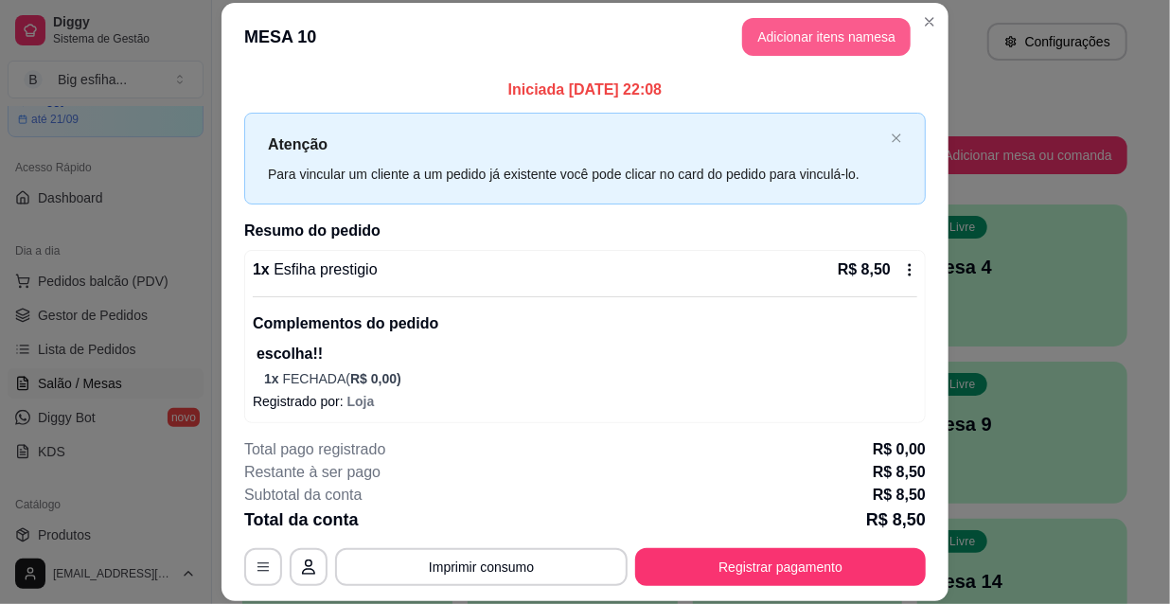
click at [779, 37] on button "Adicionar itens na mesa" at bounding box center [826, 37] width 168 height 38
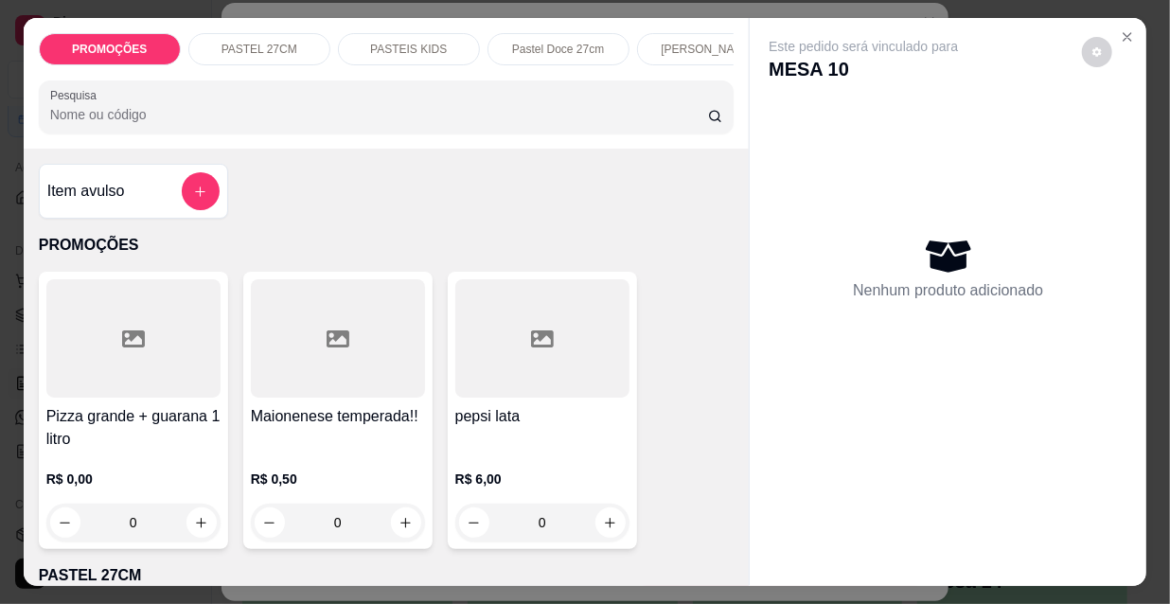
scroll to position [0, 609]
click at [534, 47] on p "Pizzas tradicionais" at bounding box center [548, 49] width 94 height 15
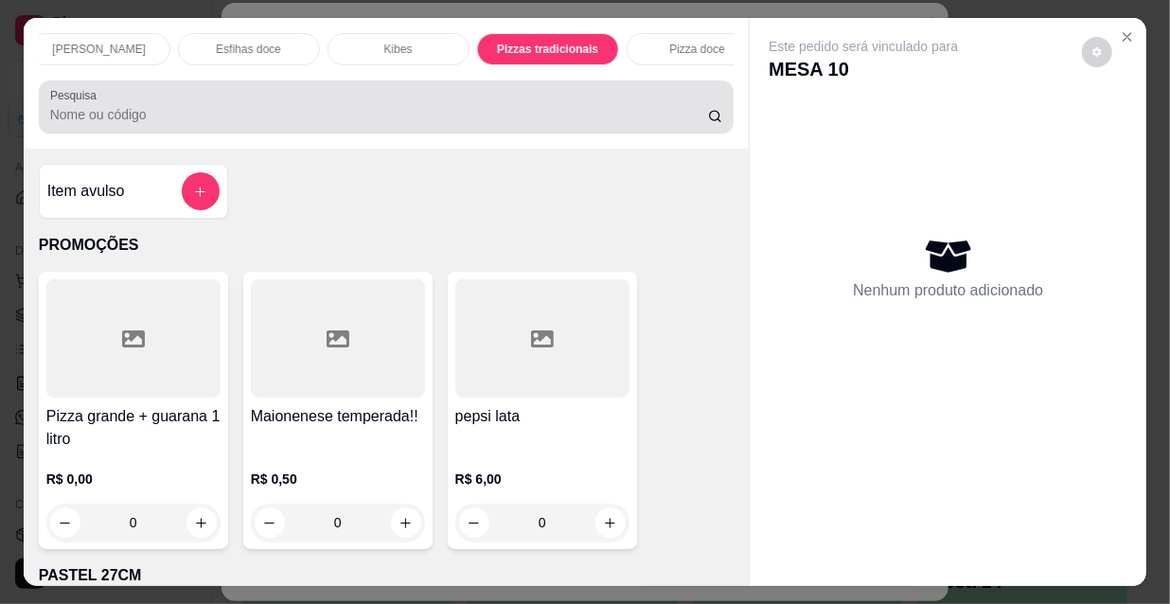
scroll to position [48, 0]
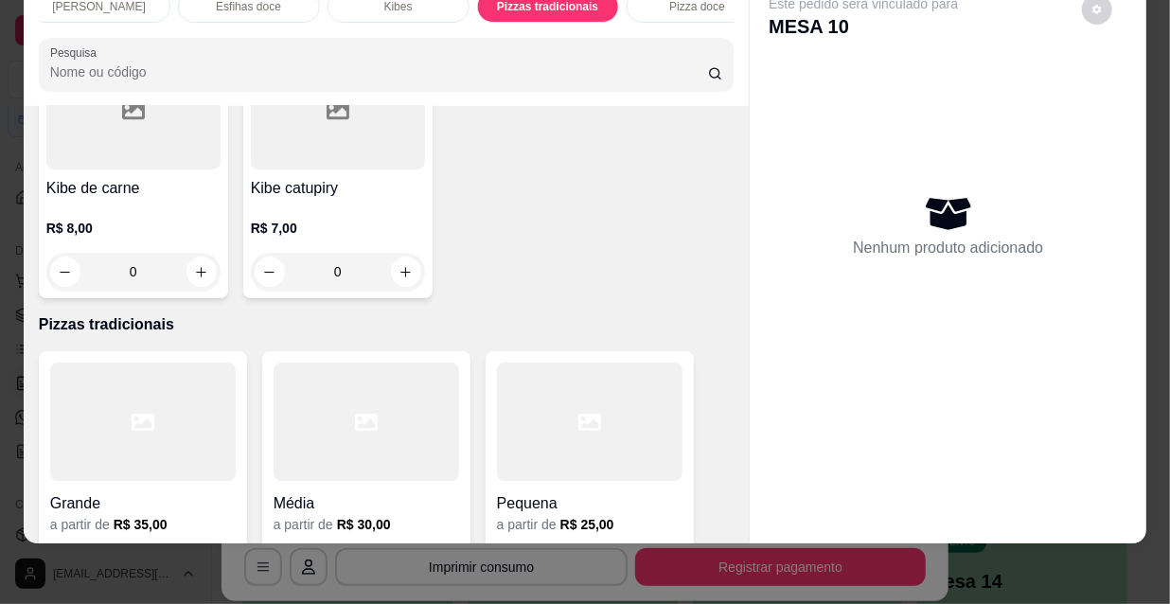
click at [101, 362] on div at bounding box center [143, 421] width 186 height 118
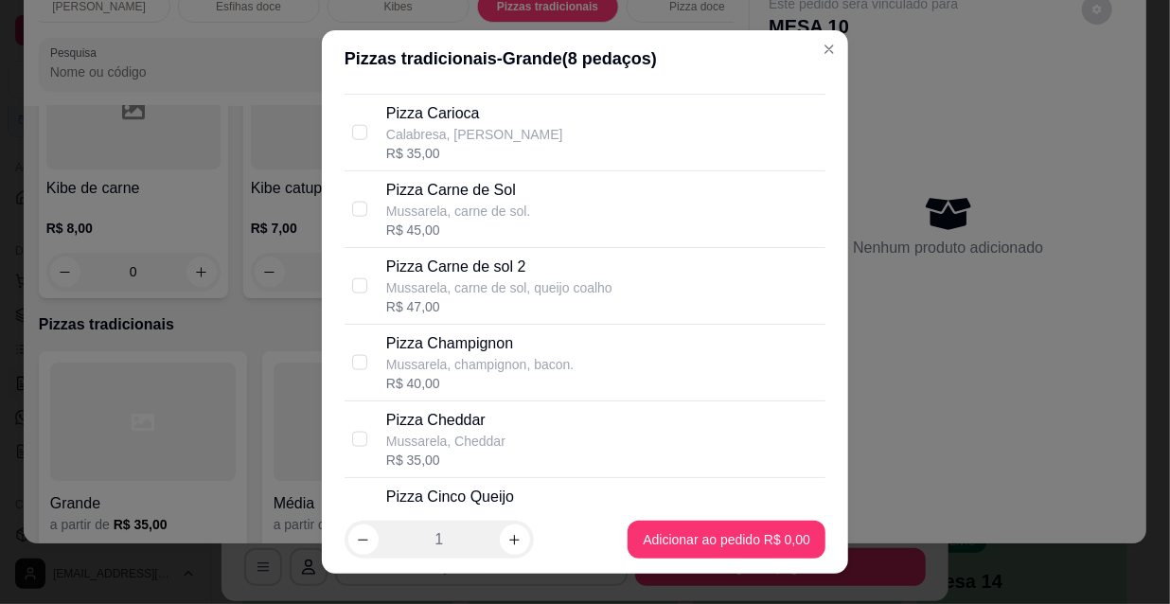
scroll to position [1204, 0]
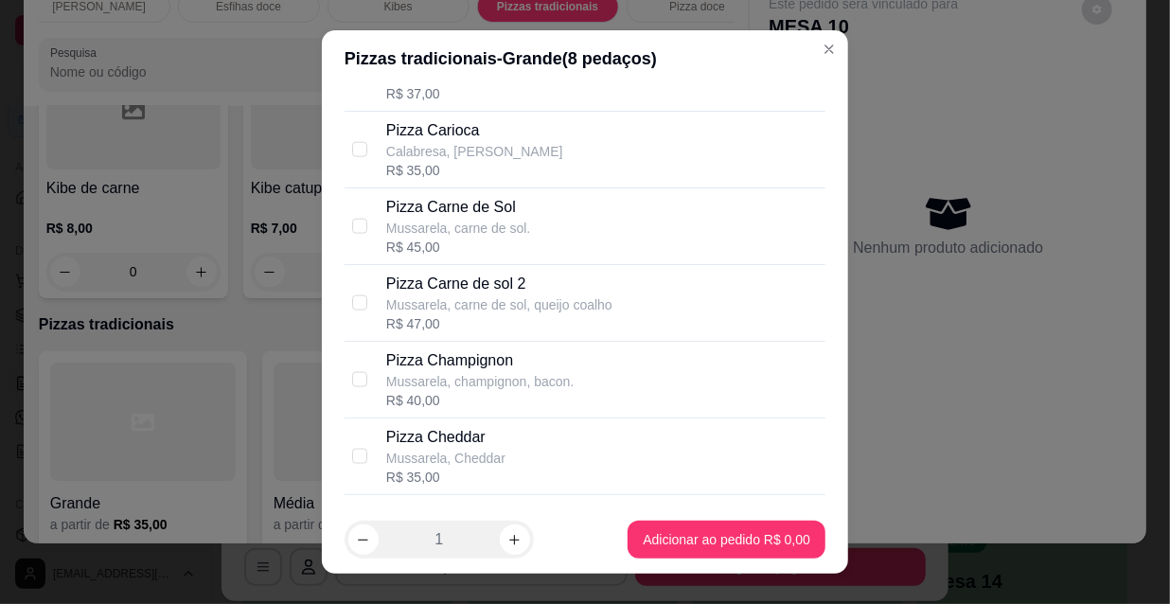
click at [526, 229] on div "Pizza Carne de Sol Mussarela, carne de sol. R$ 45,00" at bounding box center [602, 226] width 432 height 61
checkbox input "true"
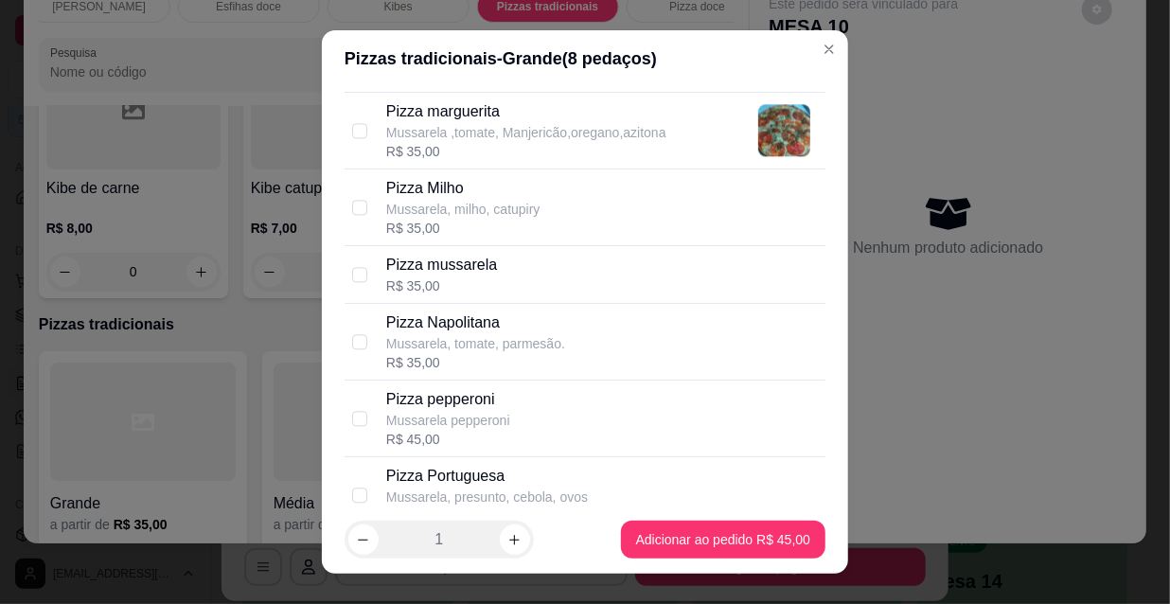
scroll to position [2064, 0]
click at [517, 400] on div "Pizza pepperoni Mussarela pepperoni R$ 45,00" at bounding box center [602, 420] width 432 height 61
checkbox input "true"
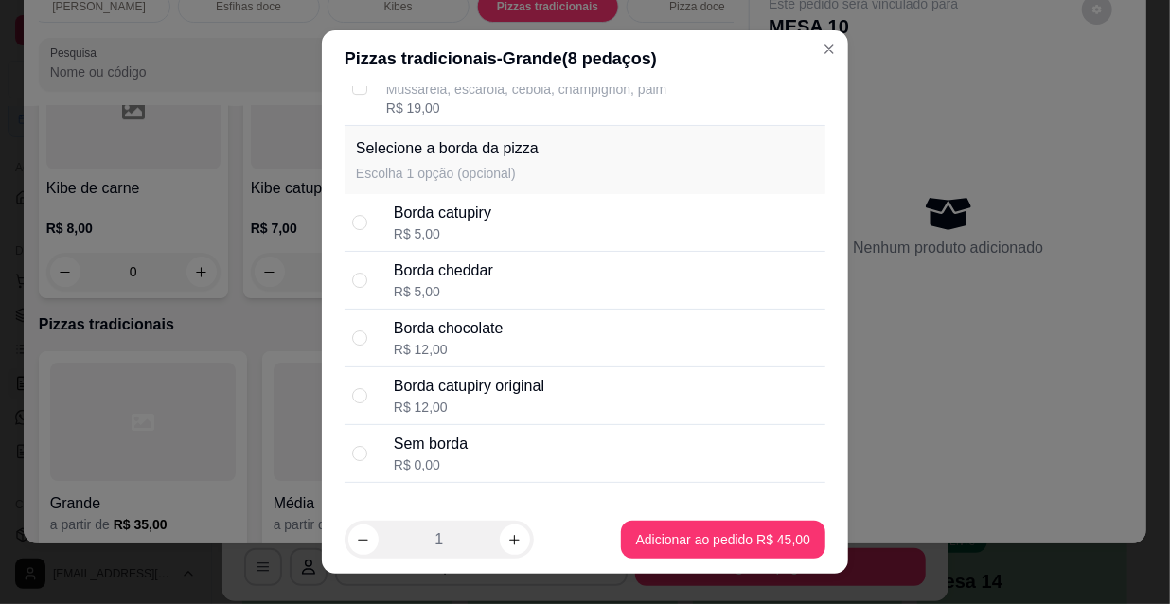
scroll to position [3066, 0]
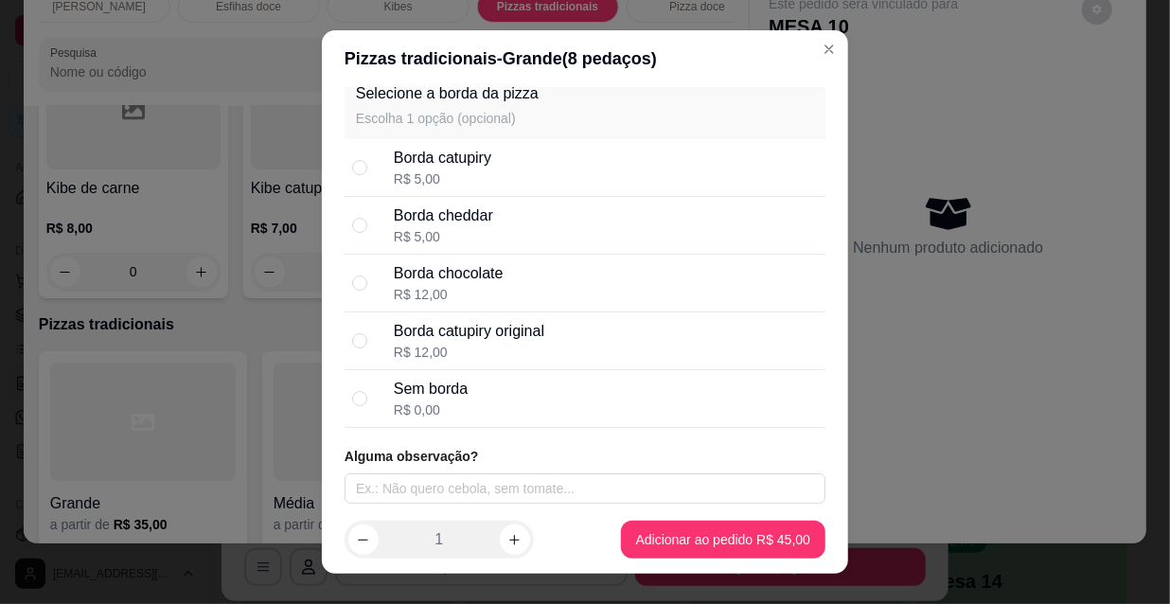
click at [451, 285] on div "R$ 12,00" at bounding box center [449, 294] width 110 height 19
radio input "true"
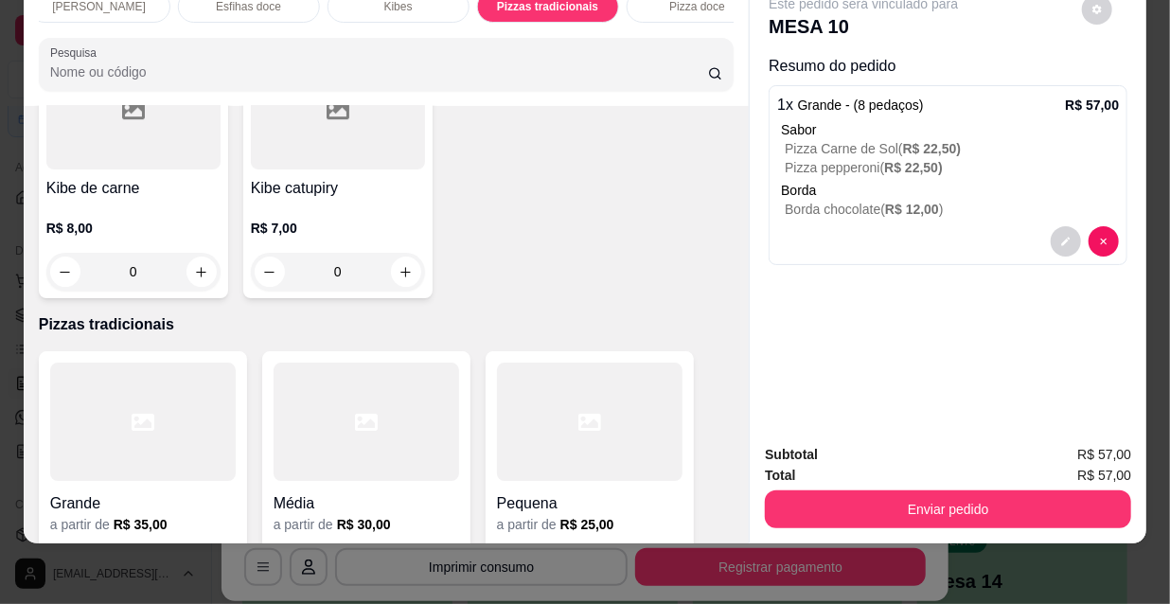
scroll to position [0, 0]
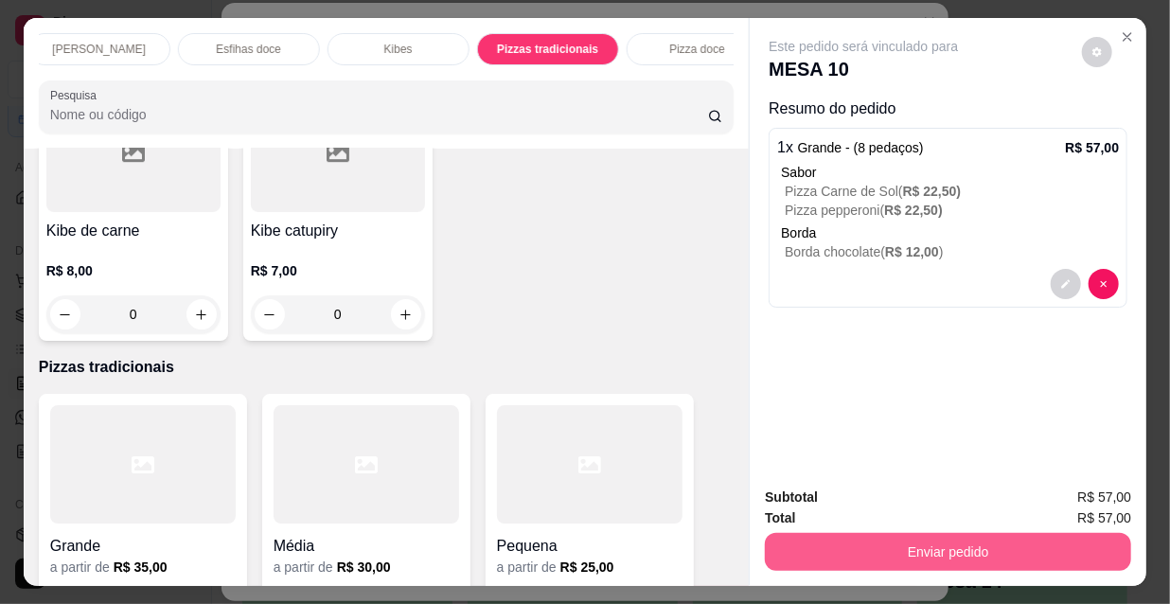
click at [864, 540] on button "Enviar pedido" at bounding box center [948, 552] width 366 height 38
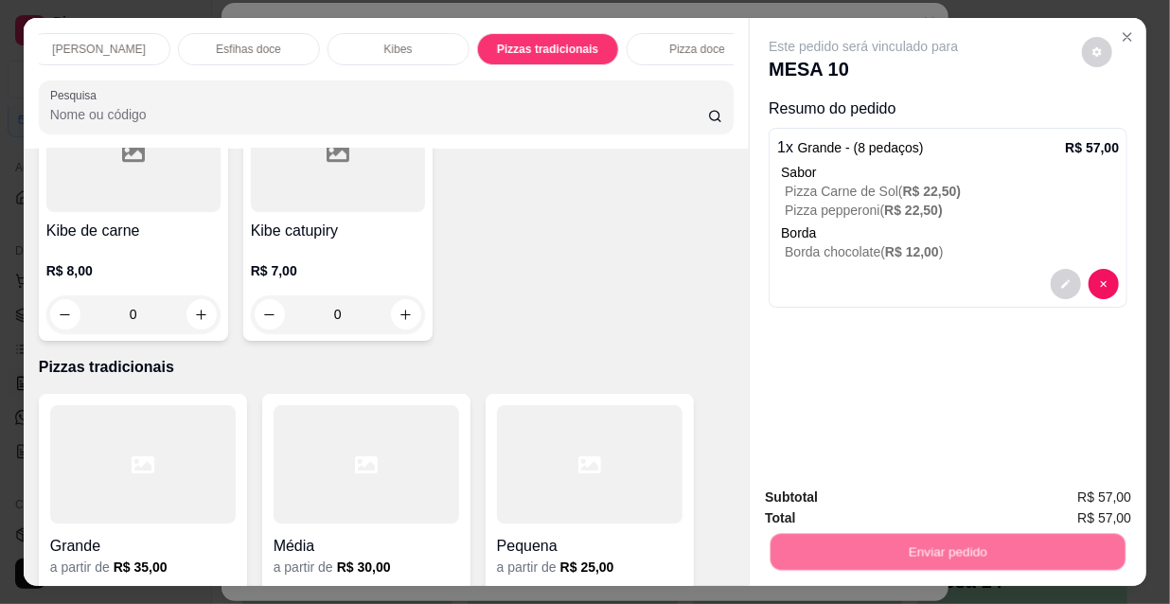
click at [856, 499] on button "Não registrar e enviar pedido" at bounding box center [886, 498] width 191 height 35
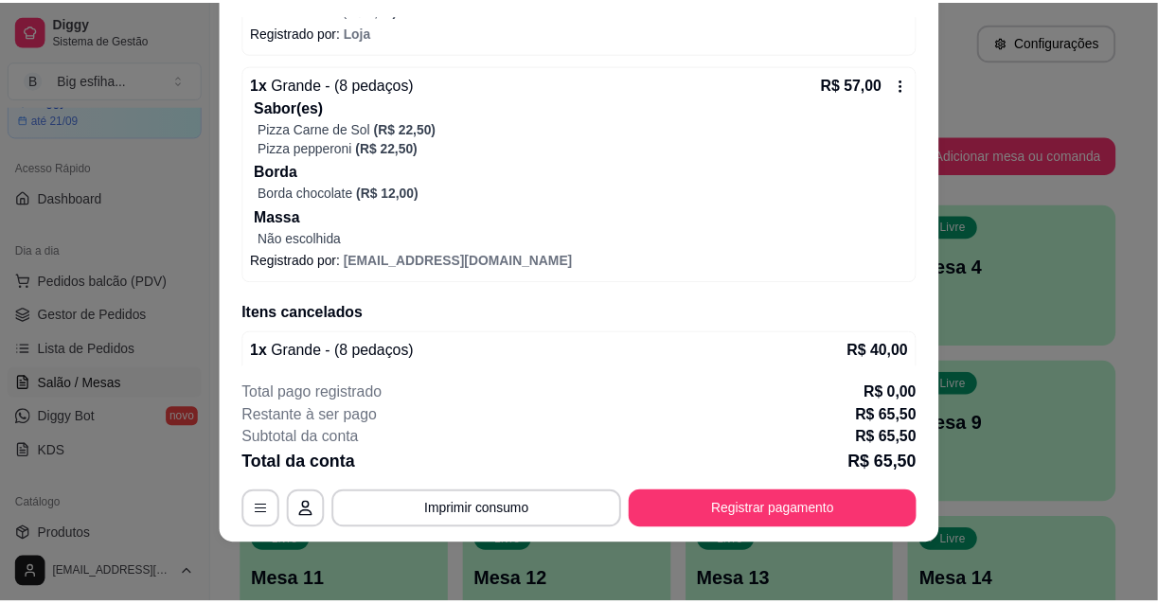
scroll to position [494, 0]
